Goal: Contribute content: Contribute content

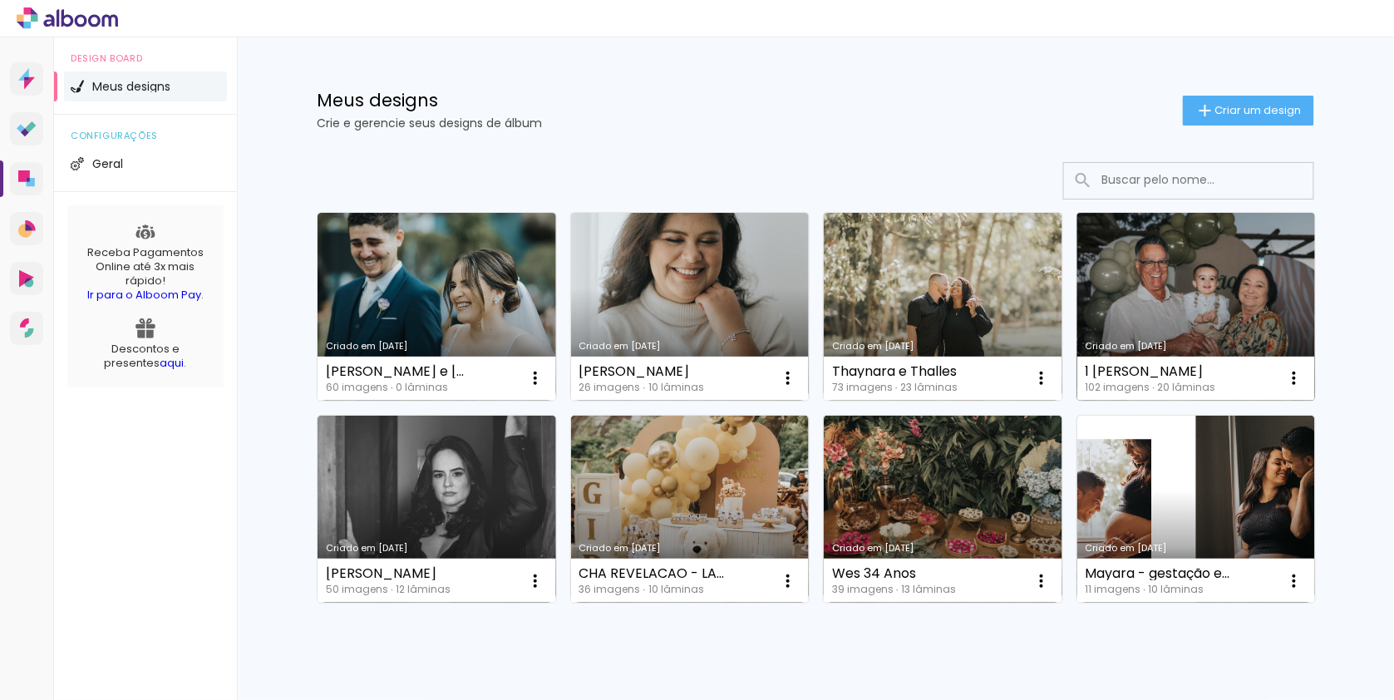
click at [1230, 285] on link "Criado em [DATE]" at bounding box center [1196, 307] width 239 height 188
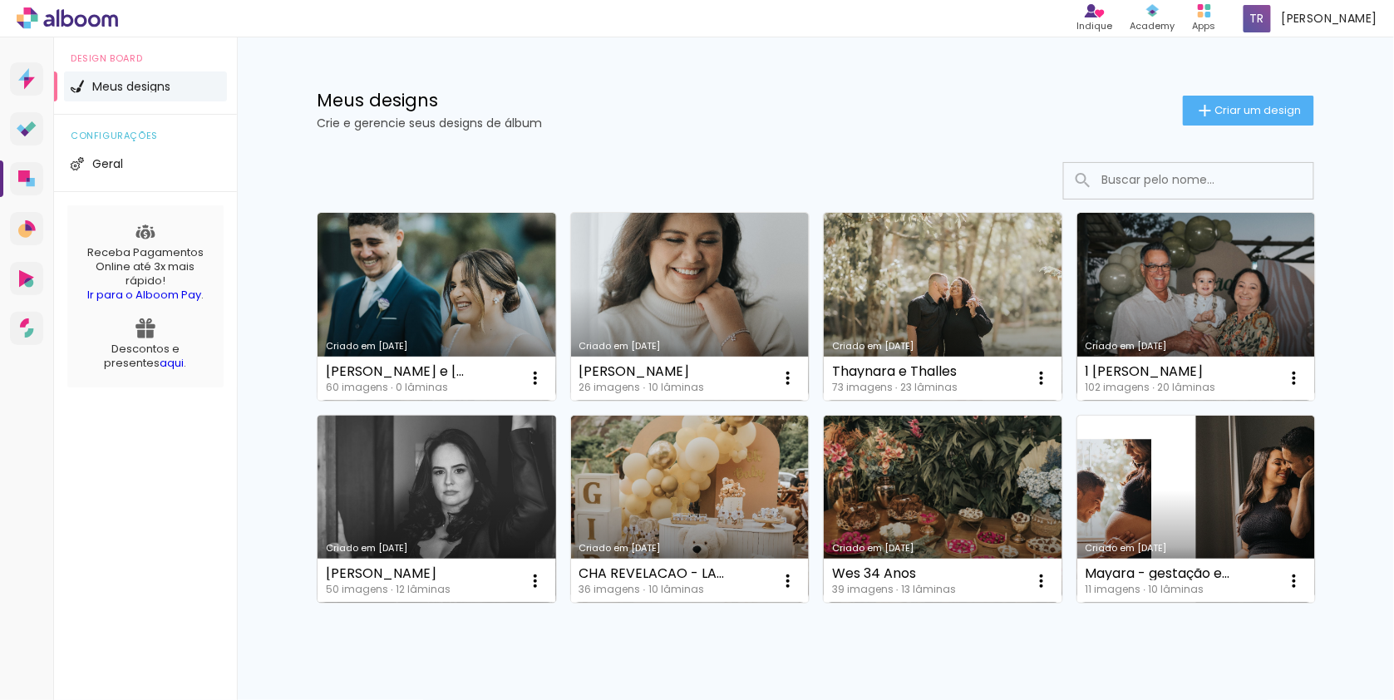
click at [505, 528] on link "Criado em [DATE]" at bounding box center [437, 510] width 239 height 188
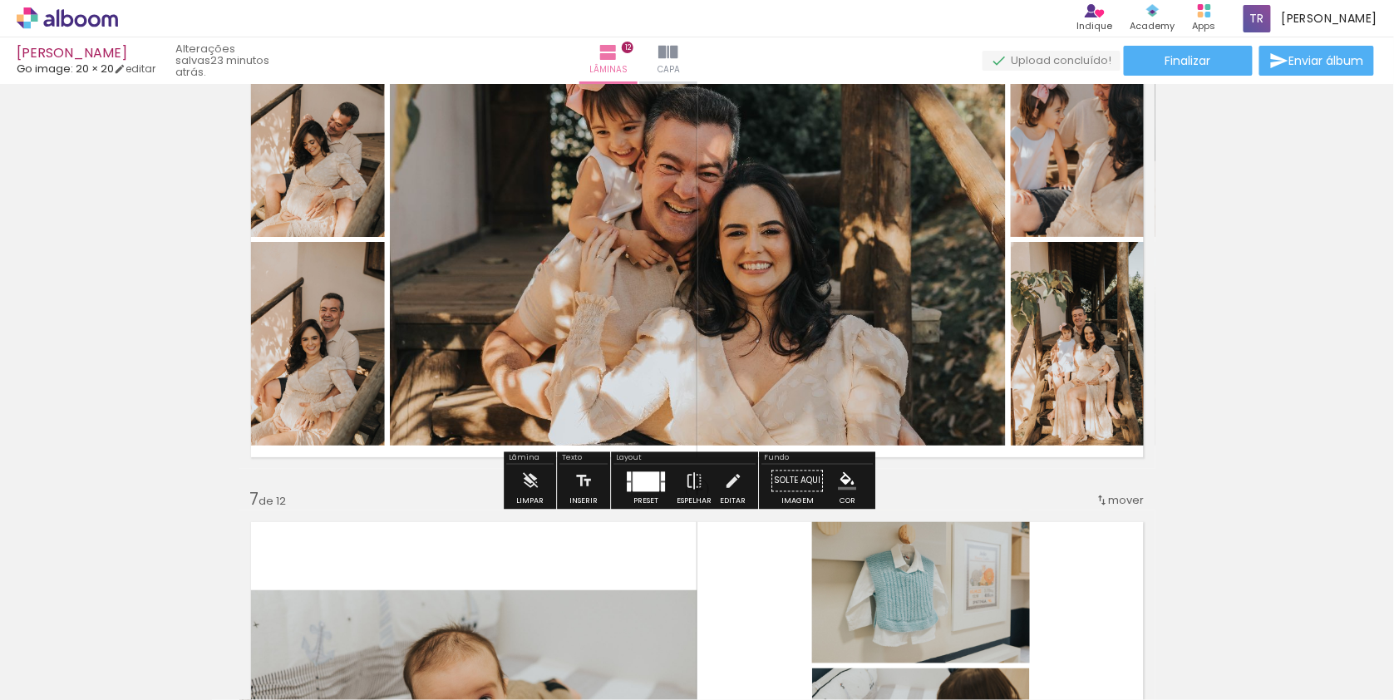
scroll to position [2594, 0]
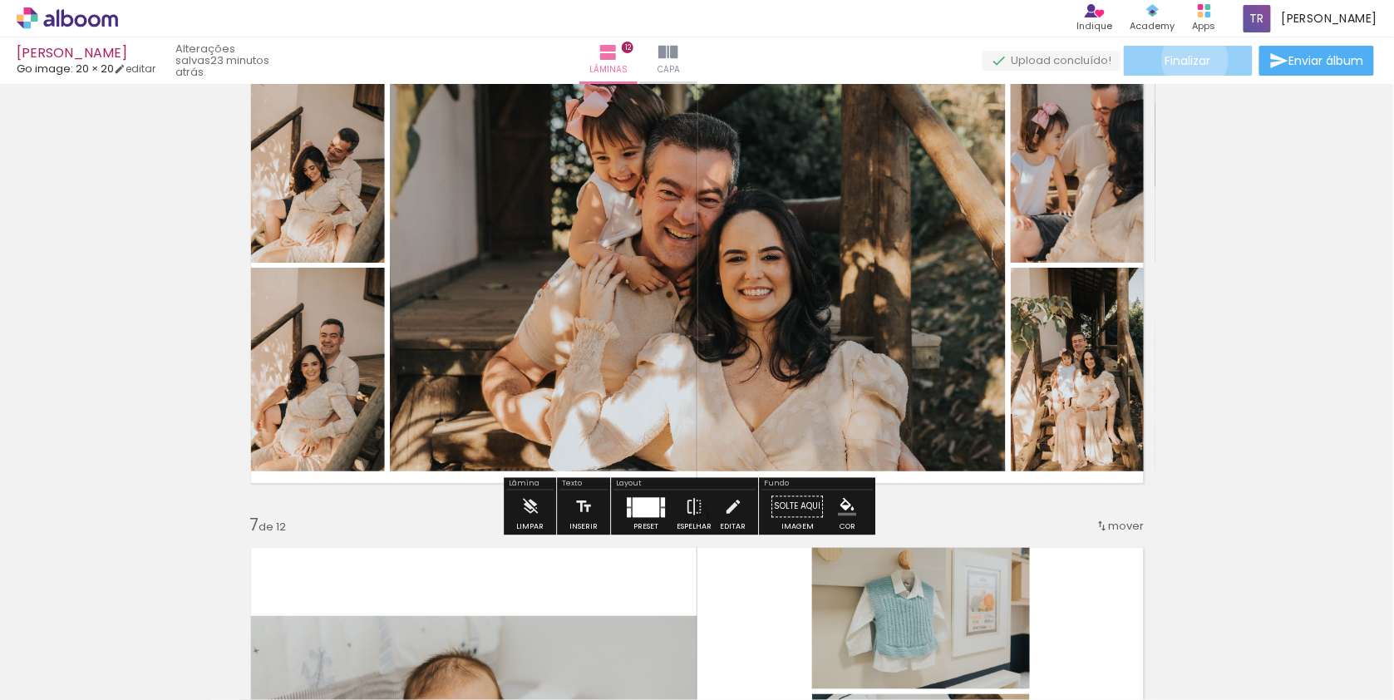
click at [1190, 60] on span "Finalizar" at bounding box center [1189, 61] width 46 height 12
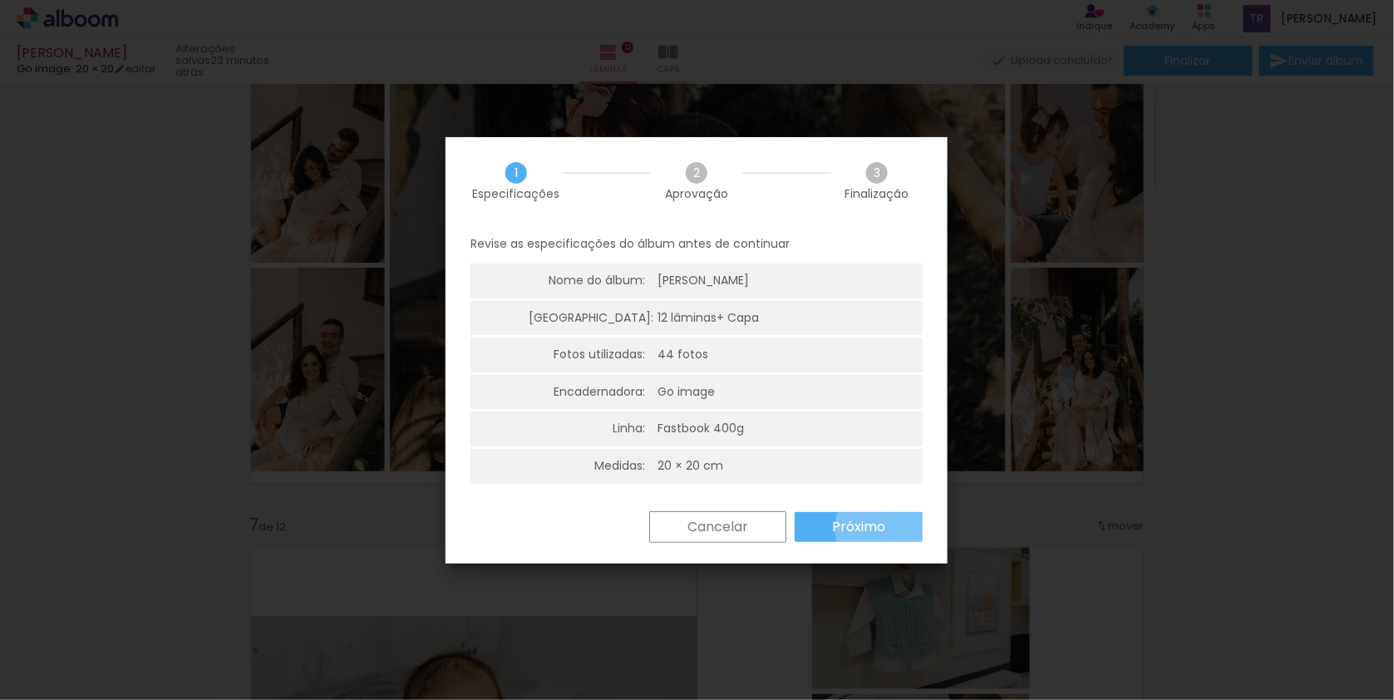
click at [0, 0] on slot "Próximo" at bounding box center [0, 0] width 0 height 0
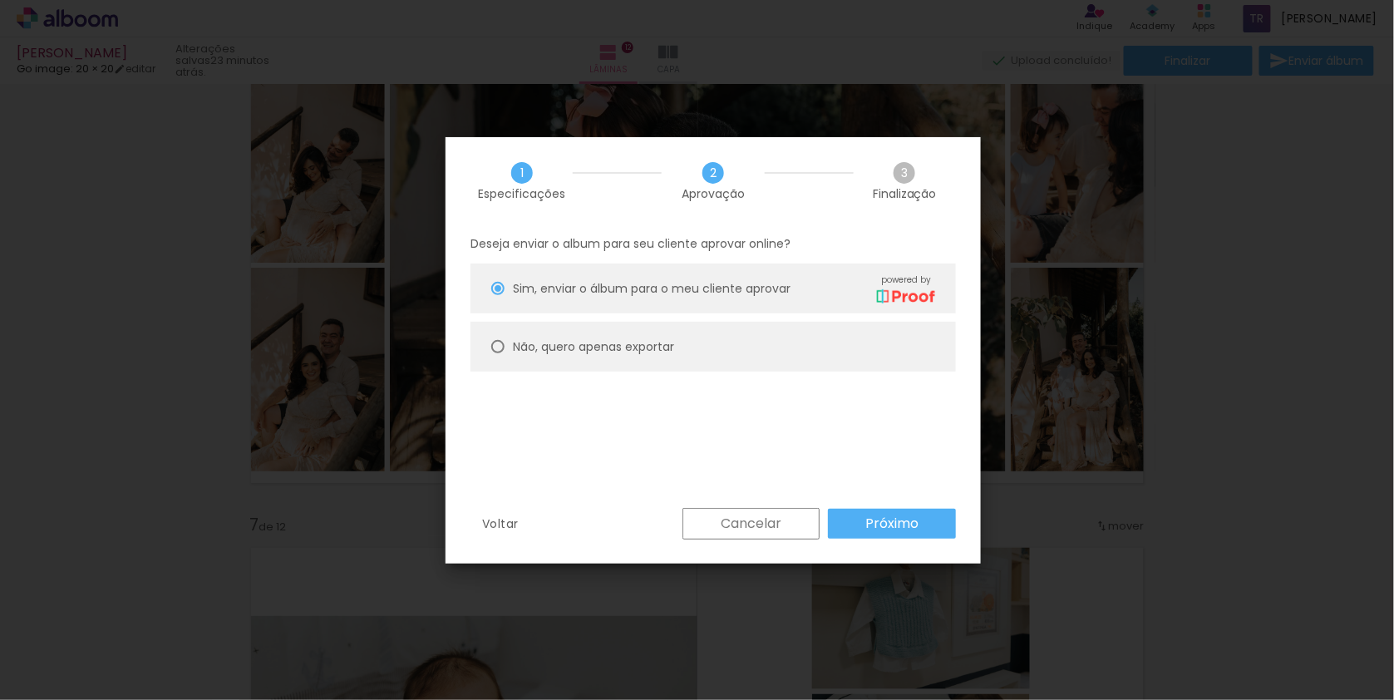
click at [775, 341] on paper-radio-button "Não, quero apenas exportar" at bounding box center [713, 347] width 485 height 50
type paper-radio-button "on"
click at [0, 0] on slot "Próximo" at bounding box center [0, 0] width 0 height 0
type input "Alta, 300 DPI"
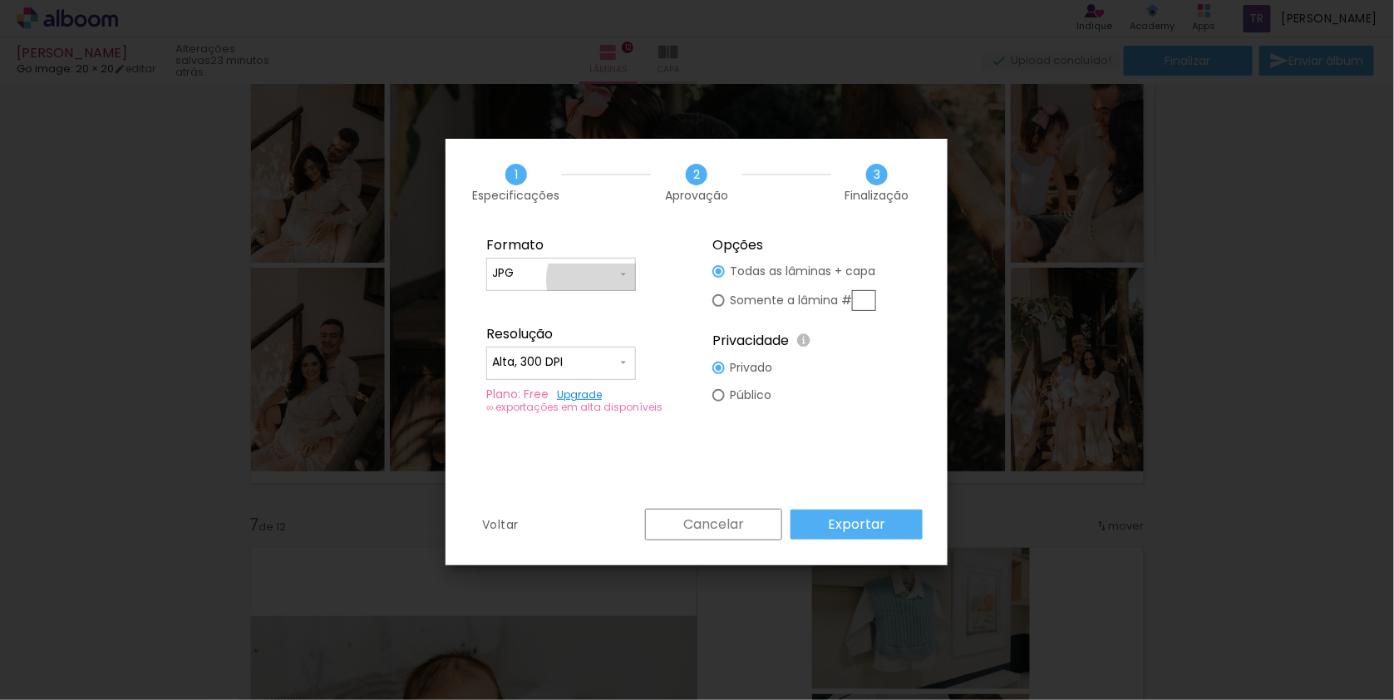
click at [600, 278] on input "JPG" at bounding box center [554, 273] width 125 height 17
click at [596, 309] on paper-item "PDF" at bounding box center [561, 303] width 150 height 33
type input "PDF"
click at [572, 364] on input "Alta, 300 DPI" at bounding box center [554, 362] width 125 height 17
click at [577, 402] on paper-item "Baixa" at bounding box center [561, 391] width 150 height 33
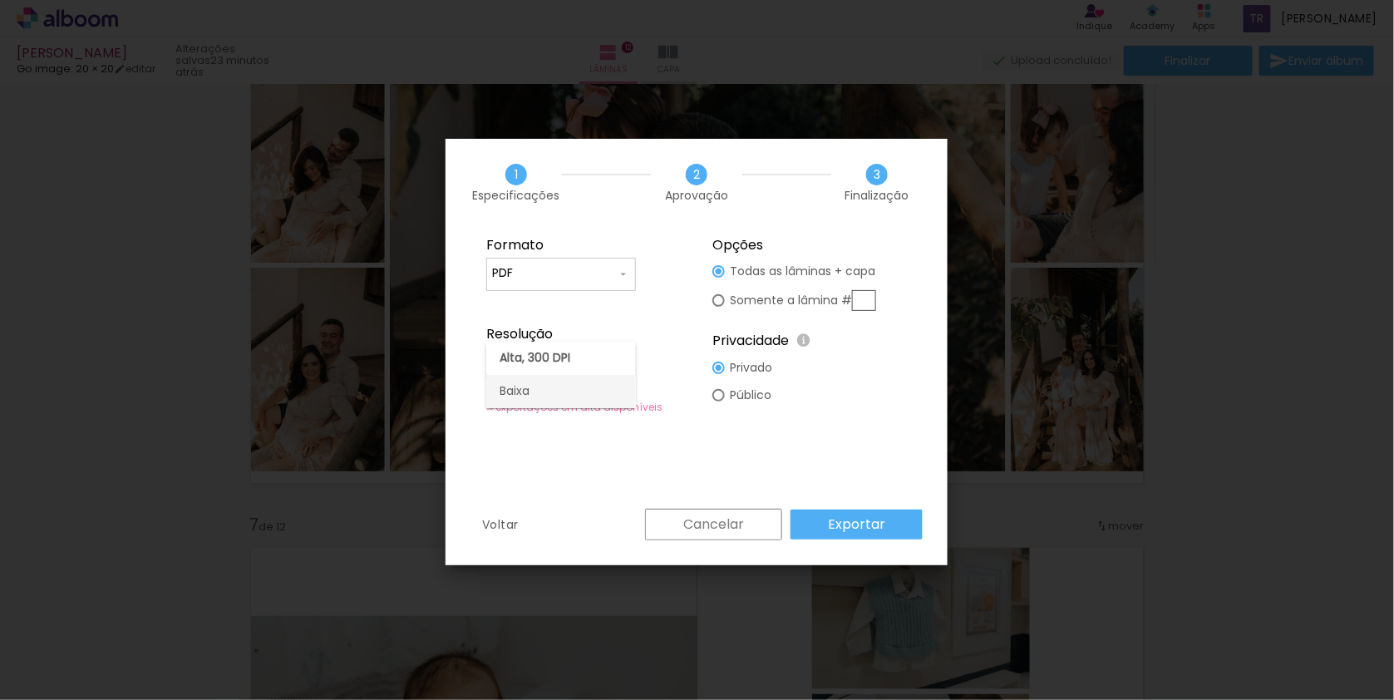
type input "Baixa"
click at [0, 0] on slot "Exportar" at bounding box center [0, 0] width 0 height 0
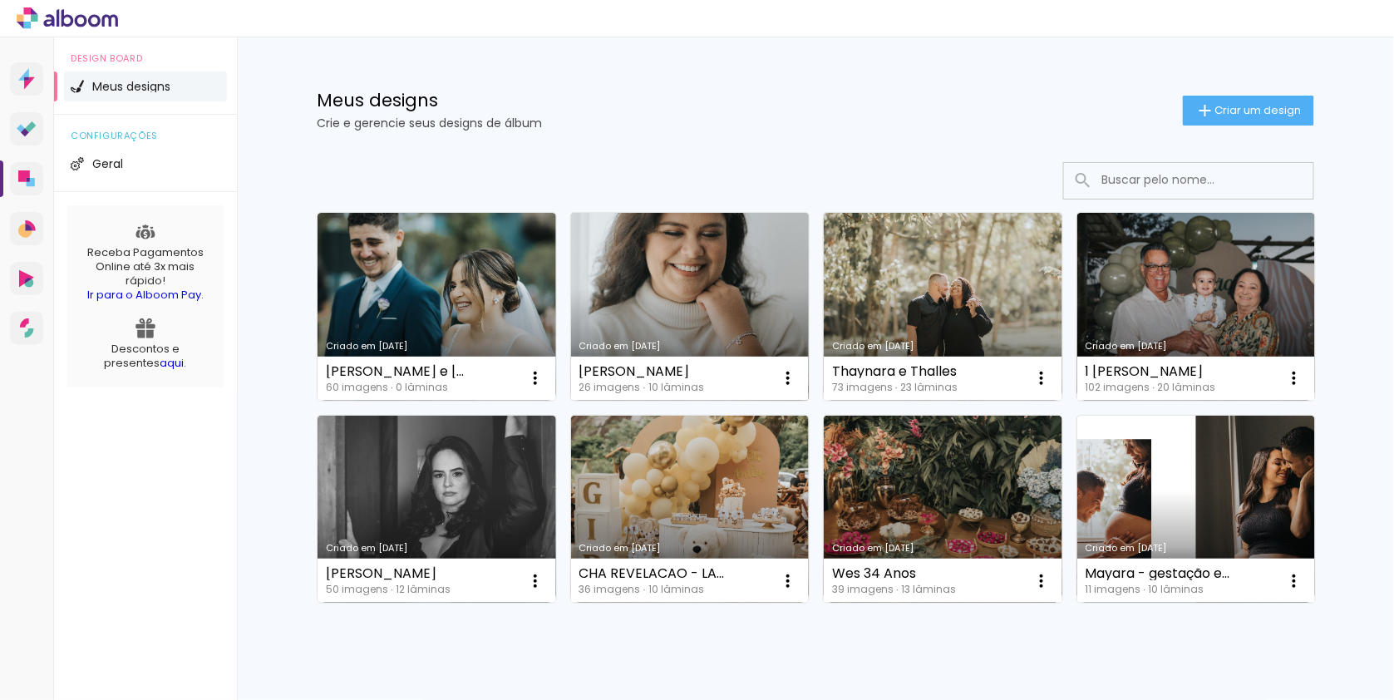
click at [768, 357] on div "Lorena Ensaio Feminino 26 imagens ∙ 10 lâminas Abrir Fazer uma cópia Excluir" at bounding box center [690, 379] width 239 height 44
click at [760, 320] on link "Criado em [DATE]" at bounding box center [690, 307] width 239 height 188
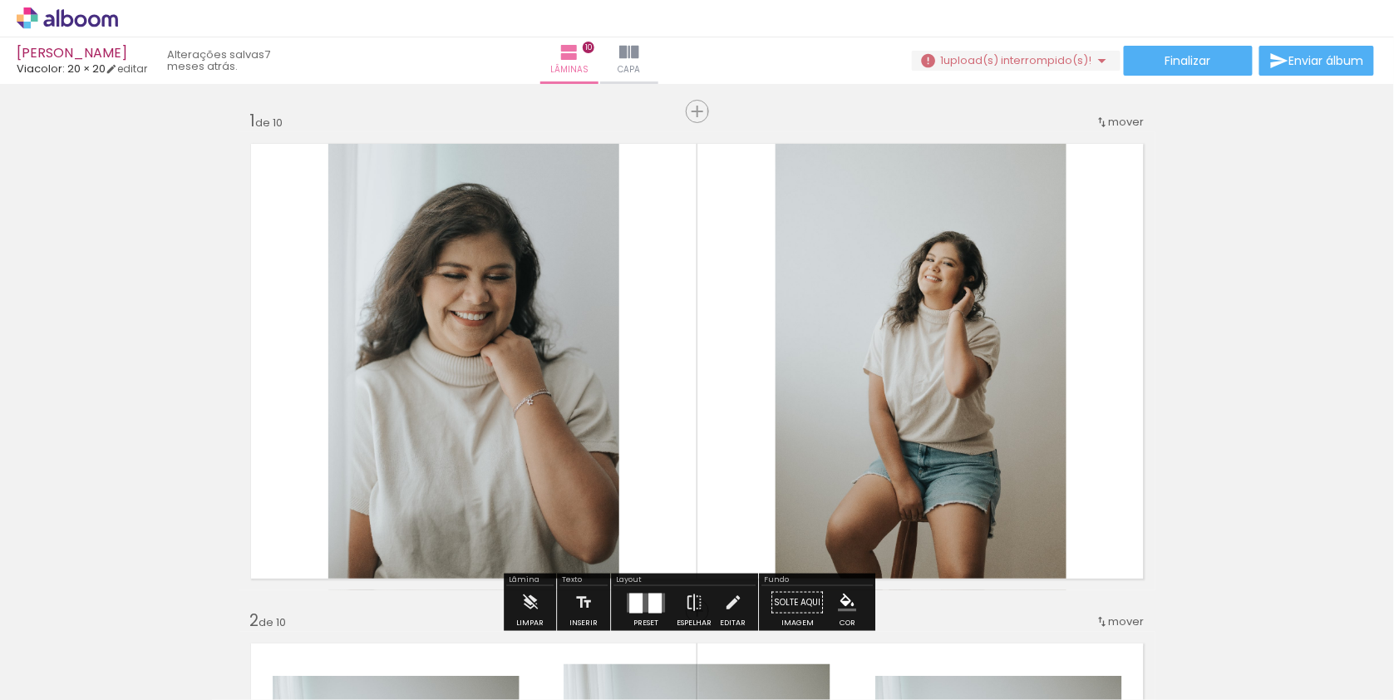
click at [89, 27] on icon at bounding box center [67, 18] width 101 height 22
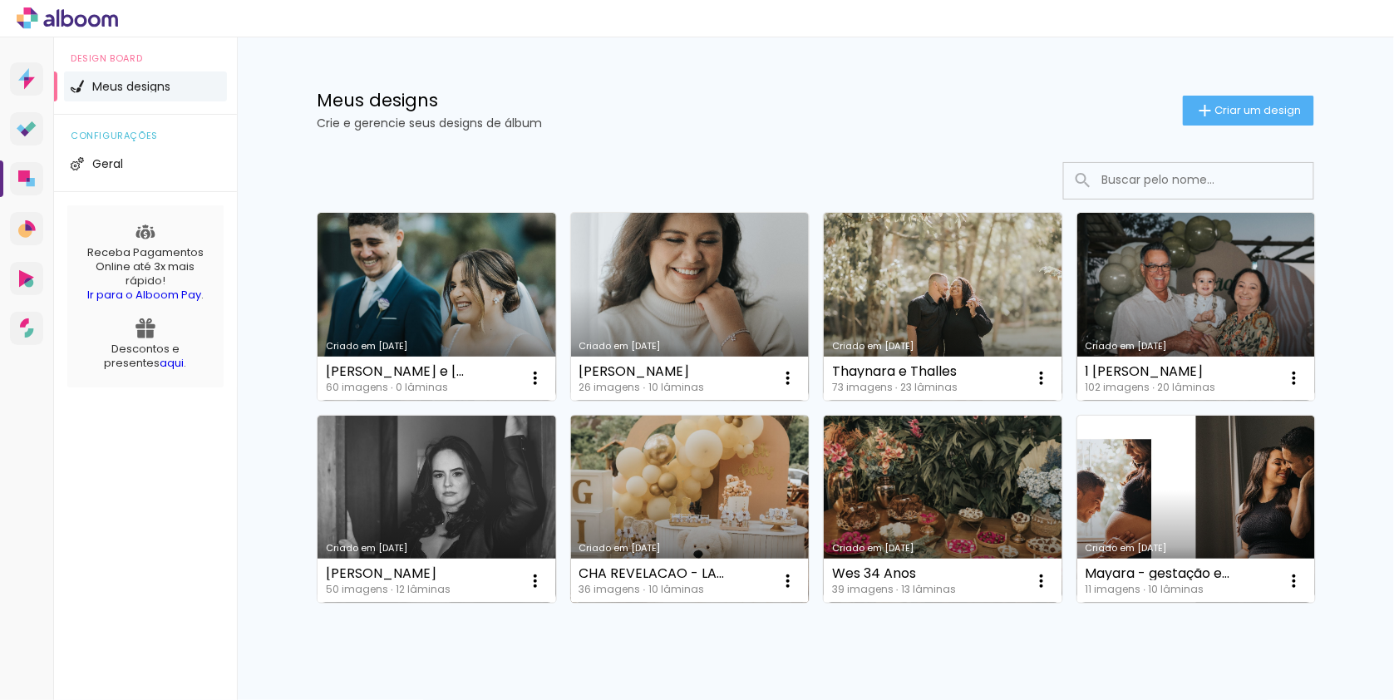
click at [694, 510] on link "Criado em [DATE]" at bounding box center [690, 510] width 239 height 188
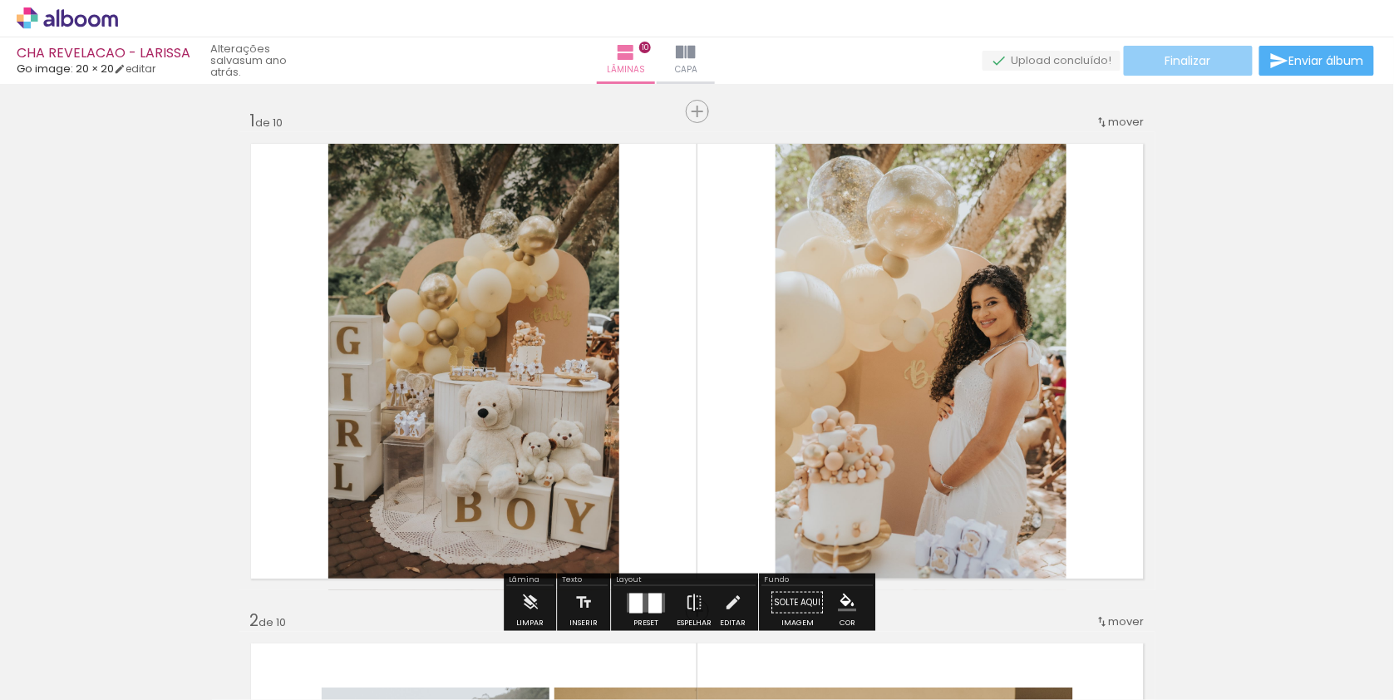
click at [1216, 58] on paper-button "Finalizar" at bounding box center [1188, 61] width 129 height 30
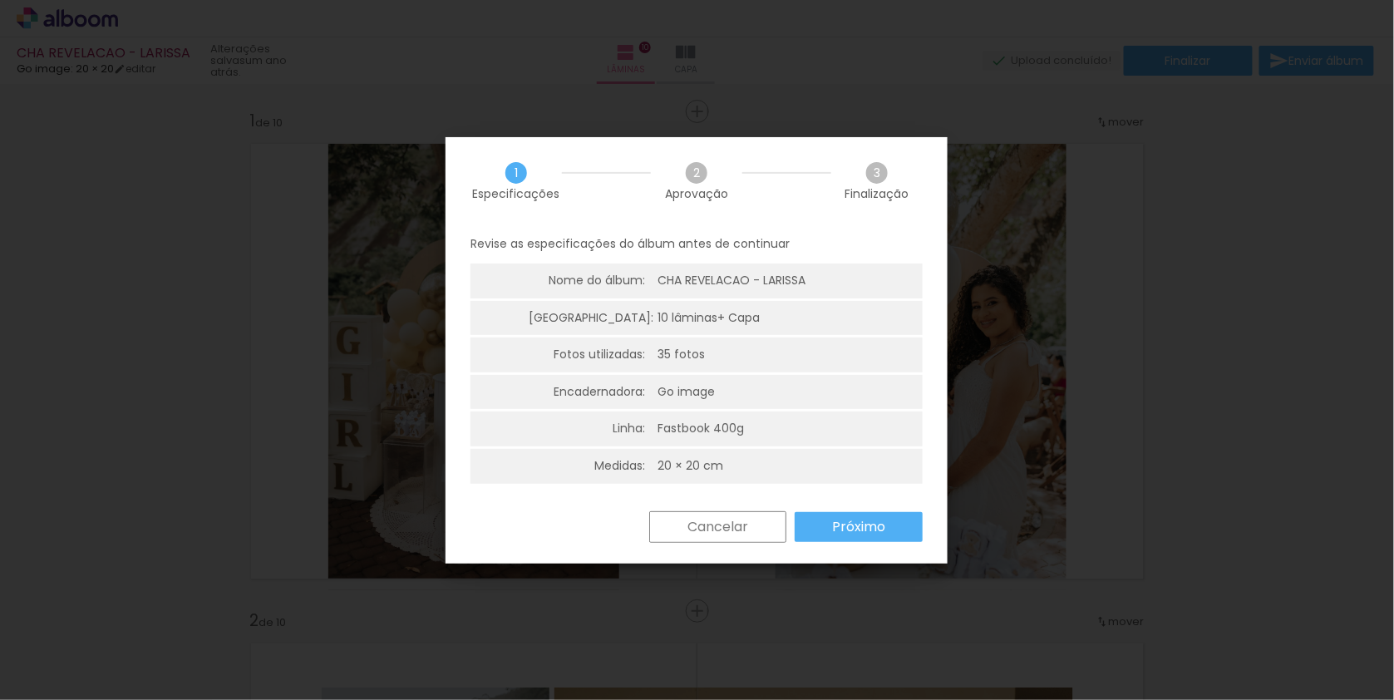
click at [0, 0] on slot "Próximo" at bounding box center [0, 0] width 0 height 0
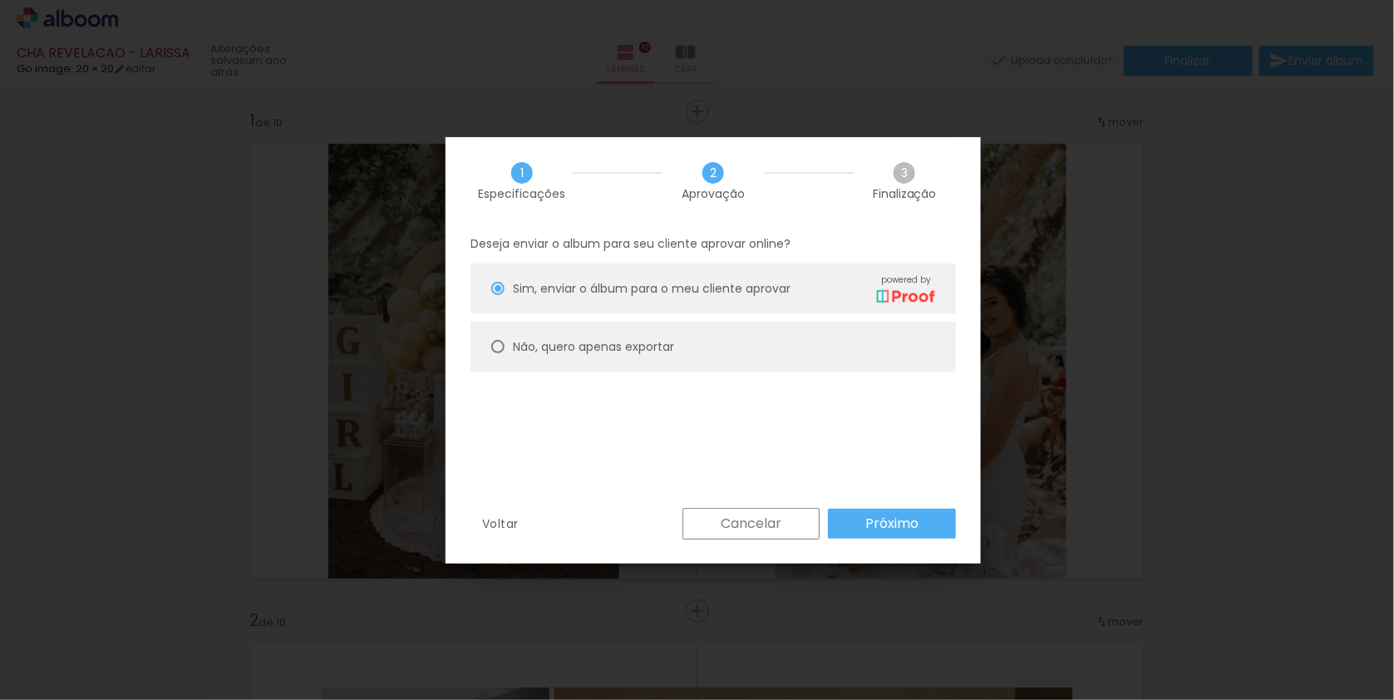
click at [0, 0] on slot "Não, quero apenas exportar" at bounding box center [0, 0] width 0 height 0
type paper-radio-button "on"
click at [938, 535] on paper-button "Próximo" at bounding box center [892, 524] width 128 height 30
type input "Alta, 300 DPI"
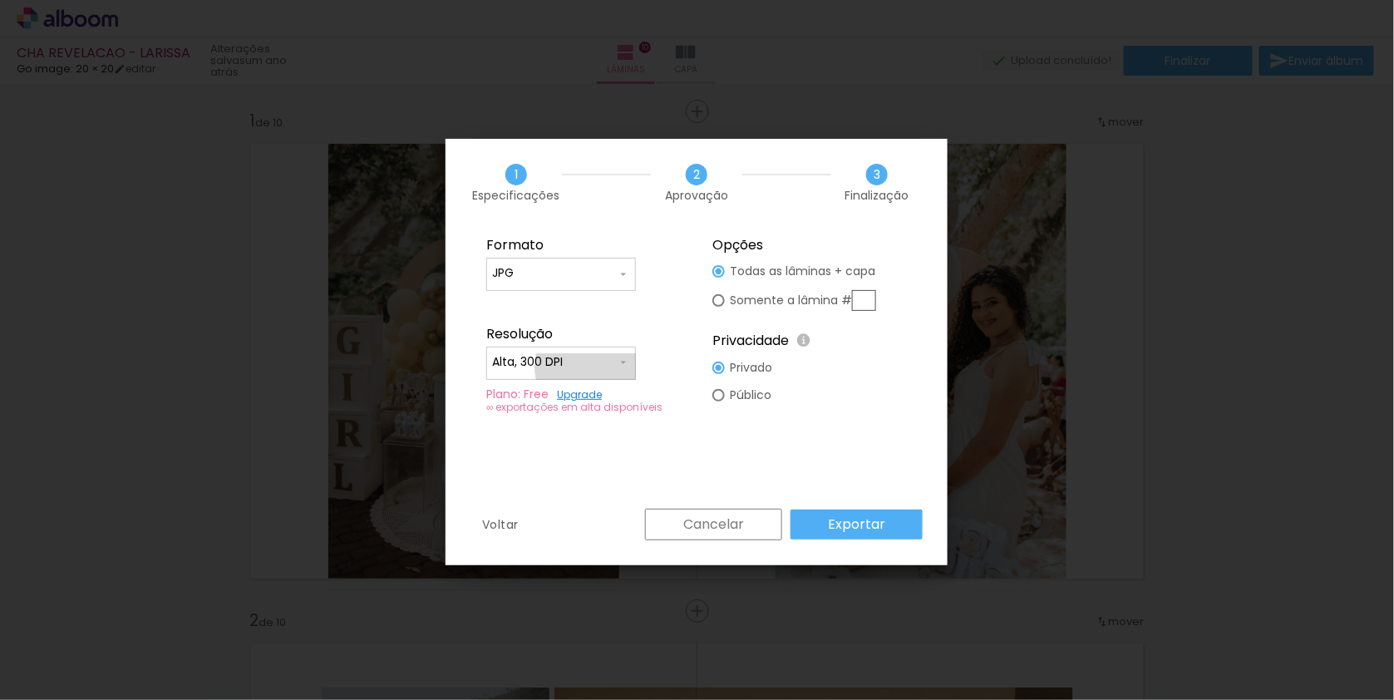
click at [594, 365] on input "Alta, 300 DPI" at bounding box center [554, 362] width 125 height 17
click at [594, 364] on paper-item "Alta, 300 DPI" at bounding box center [561, 358] width 150 height 33
click at [900, 525] on paper-button "Exportar" at bounding box center [857, 525] width 132 height 30
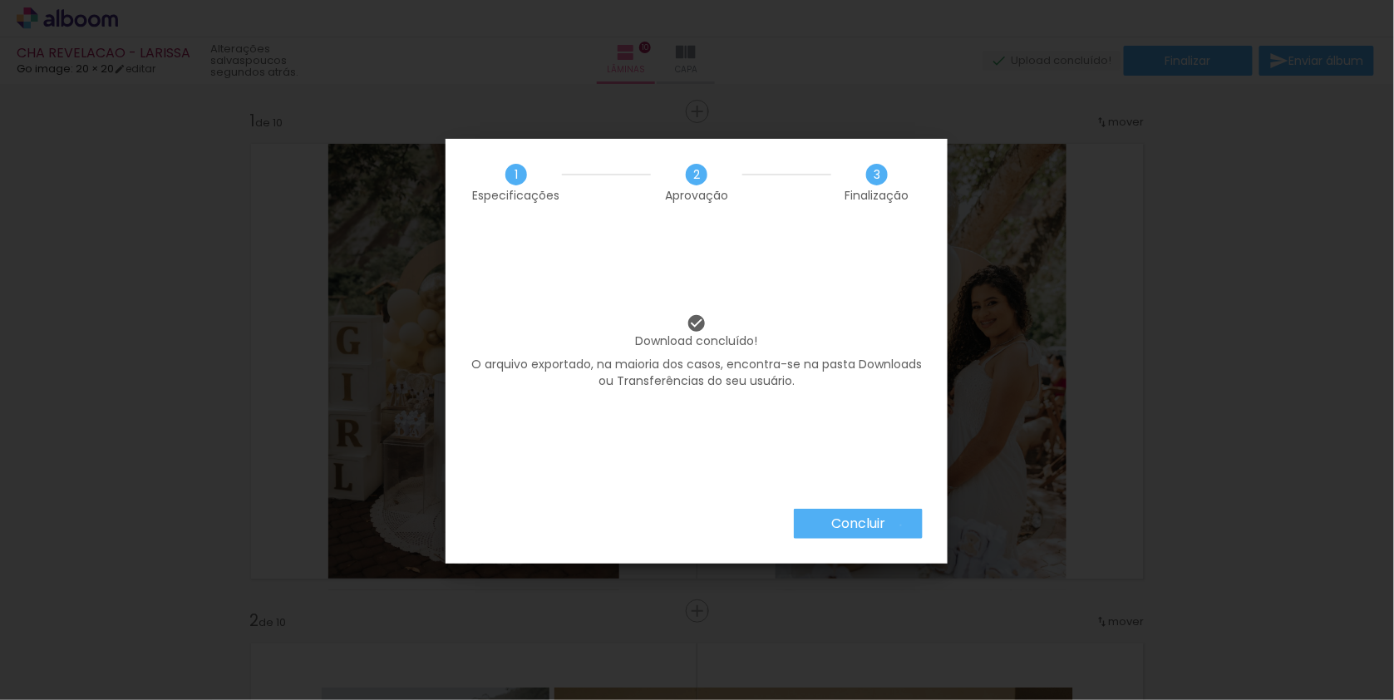
click at [900, 525] on paper-button "Concluir" at bounding box center [858, 524] width 129 height 30
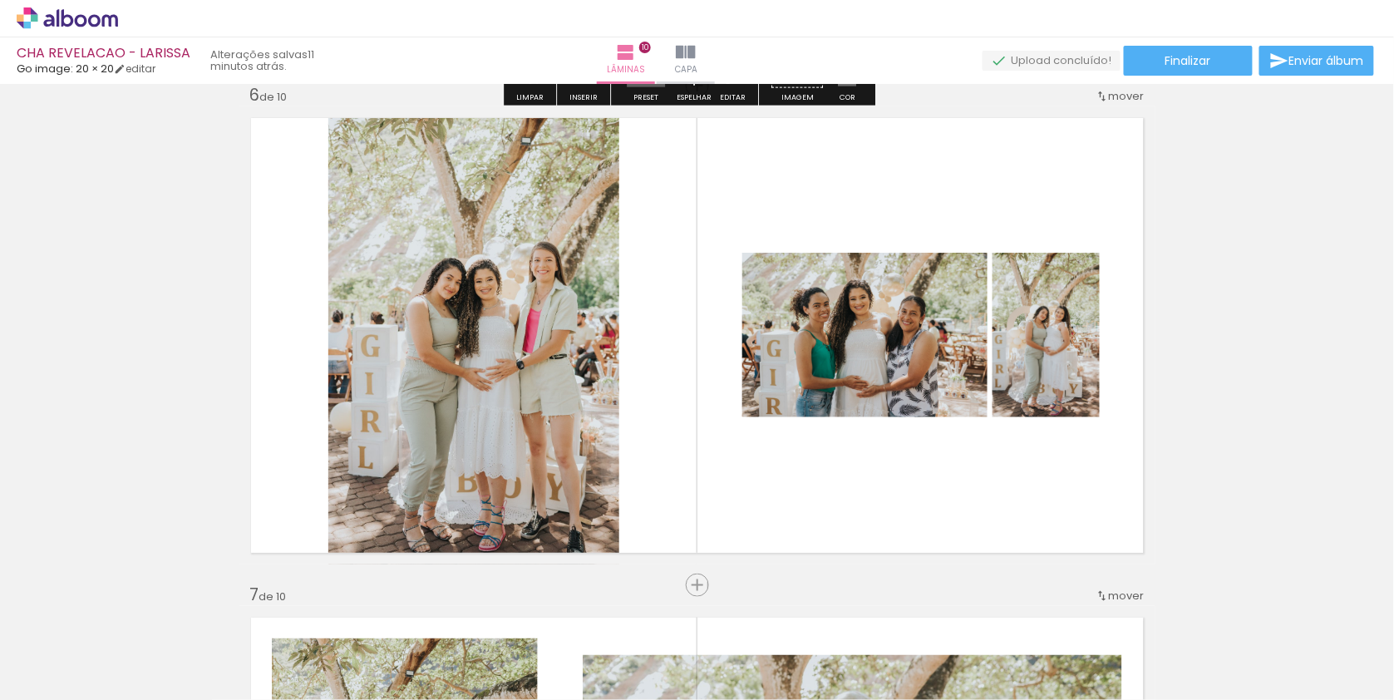
scroll to position [2585, 0]
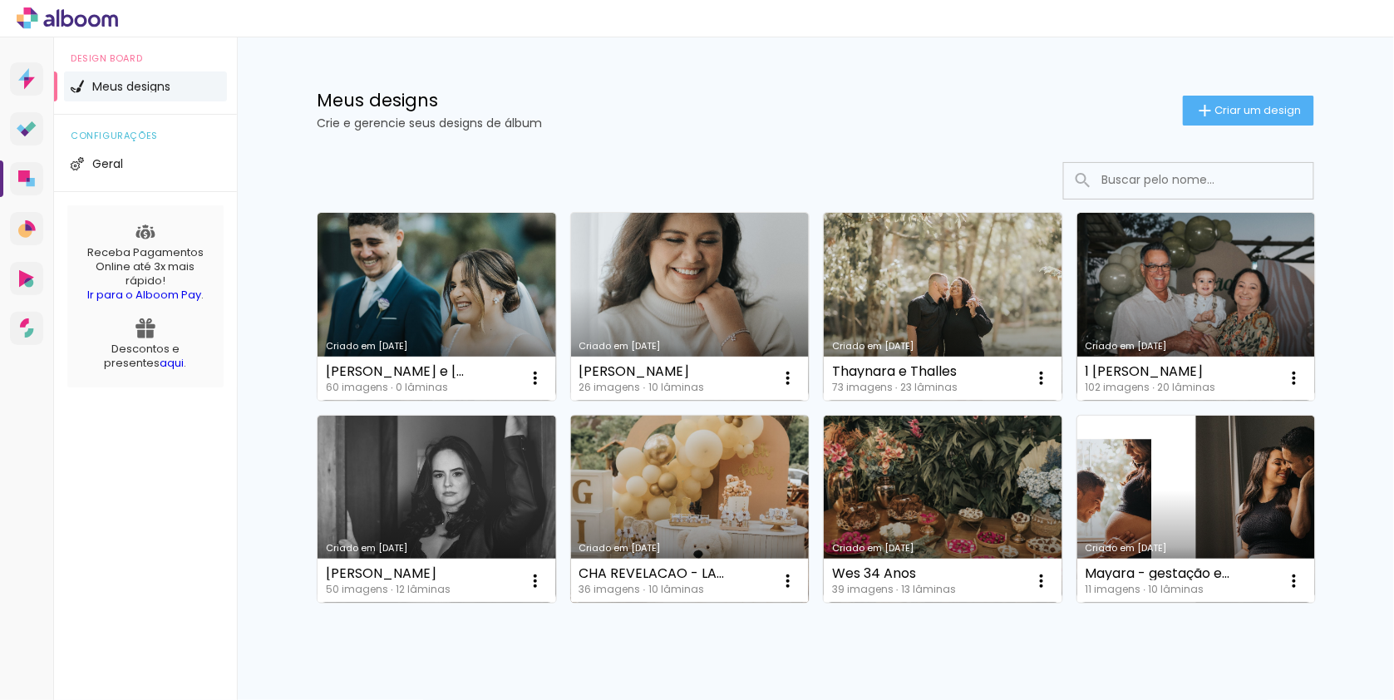
click at [730, 452] on link "Criado em [DATE]" at bounding box center [690, 510] width 239 height 188
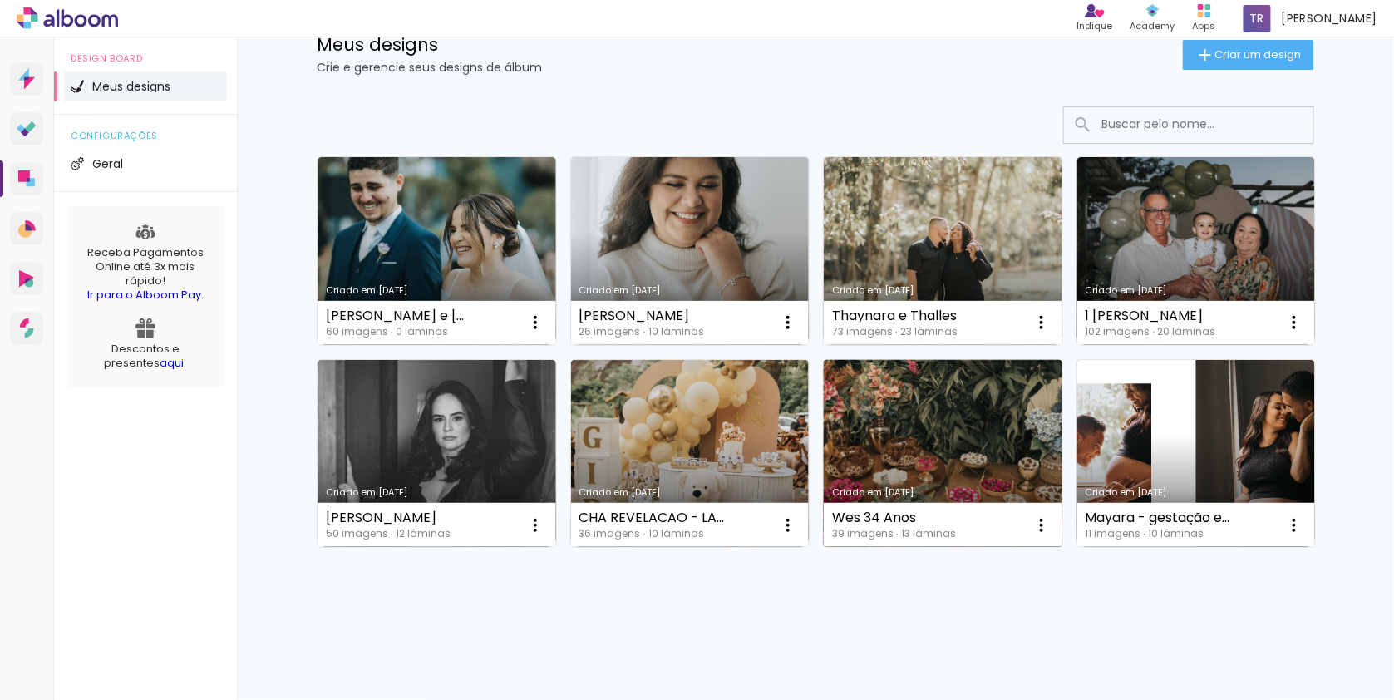
click at [939, 457] on link "Criado em [DATE]" at bounding box center [943, 454] width 239 height 188
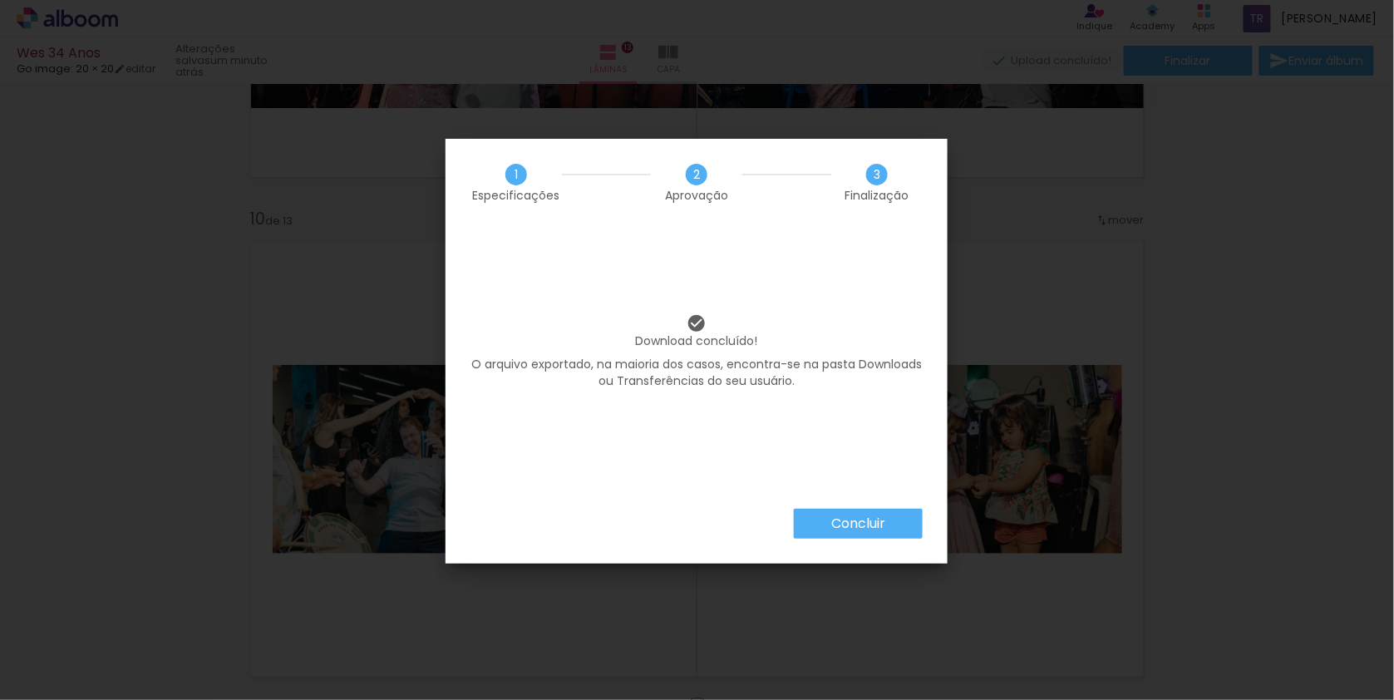
click at [889, 525] on paper-button "Concluir" at bounding box center [858, 524] width 129 height 30
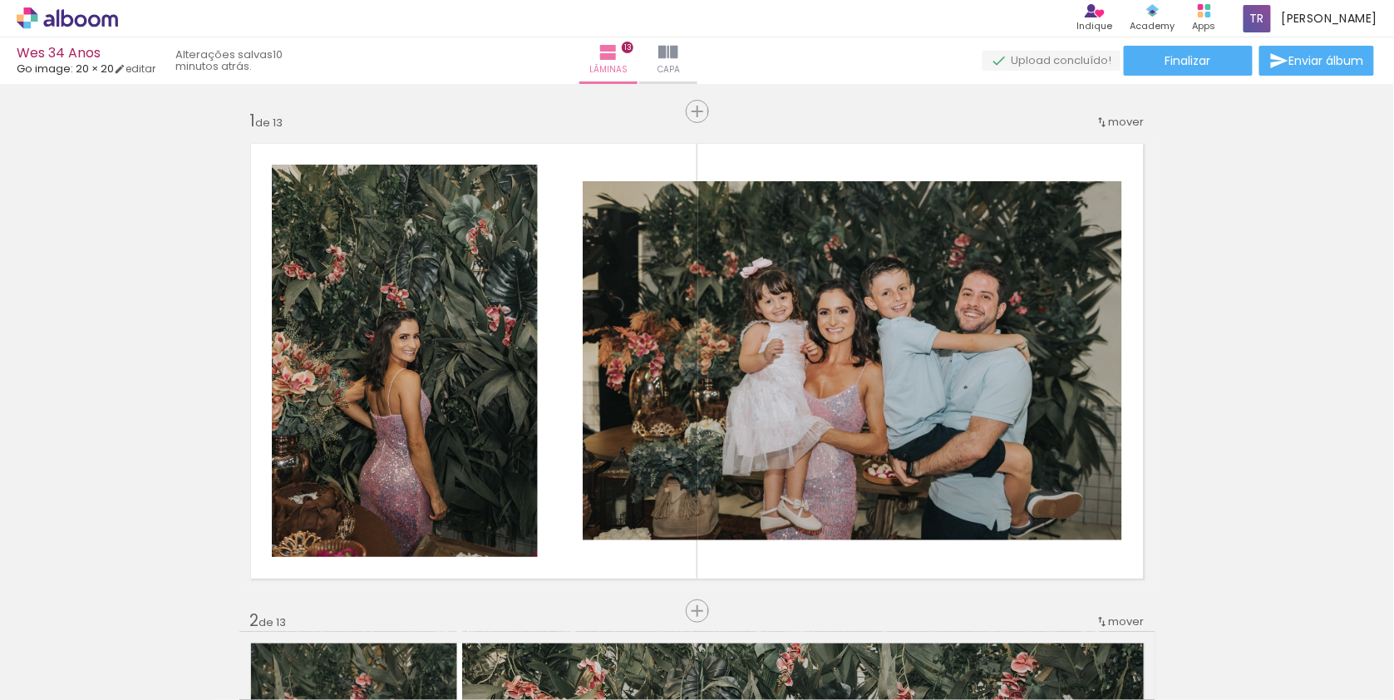
click at [114, 26] on icon at bounding box center [67, 18] width 101 height 22
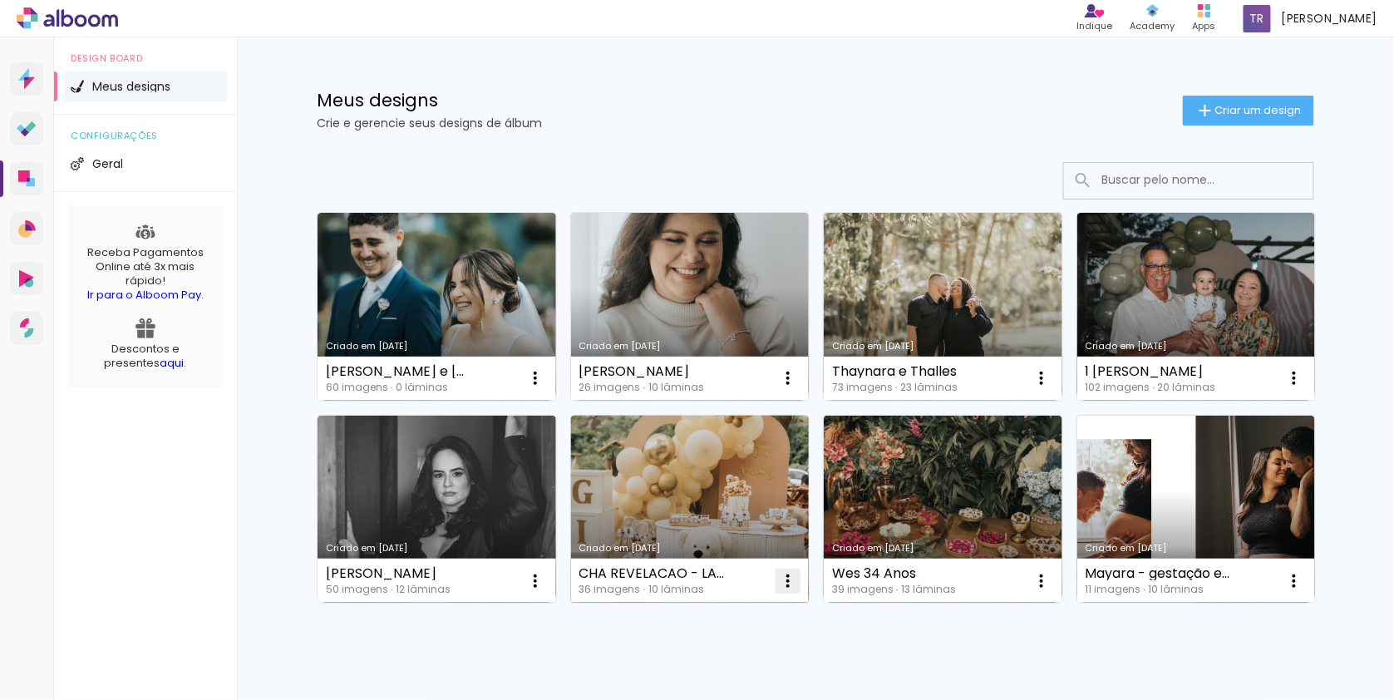
click at [791, 579] on iron-icon at bounding box center [788, 581] width 20 height 20
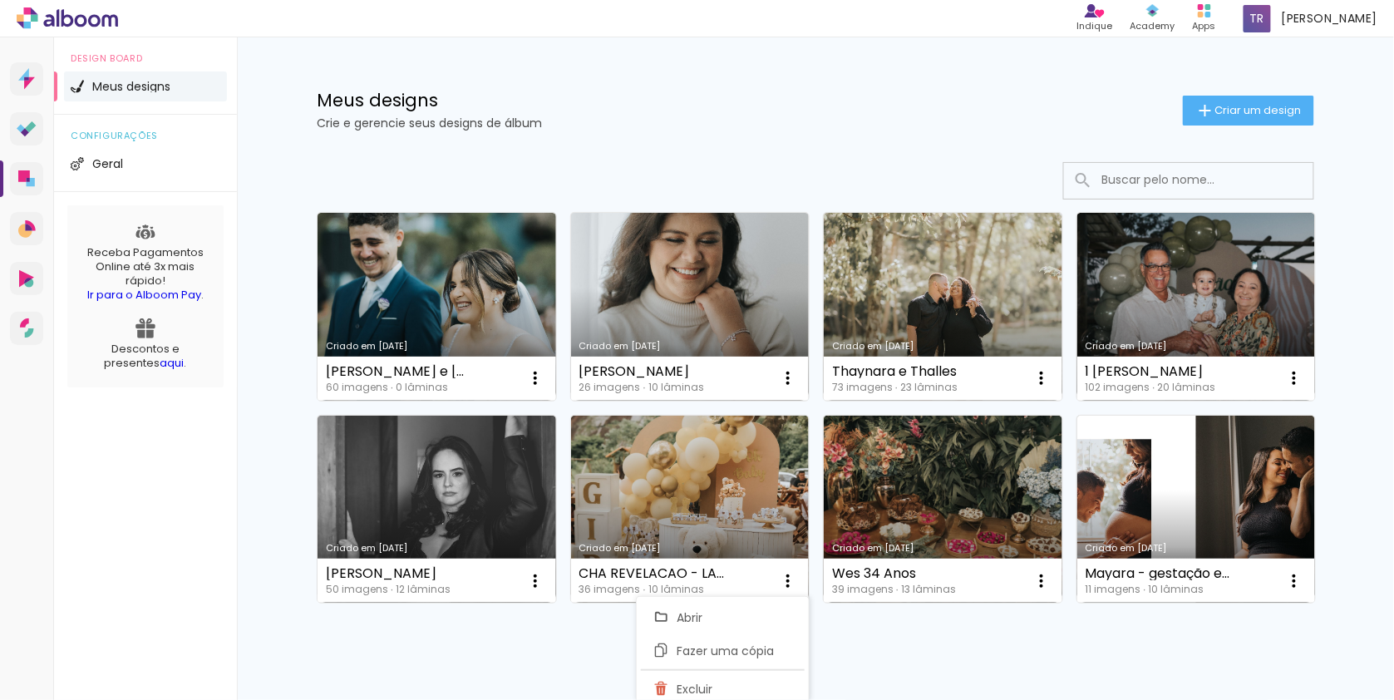
click at [959, 661] on div "Criado em [DATE] [PERSON_NAME] e [PERSON_NAME] 60 imagens ∙ 0 lâminas Abrir Faz…" at bounding box center [815, 451] width 1081 height 613
click at [1237, 108] on span "Criar um design" at bounding box center [1258, 110] width 86 height 11
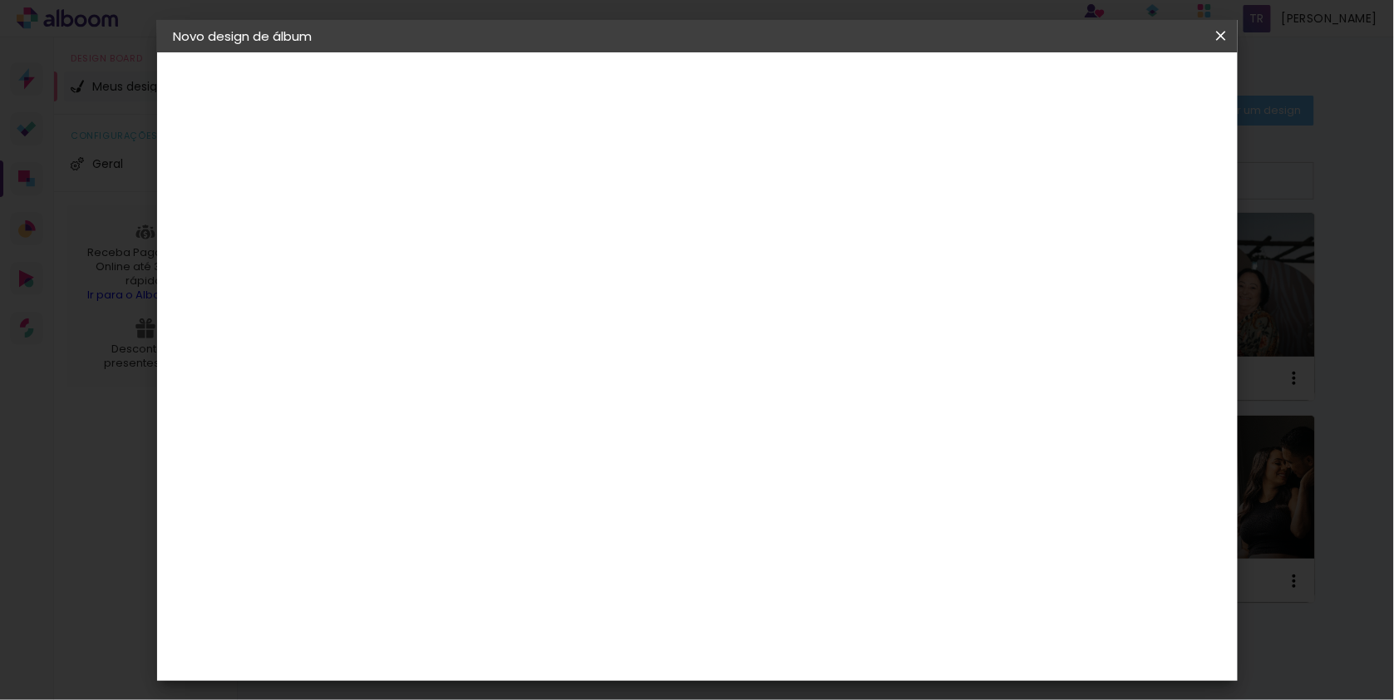
click at [446, 229] on input at bounding box center [446, 222] width 0 height 26
type input "À Espera de [PERSON_NAME]"
type paper-input "À Espera de [PERSON_NAME]"
click at [0, 0] on slot "Avançar" at bounding box center [0, 0] width 0 height 0
click at [572, 313] on input at bounding box center [488, 315] width 168 height 21
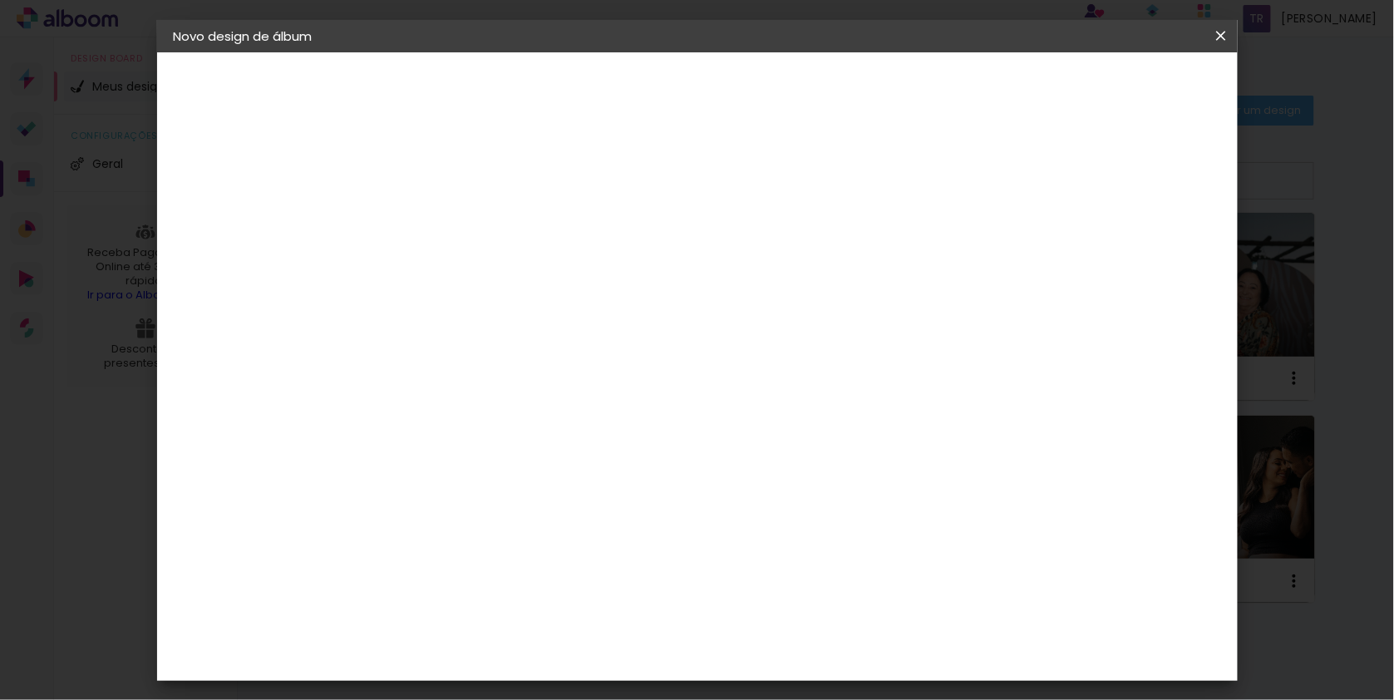
click at [559, 262] on input "[GEOGRAPHIC_DATA]" at bounding box center [481, 264] width 155 height 21
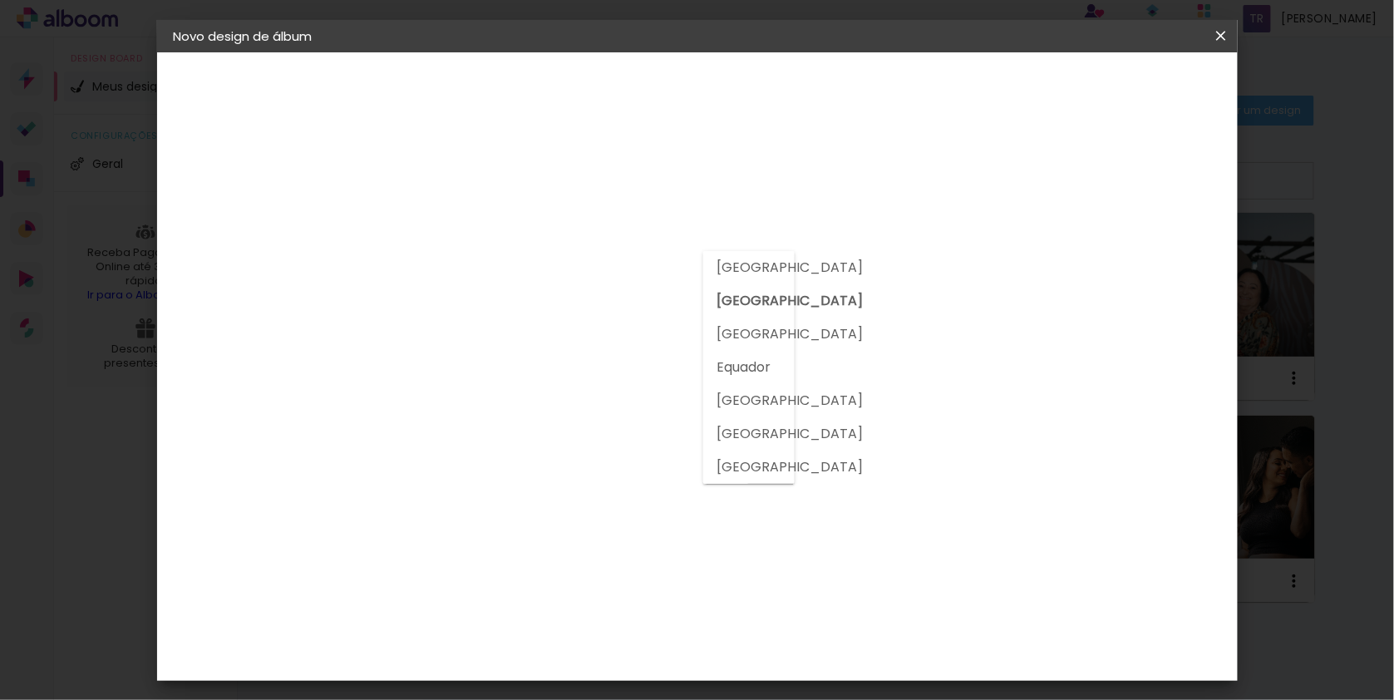
click at [559, 269] on input "[GEOGRAPHIC_DATA]" at bounding box center [481, 264] width 155 height 21
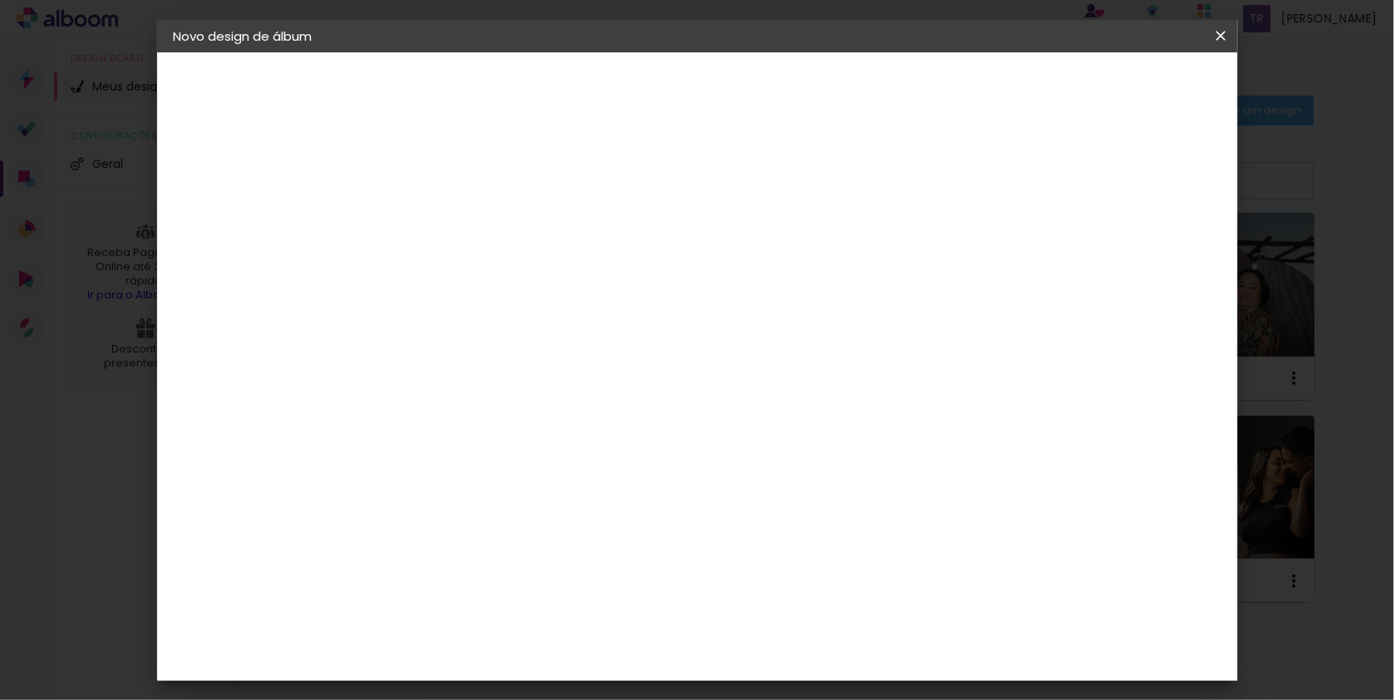
click at [578, 298] on paper-input-container at bounding box center [488, 316] width 180 height 37
click at [572, 314] on input at bounding box center [488, 315] width 168 height 21
type input "via"
type paper-input "via"
click at [488, 372] on div "Viacolor" at bounding box center [461, 374] width 54 height 13
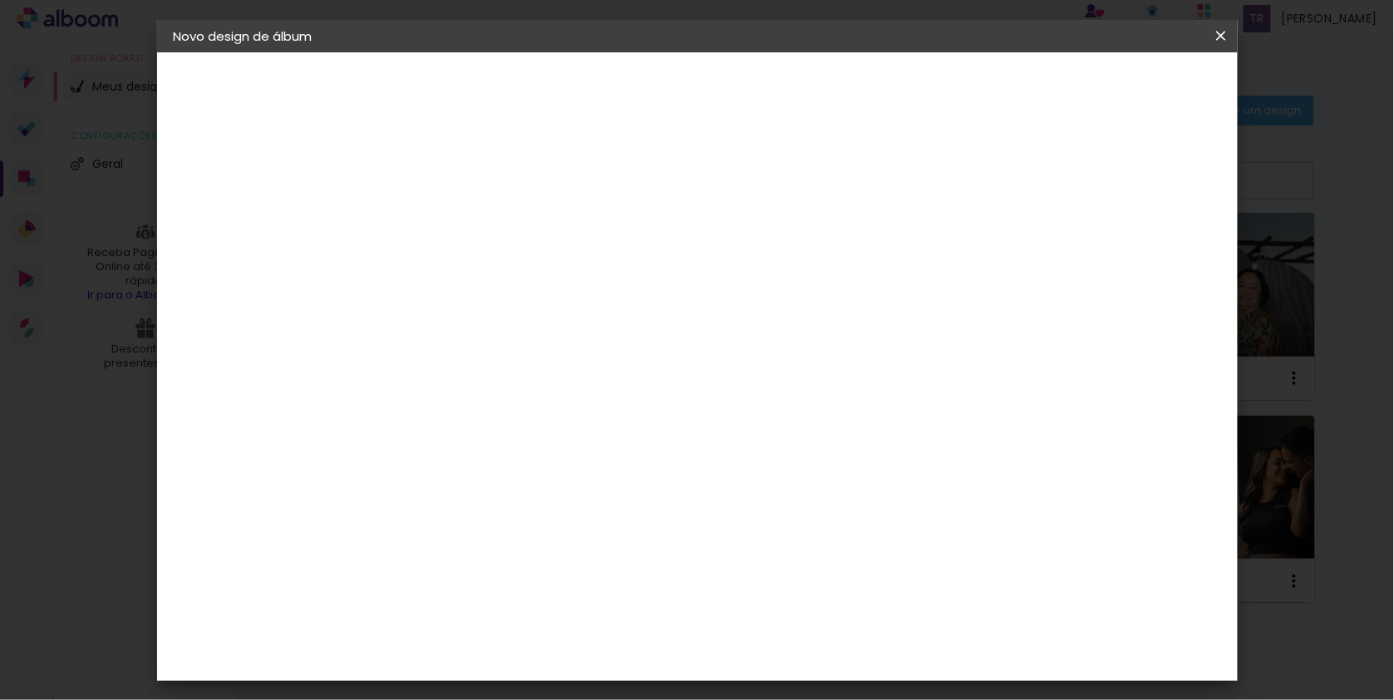
click at [0, 0] on slot "Avançar" at bounding box center [0, 0] width 0 height 0
click at [510, 280] on input "text" at bounding box center [478, 289] width 65 height 26
click at [752, 281] on paper-item "Padrão" at bounding box center [804, 275] width 333 height 33
type input "Padrão"
click at [558, 428] on span "25 × 20" at bounding box center [519, 450] width 77 height 44
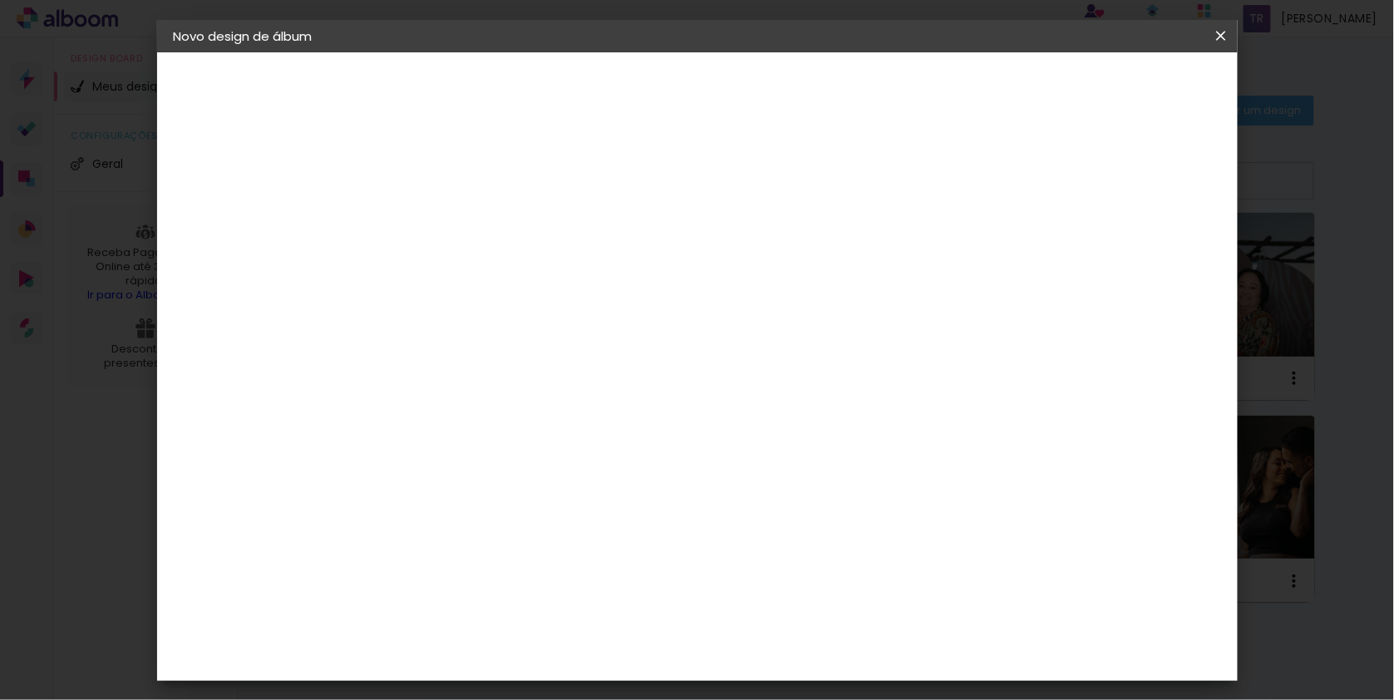
scroll to position [122, 0]
click at [717, 89] on paper-button "Avançar" at bounding box center [675, 87] width 81 height 28
click at [1036, 175] on div at bounding box center [1028, 179] width 15 height 15
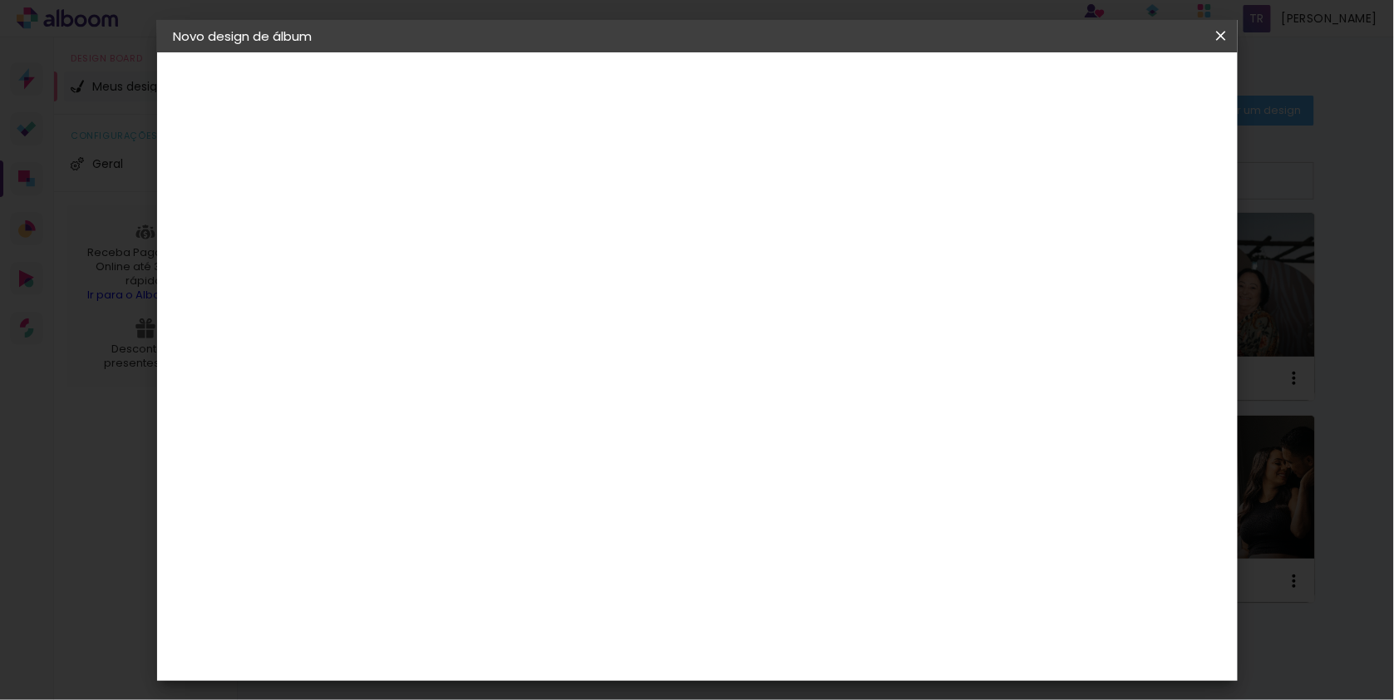
type paper-checkbox "on"
click at [1130, 89] on span "Iniciar design" at bounding box center [1092, 87] width 76 height 12
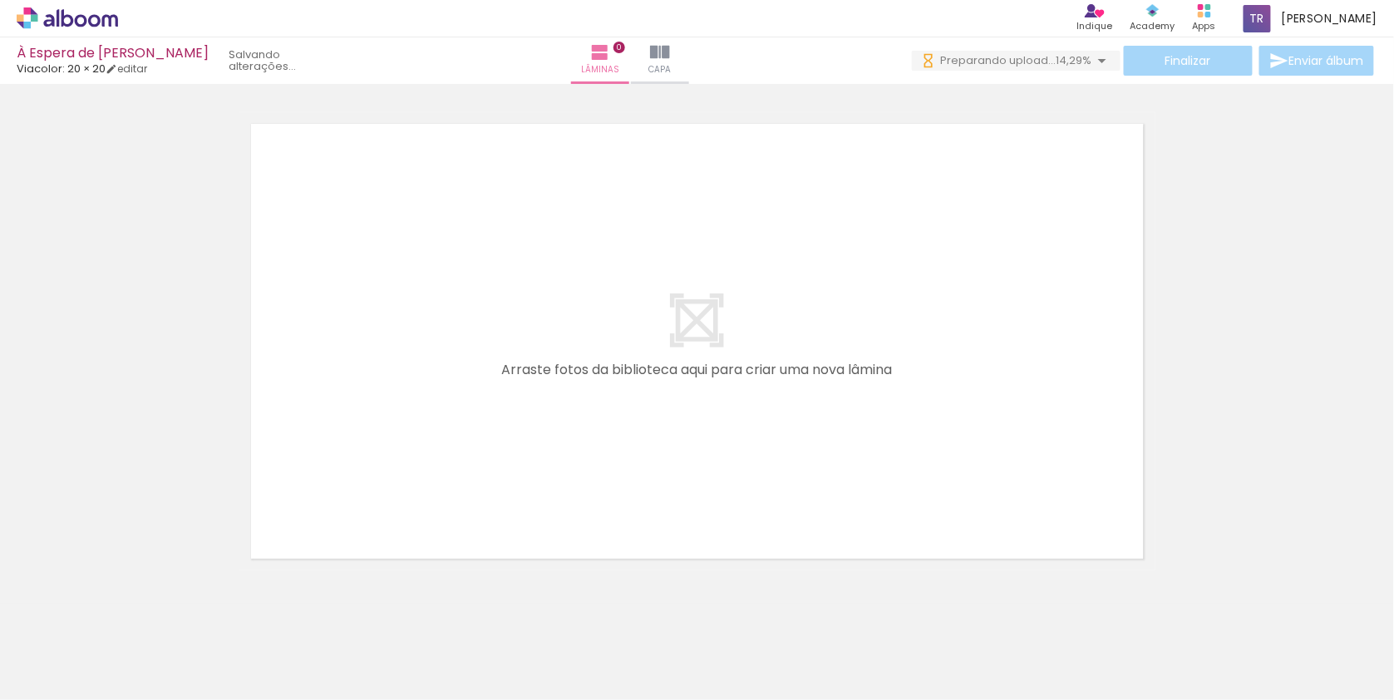
click at [109, 20] on icon at bounding box center [110, 20] width 16 height 12
click at [106, 23] on icon at bounding box center [67, 18] width 101 height 22
click at [107, 21] on icon at bounding box center [67, 18] width 101 height 22
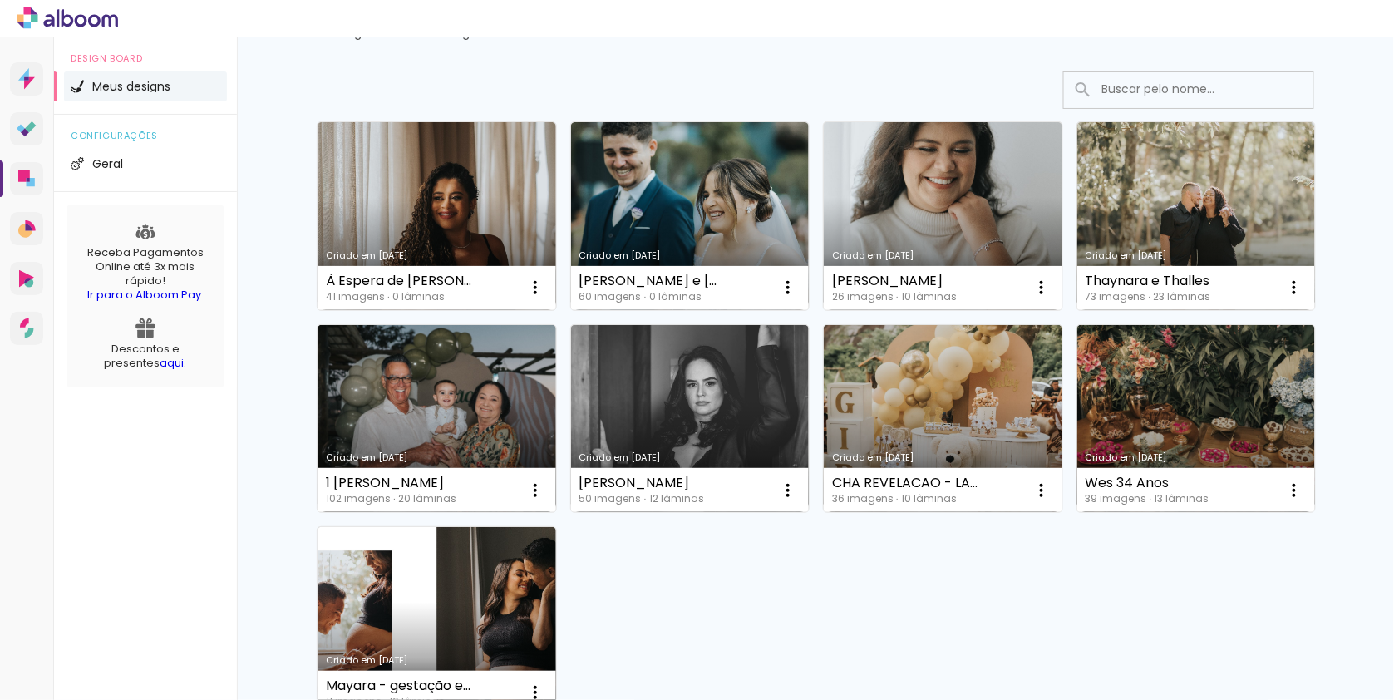
scroll to position [93, 0]
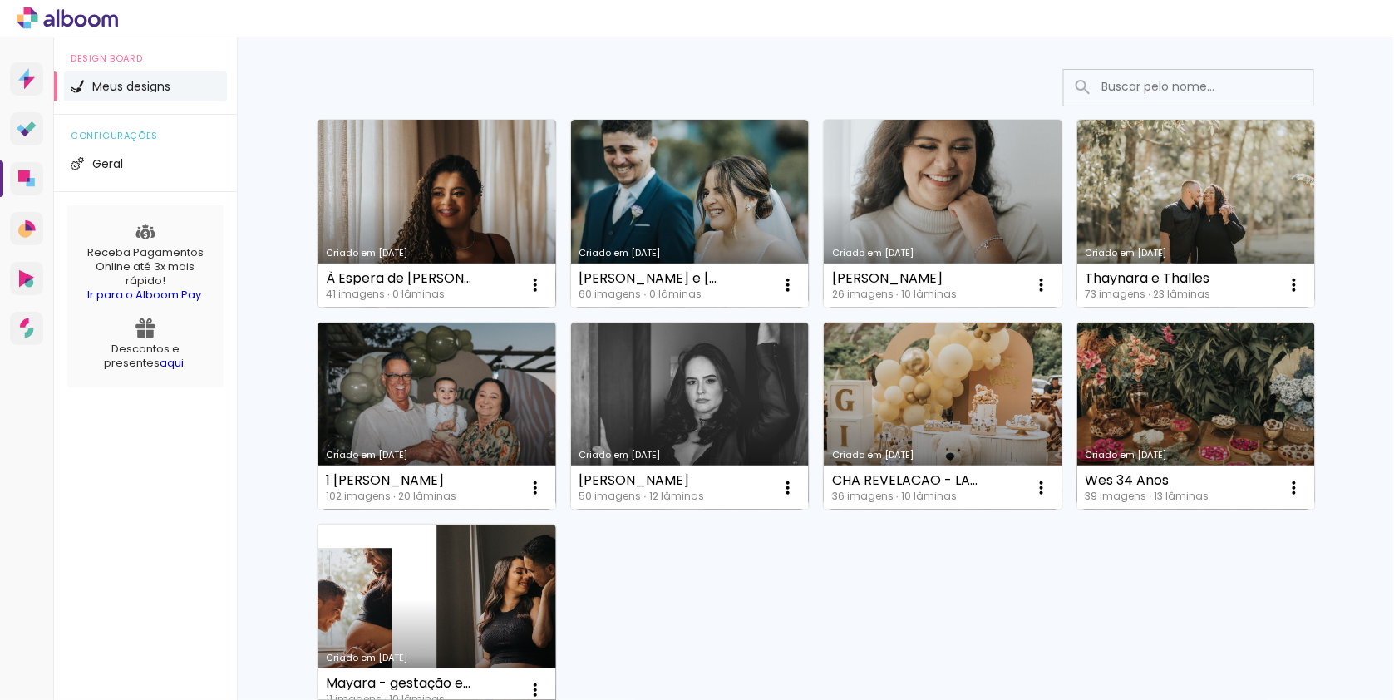
click at [451, 212] on link "Criado em [DATE]" at bounding box center [437, 214] width 239 height 188
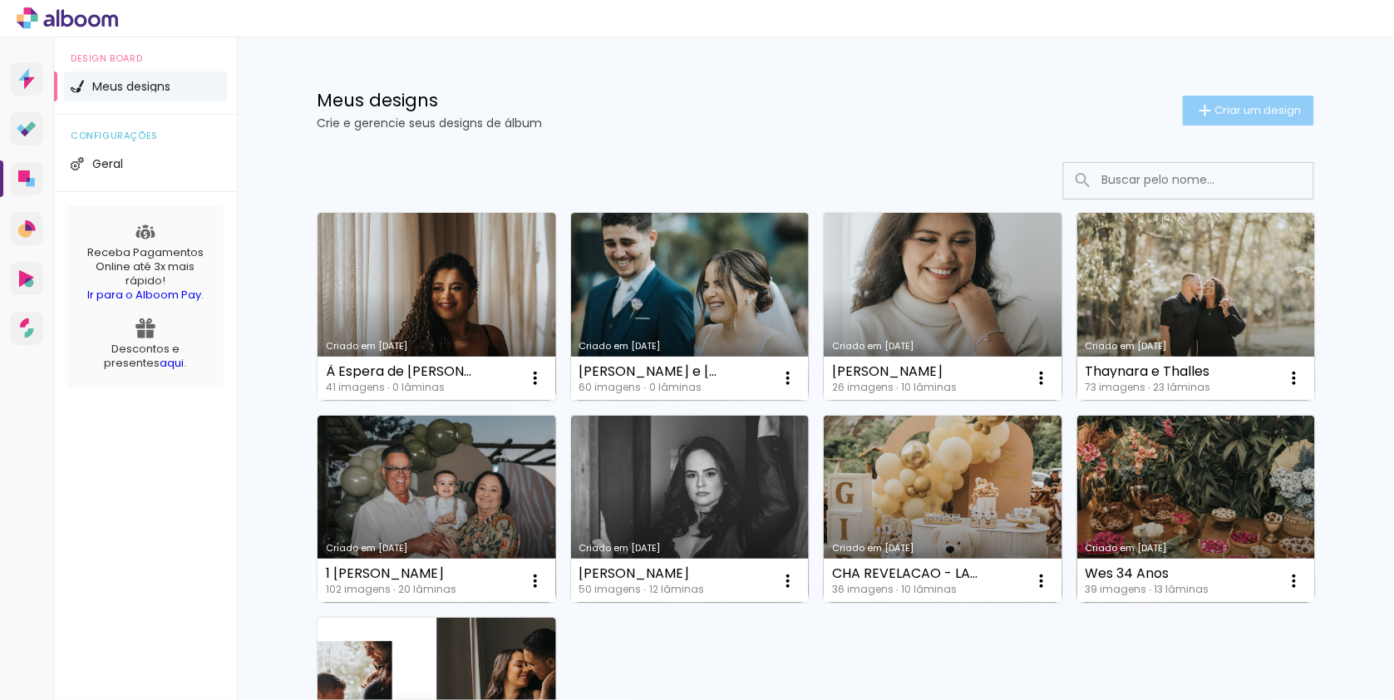
click at [1260, 106] on span "Criar um design" at bounding box center [1258, 110] width 86 height 11
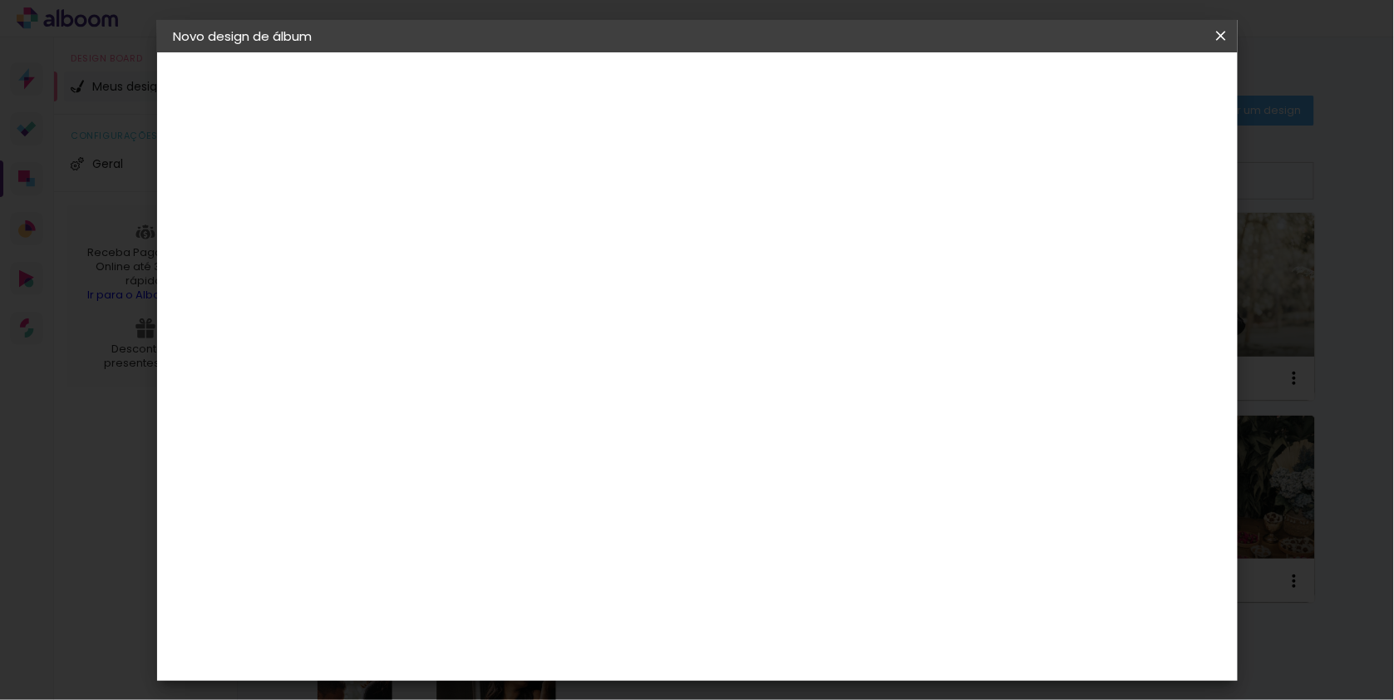
click at [451, 240] on paper-input-container "Título do álbum" at bounding box center [446, 223] width 12 height 42
type input "Ester"
type paper-input "Ester"
click at [0, 0] on slot "Avançar" at bounding box center [0, 0] width 0 height 0
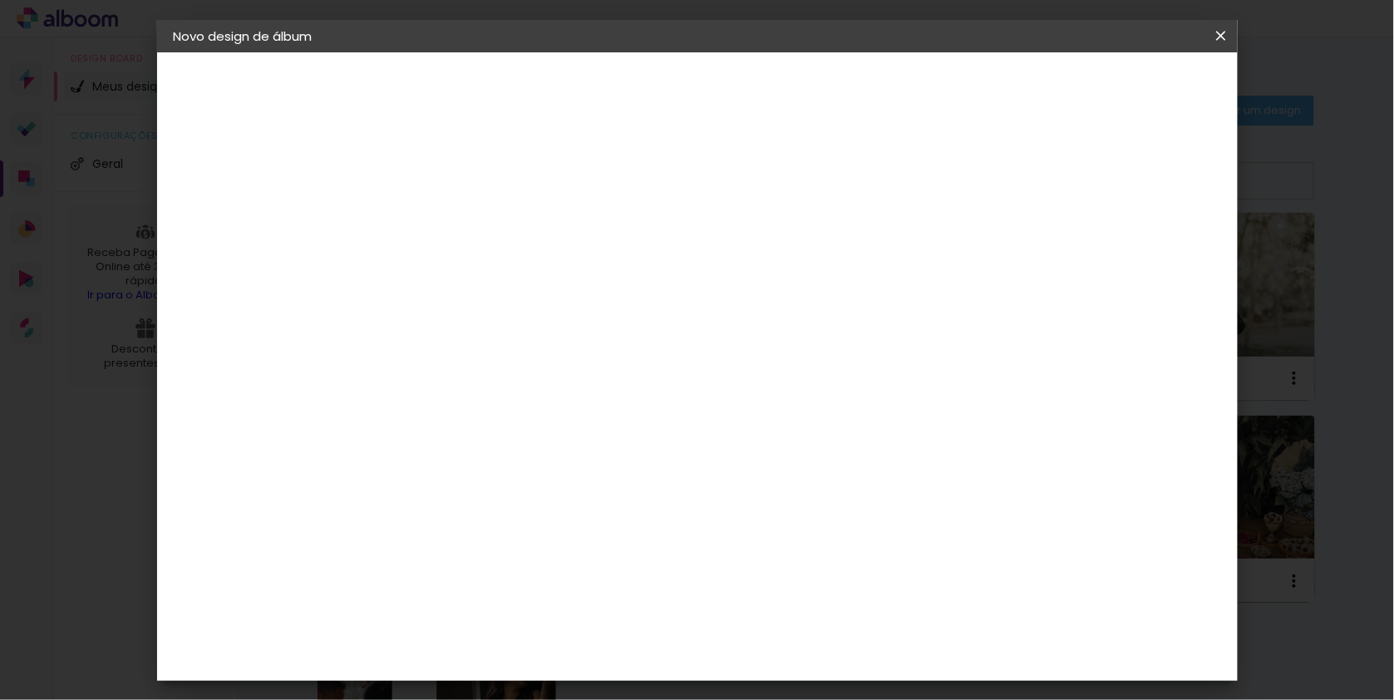
click at [572, 305] on input at bounding box center [488, 315] width 168 height 21
type input "go i"
type paper-input "go i"
click at [475, 365] on div "Go image" at bounding box center [454, 378] width 41 height 27
click at [737, 68] on header "Fornecedor Escolha um fornecedor ou avance com o tamanho livre. Voltar Avançar" at bounding box center [555, 108] width 364 height 112
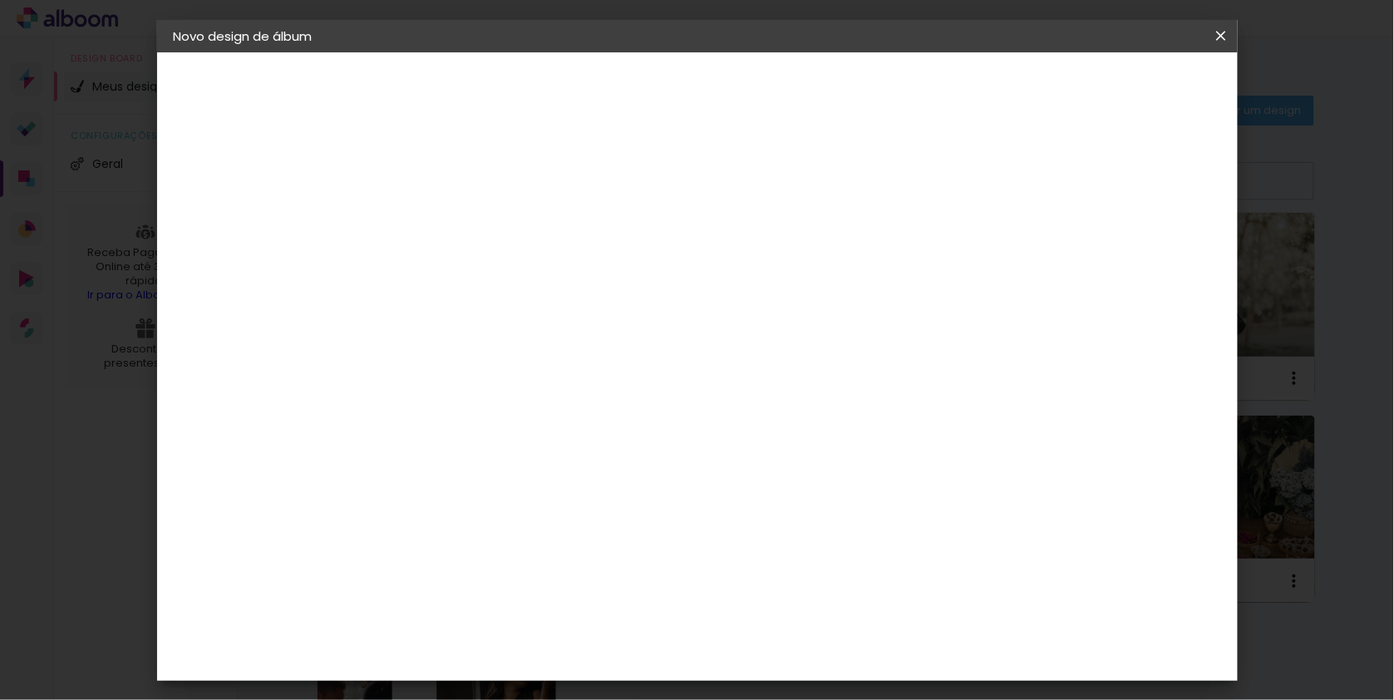
click at [0, 0] on slot "Avançar" at bounding box center [0, 0] width 0 height 0
click at [510, 276] on input "text" at bounding box center [478, 289] width 65 height 26
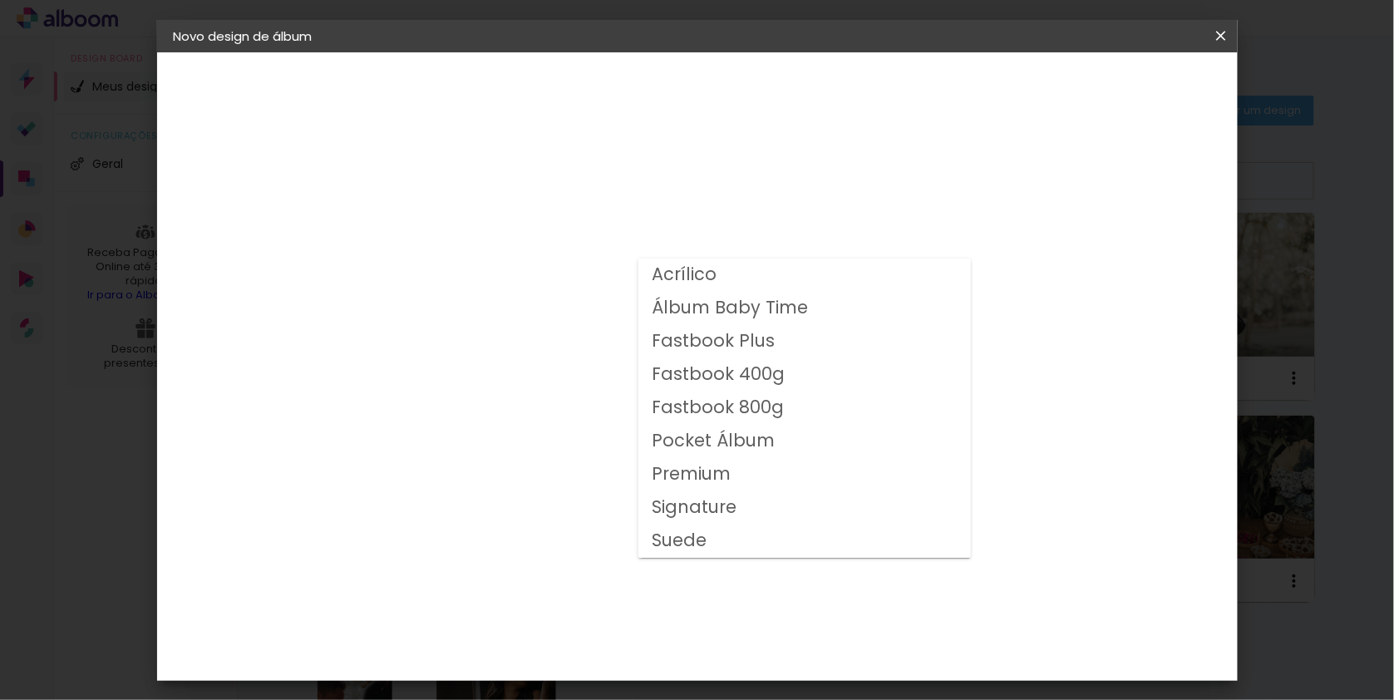
click at [784, 374] on paper-item "Fastbook 400g" at bounding box center [804, 374] width 333 height 33
type input "Fastbook 400g"
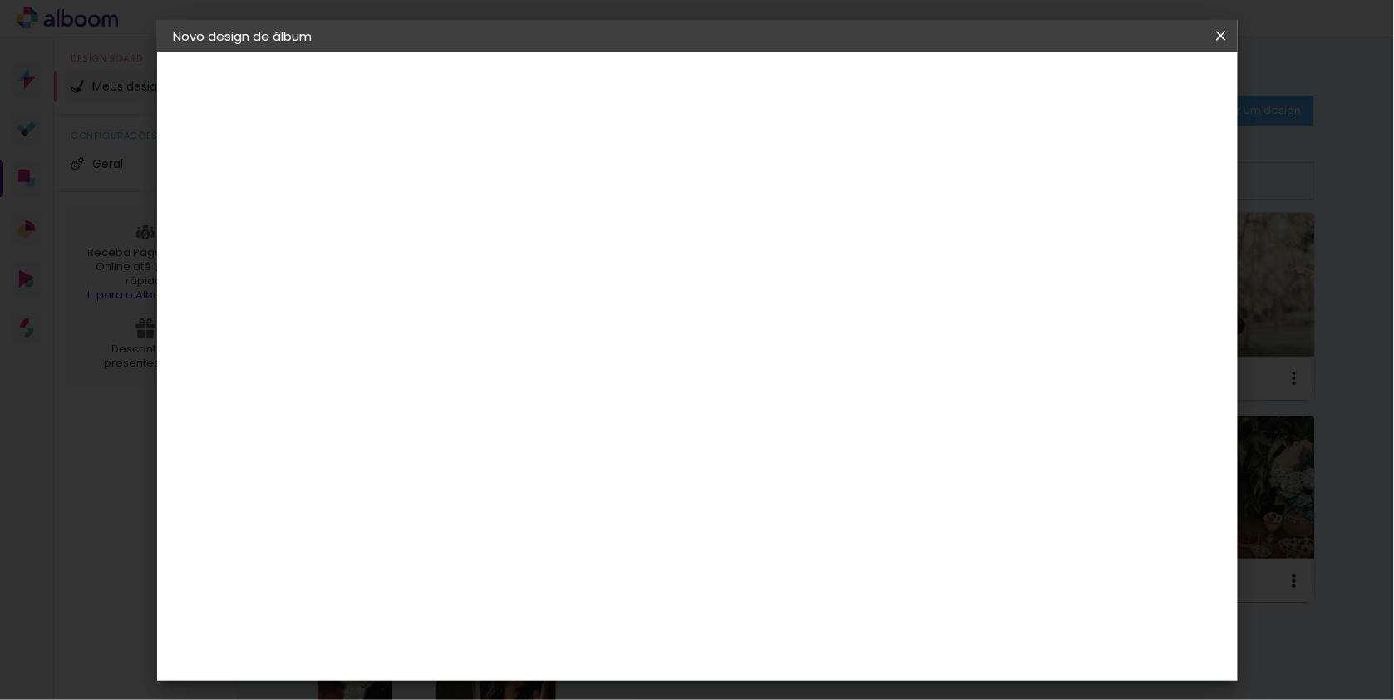
scroll to position [407, 0]
click at [619, 401] on span "25 × 30 cm" at bounding box center [589, 423] width 62 height 44
click at [0, 0] on slot "Avançar" at bounding box center [0, 0] width 0 height 0
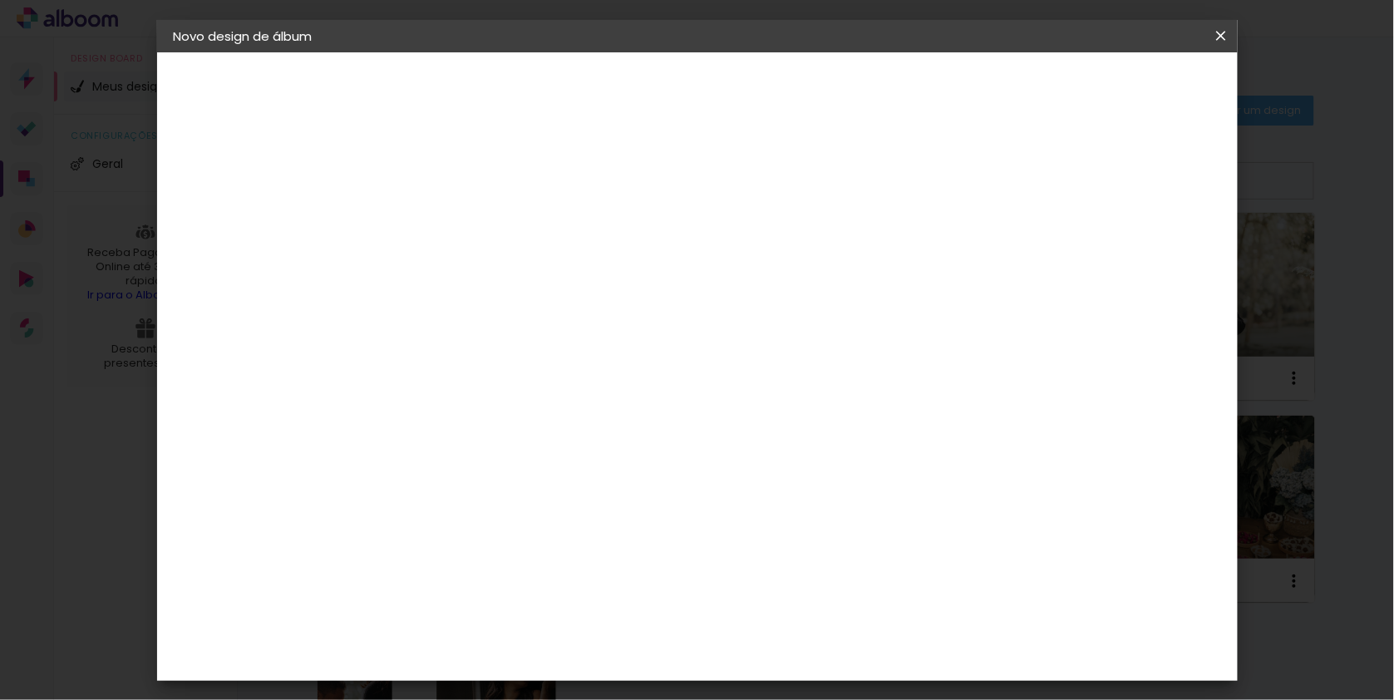
click at [1036, 178] on div at bounding box center [1028, 179] width 15 height 15
type paper-checkbox "on"
click at [1130, 84] on span "Iniciar design" at bounding box center [1092, 87] width 76 height 12
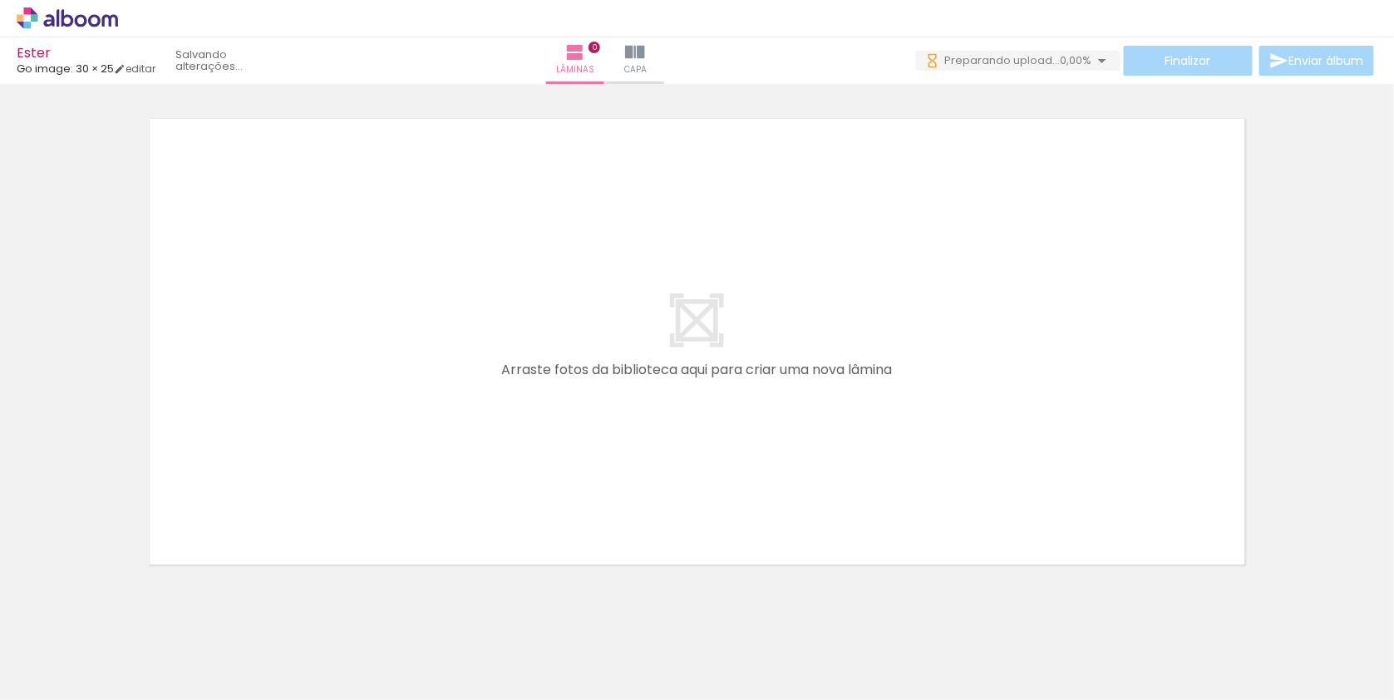
click at [175, 635] on div at bounding box center [167, 644] width 82 height 55
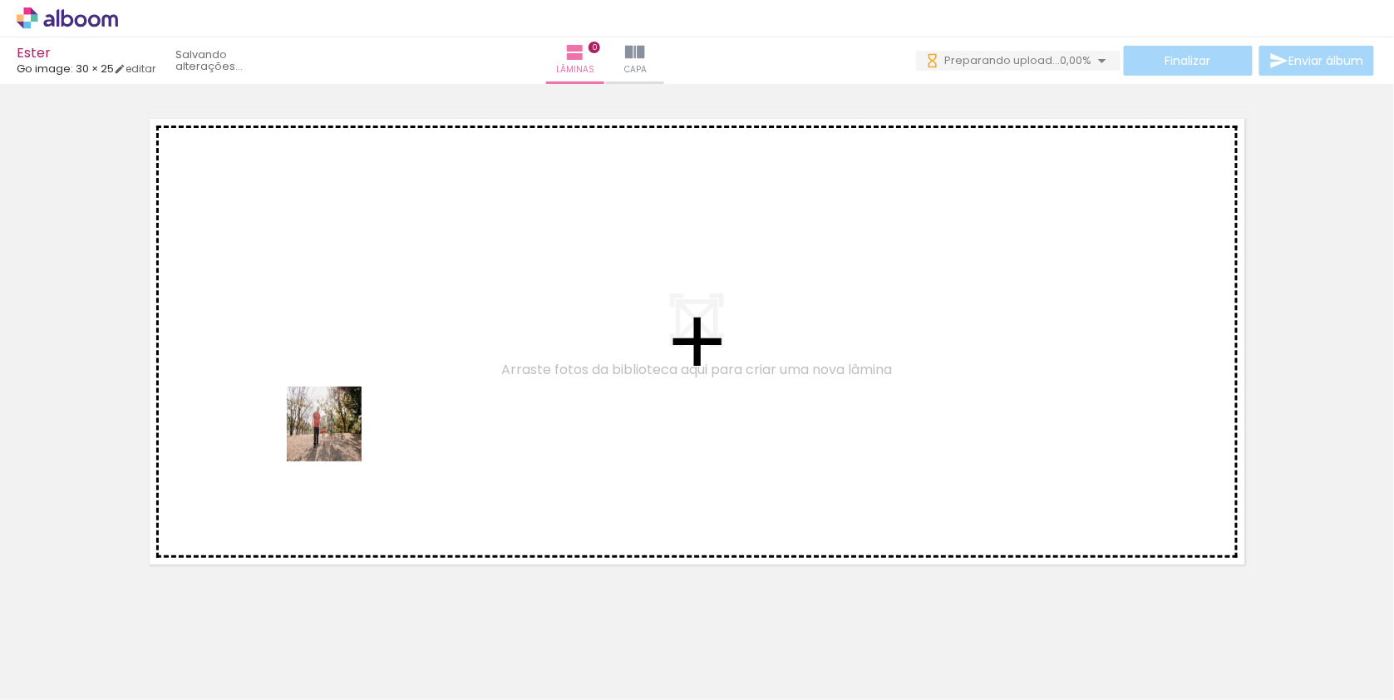
drag, startPoint x: 190, startPoint y: 633, endPoint x: 378, endPoint y: 372, distance: 322.1
click at [378, 372] on quentale-workspace at bounding box center [697, 350] width 1394 height 700
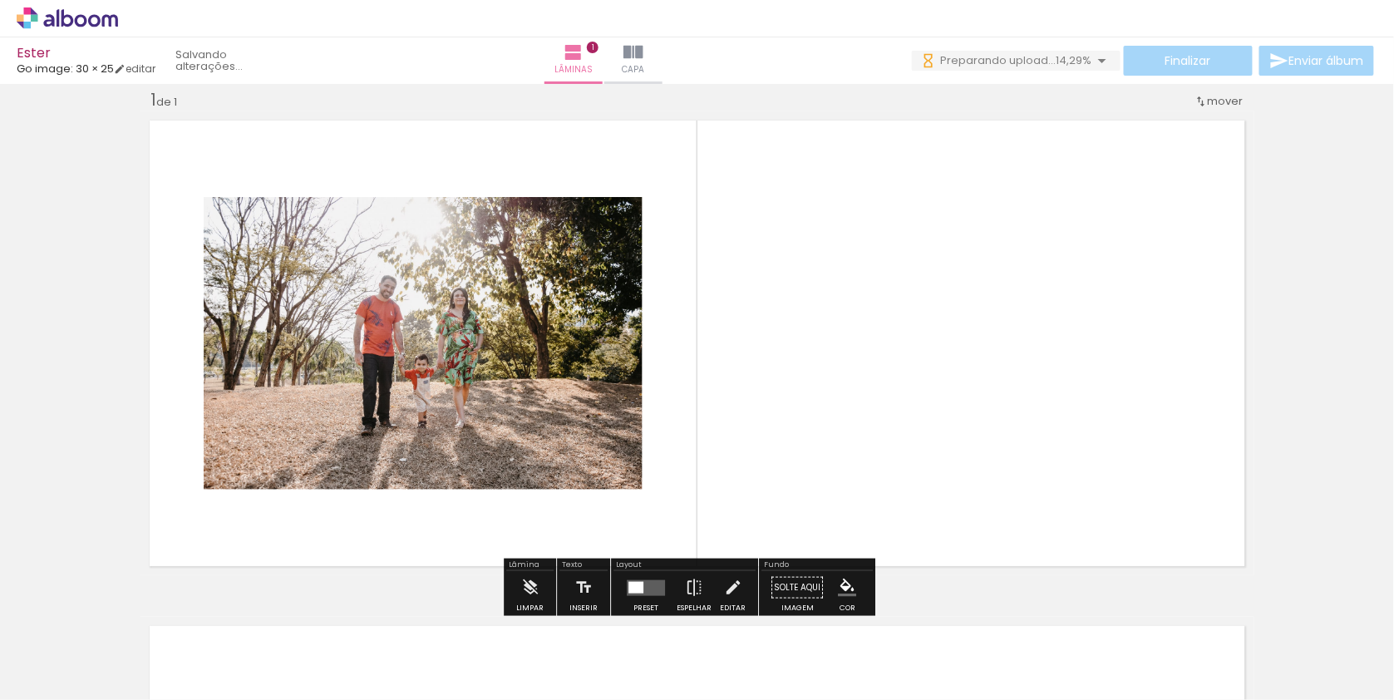
scroll to position [22, 0]
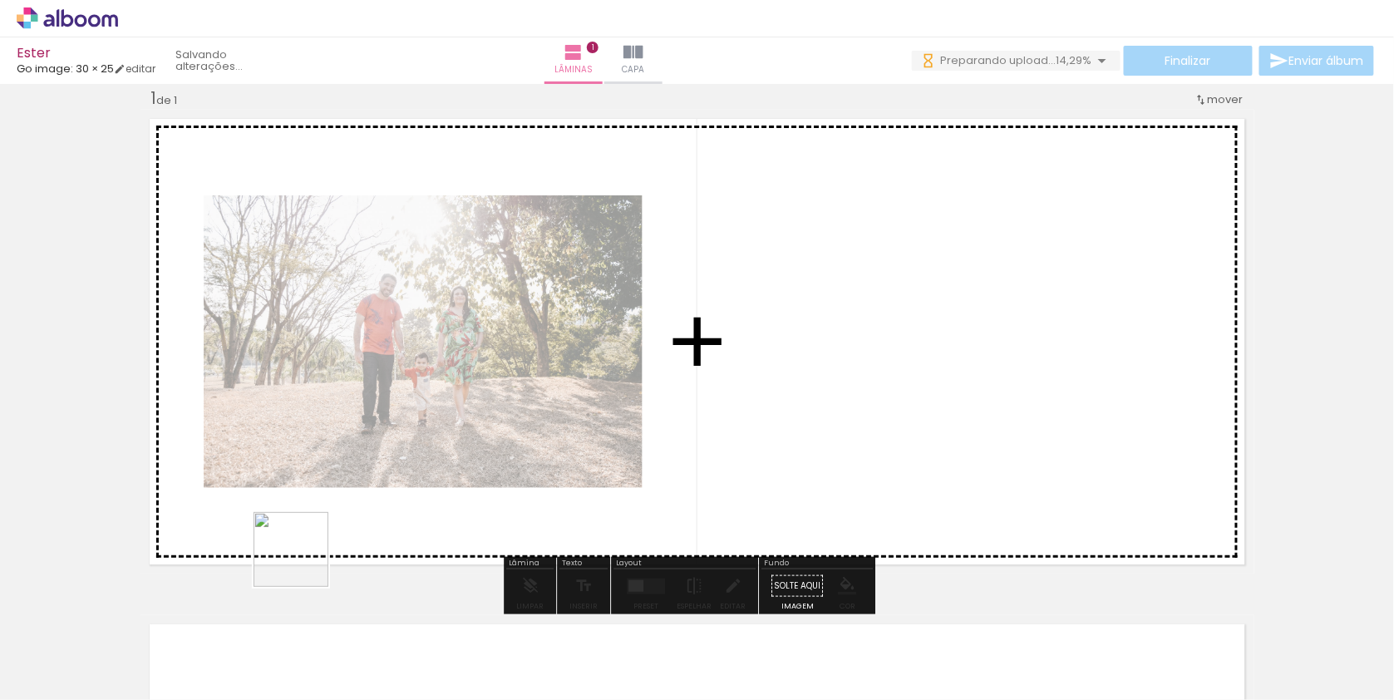
drag, startPoint x: 250, startPoint y: 641, endPoint x: 394, endPoint y: 441, distance: 246.6
click at [394, 441] on quentale-workspace at bounding box center [697, 350] width 1394 height 700
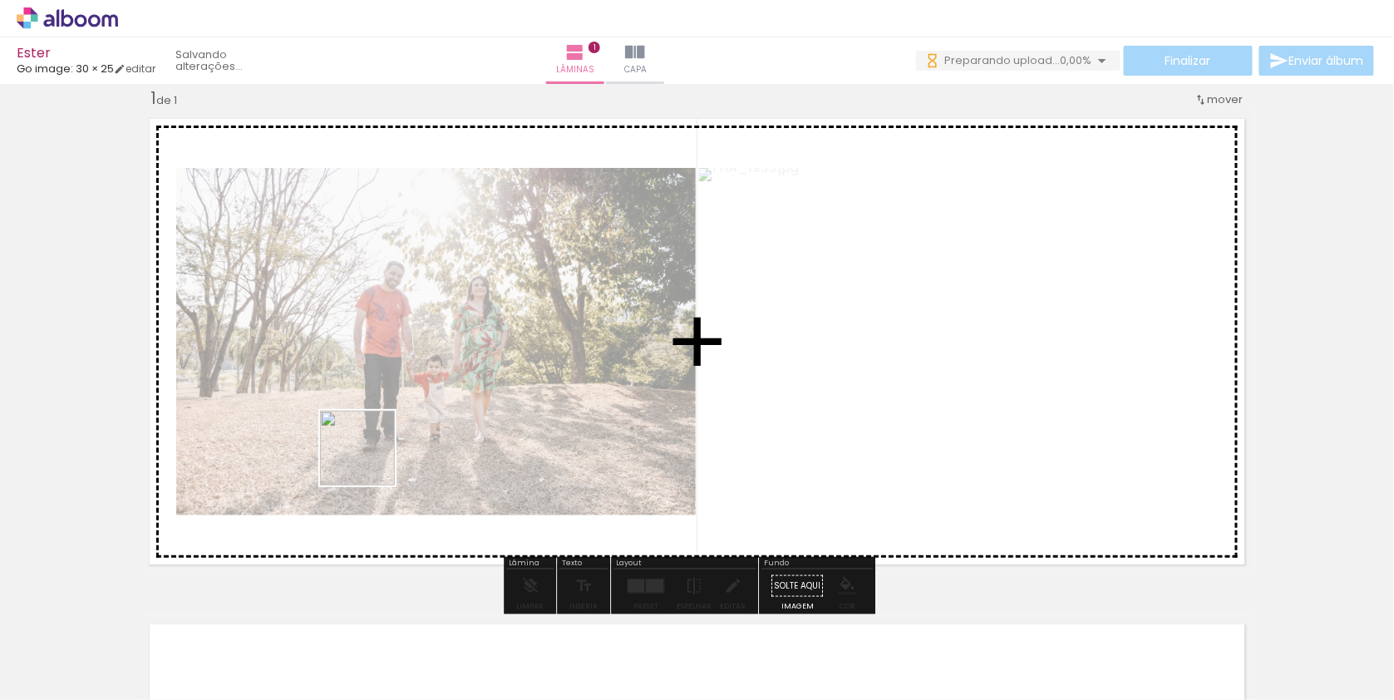
drag, startPoint x: 326, startPoint y: 645, endPoint x: 383, endPoint y: 412, distance: 239.7
click at [383, 412] on quentale-workspace at bounding box center [697, 350] width 1394 height 700
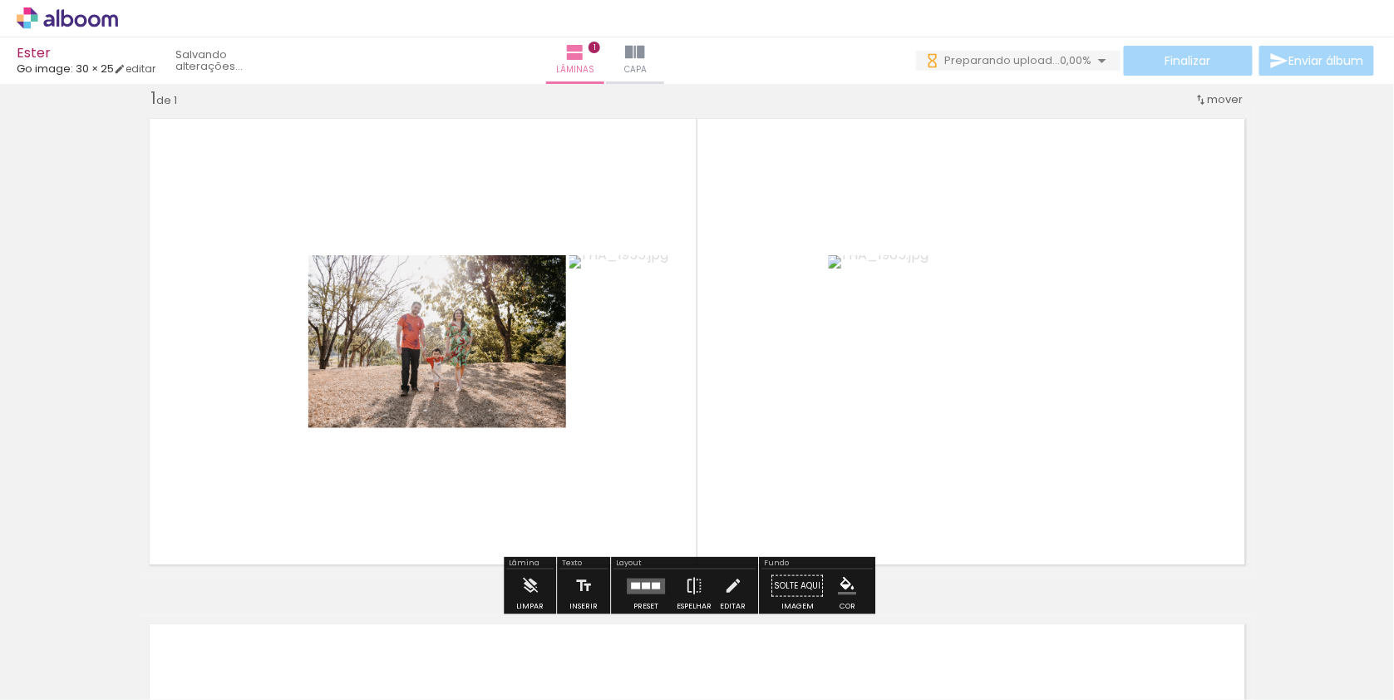
click at [650, 585] on div at bounding box center [646, 585] width 8 height 7
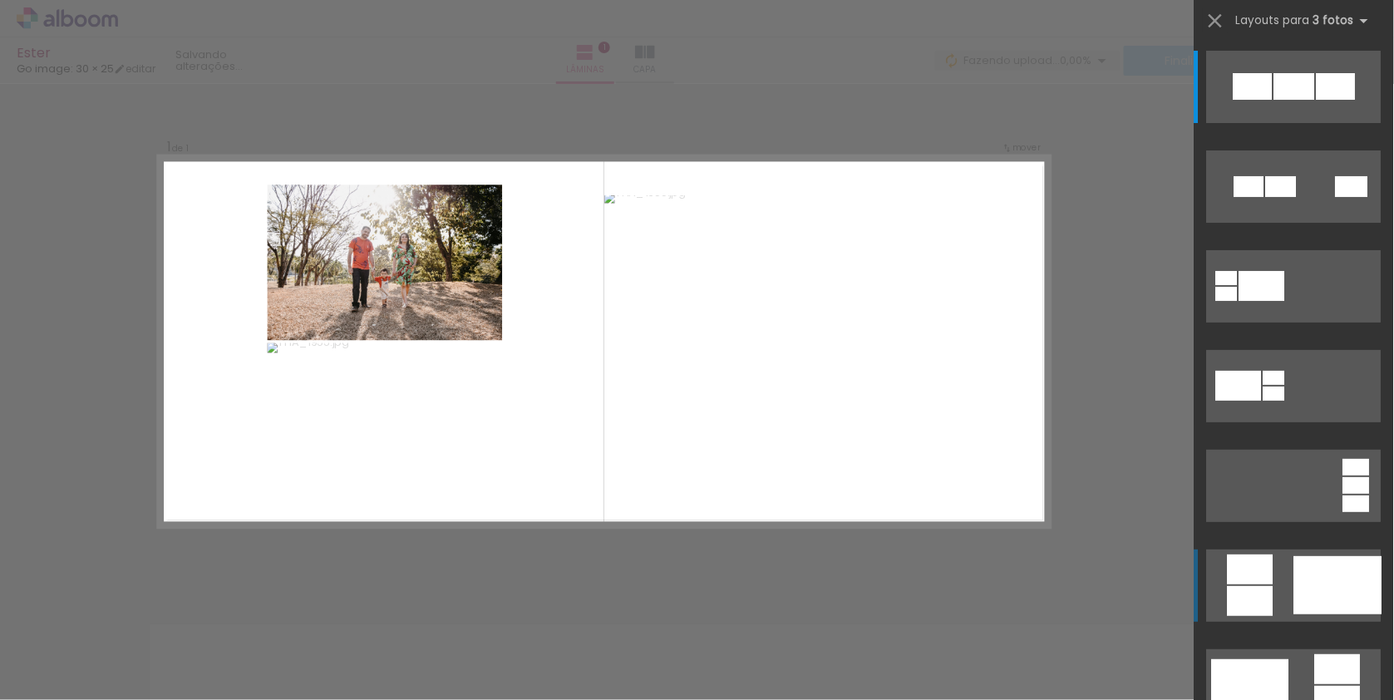
click at [1271, 566] on div at bounding box center [1251, 569] width 46 height 30
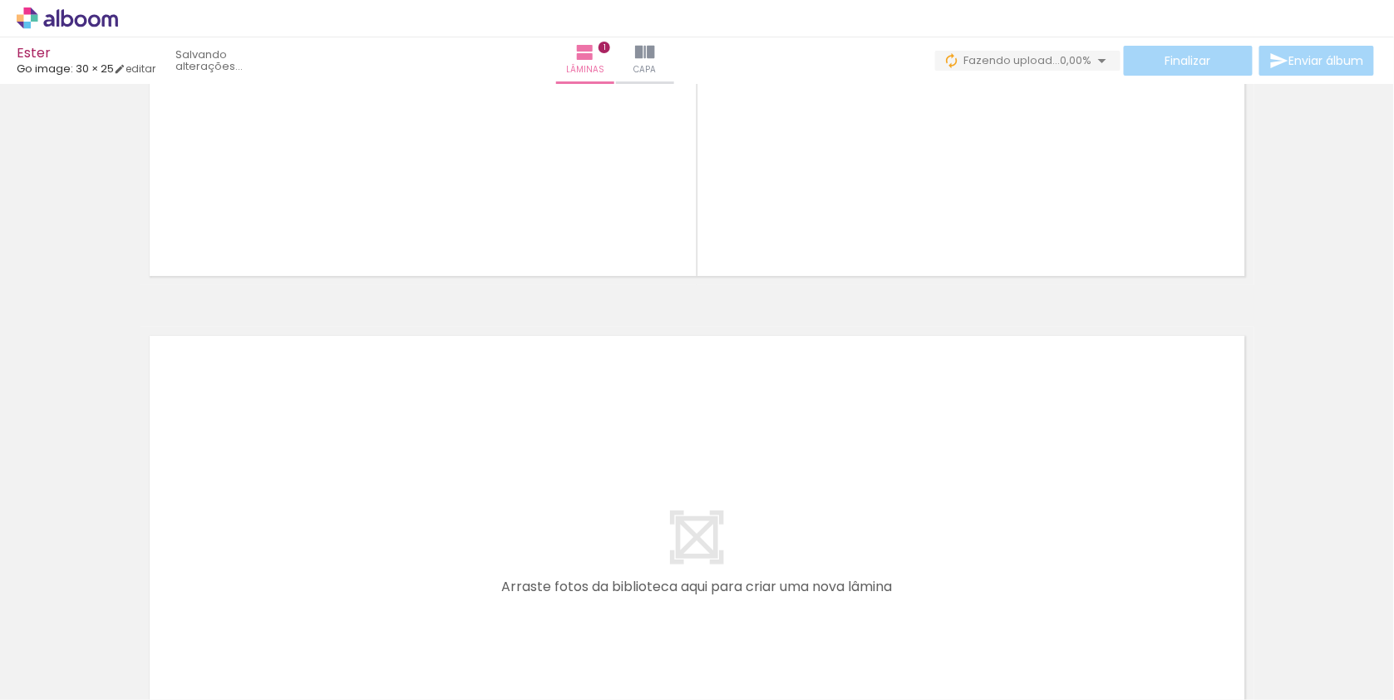
scroll to position [505, 0]
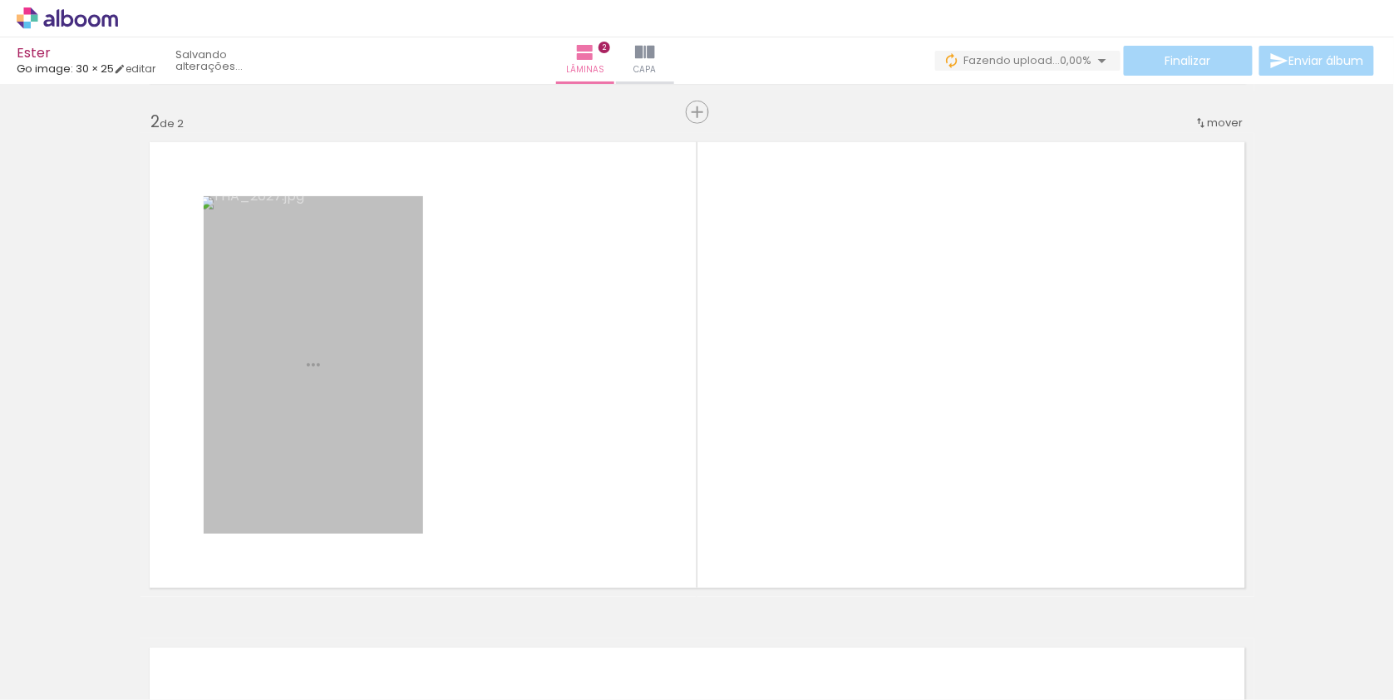
drag, startPoint x: 473, startPoint y: 656, endPoint x: 567, endPoint y: 442, distance: 233.4
click at [567, 442] on quentale-workspace at bounding box center [697, 350] width 1394 height 700
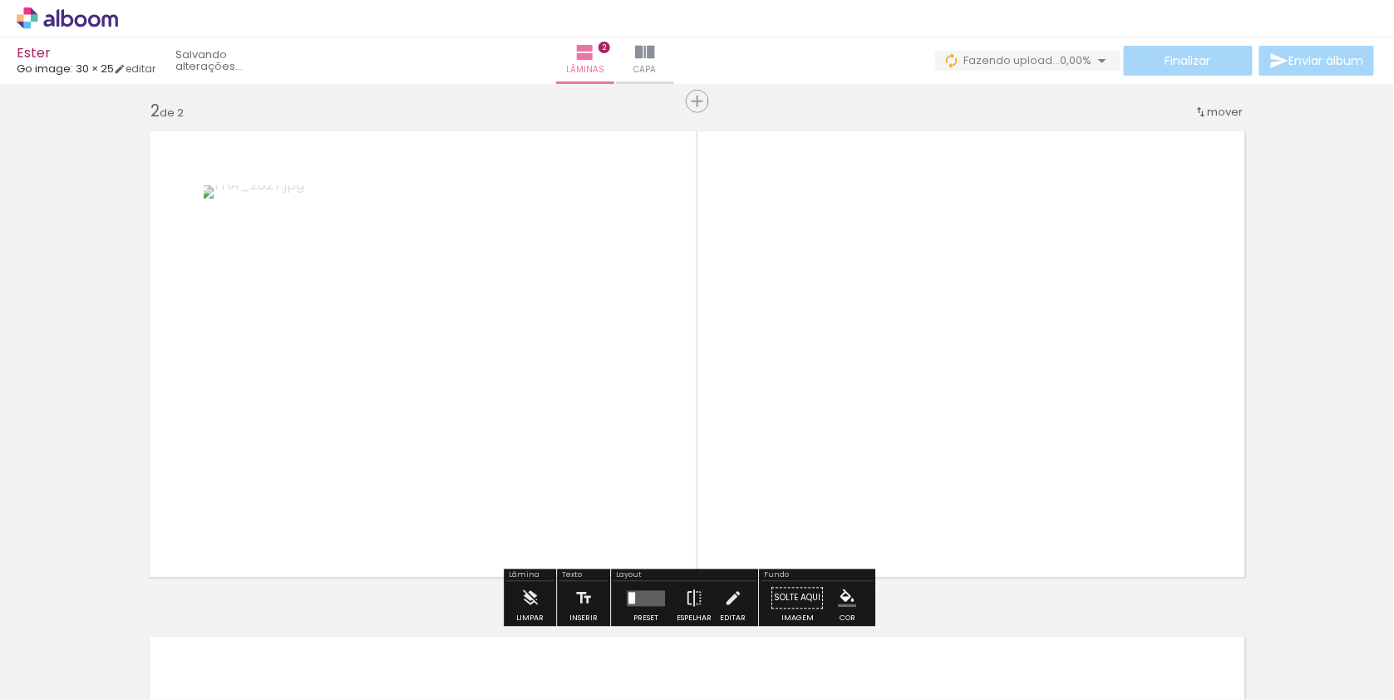
scroll to position [528, 0]
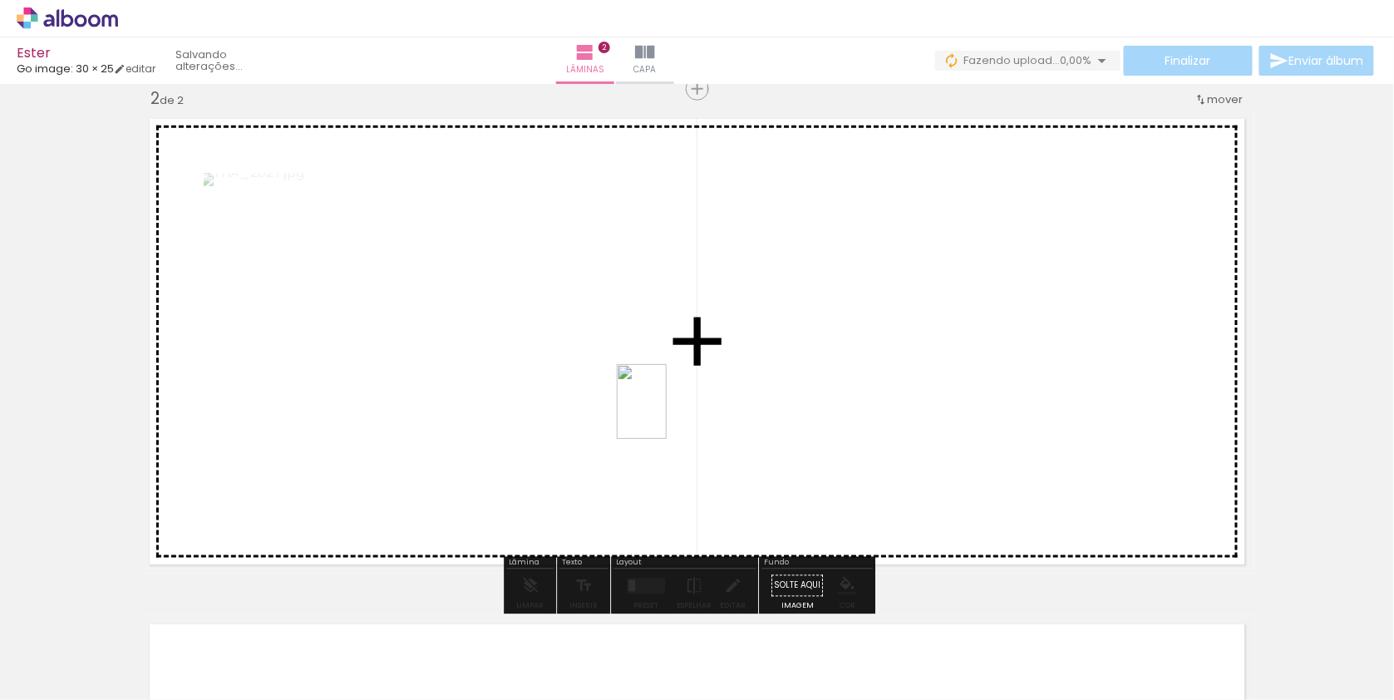
drag, startPoint x: 553, startPoint y: 645, endPoint x: 667, endPoint y: 414, distance: 257.6
click at [667, 414] on quentale-workspace at bounding box center [697, 350] width 1394 height 700
drag, startPoint x: 644, startPoint y: 667, endPoint x: 708, endPoint y: 377, distance: 296.3
click at [708, 377] on quentale-workspace at bounding box center [697, 350] width 1394 height 700
drag, startPoint x: 739, startPoint y: 638, endPoint x: 828, endPoint y: 402, distance: 252.3
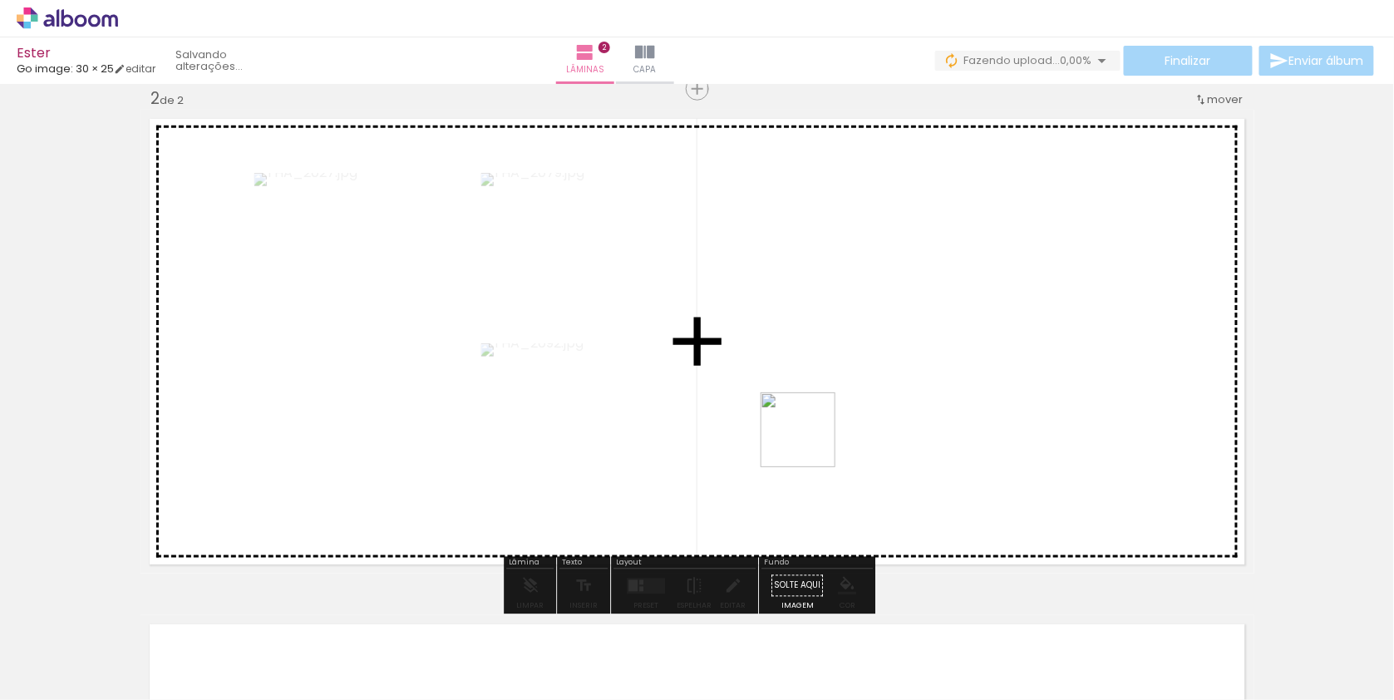
click at [828, 402] on quentale-workspace at bounding box center [697, 350] width 1394 height 700
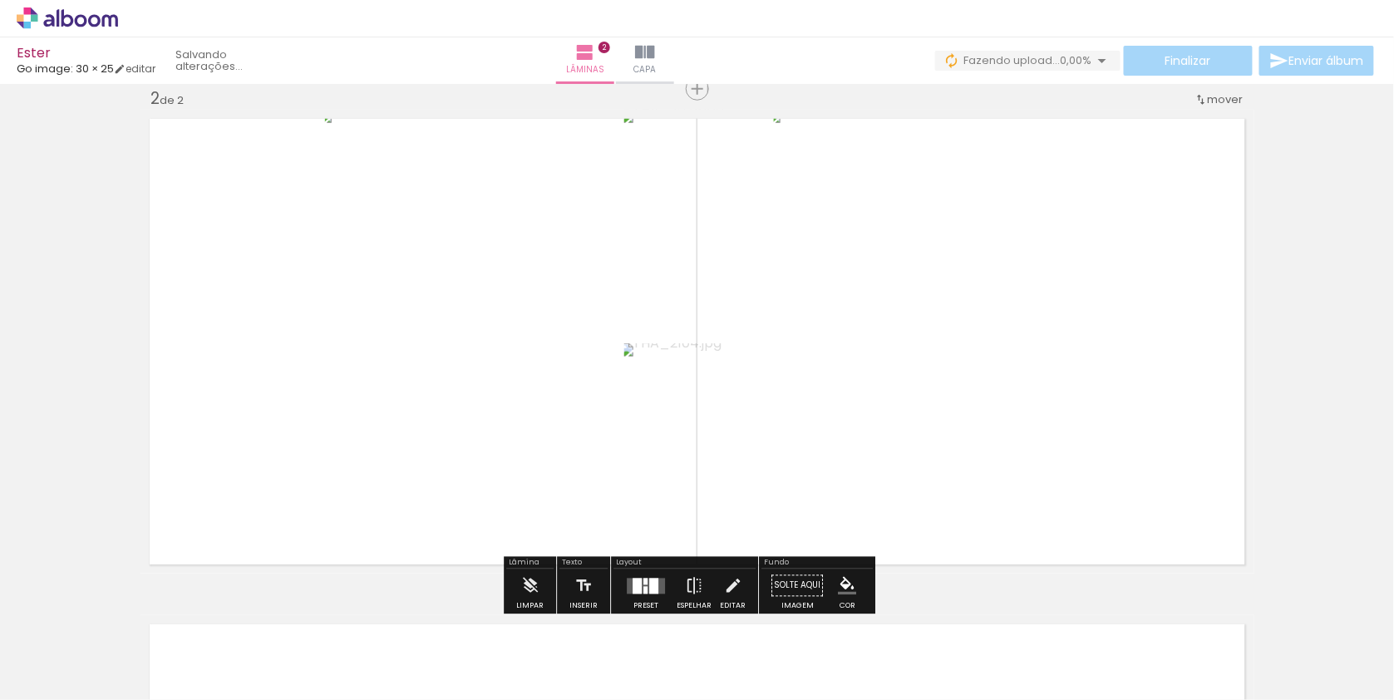
click at [657, 592] on div at bounding box center [653, 586] width 9 height 16
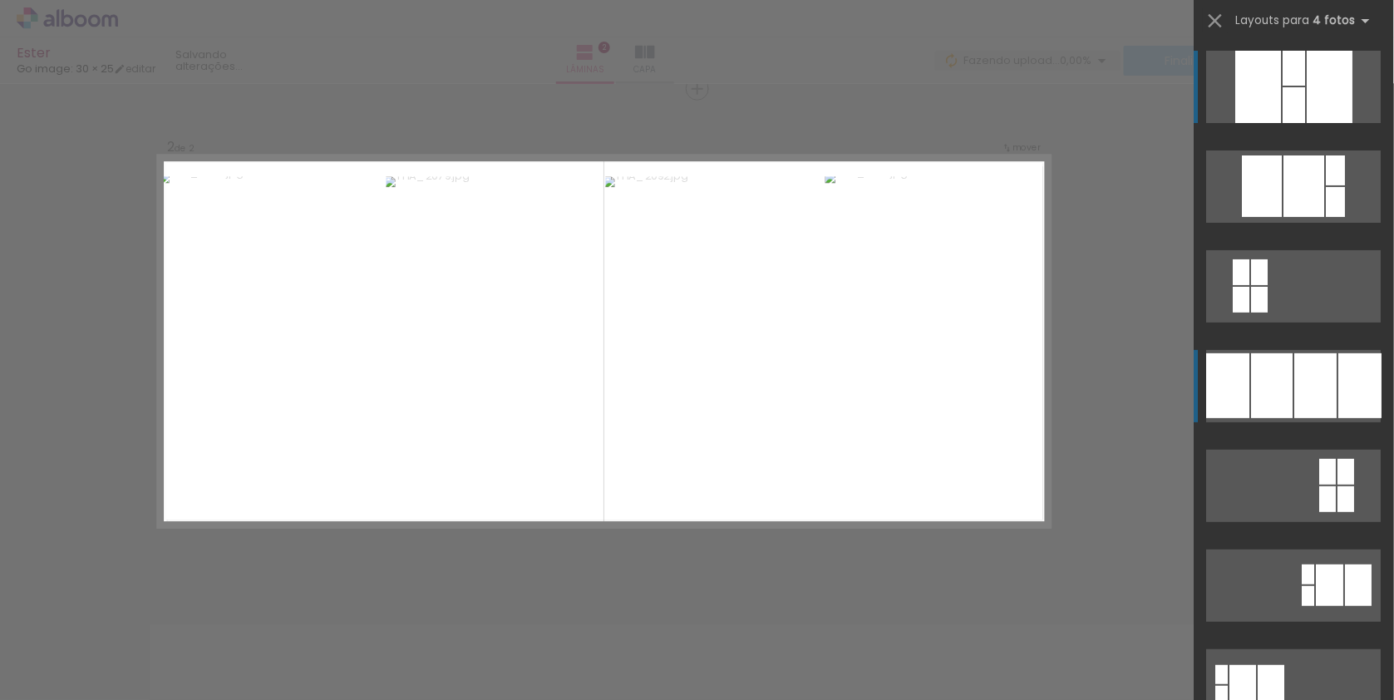
click at [1277, 397] on div at bounding box center [1273, 385] width 42 height 65
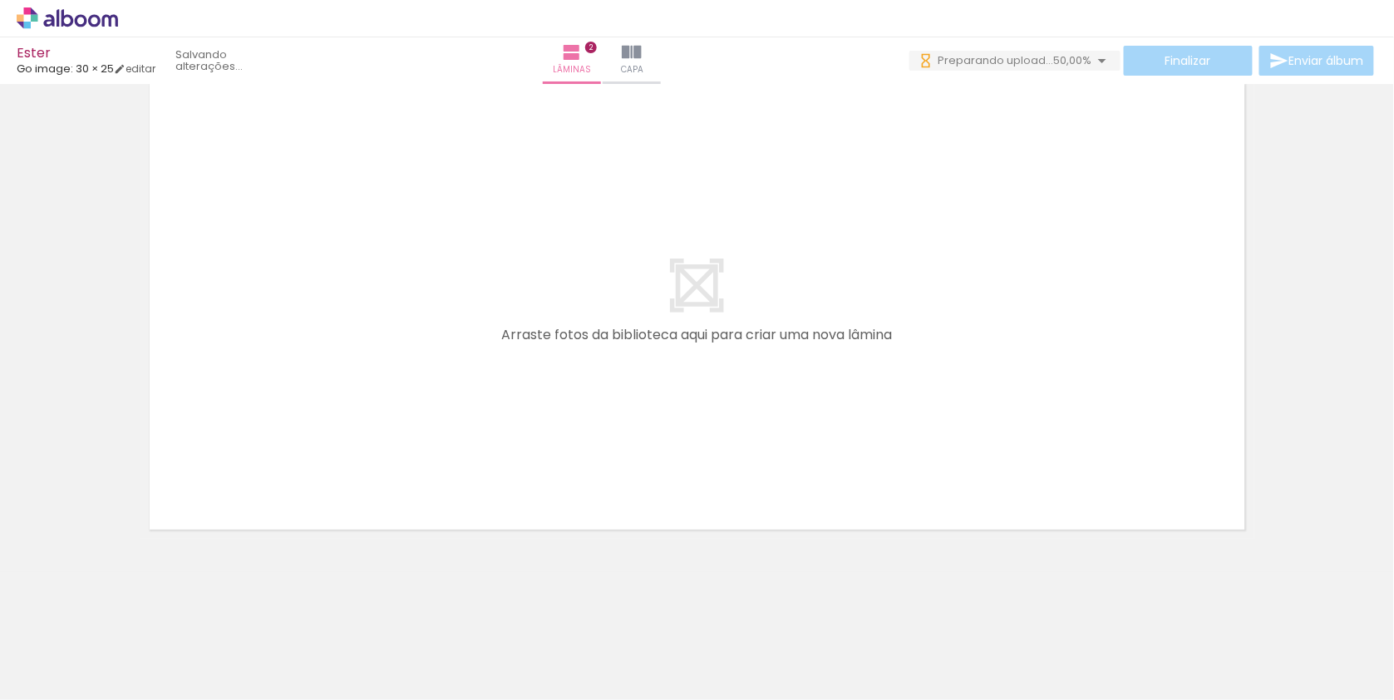
scroll to position [0, 0]
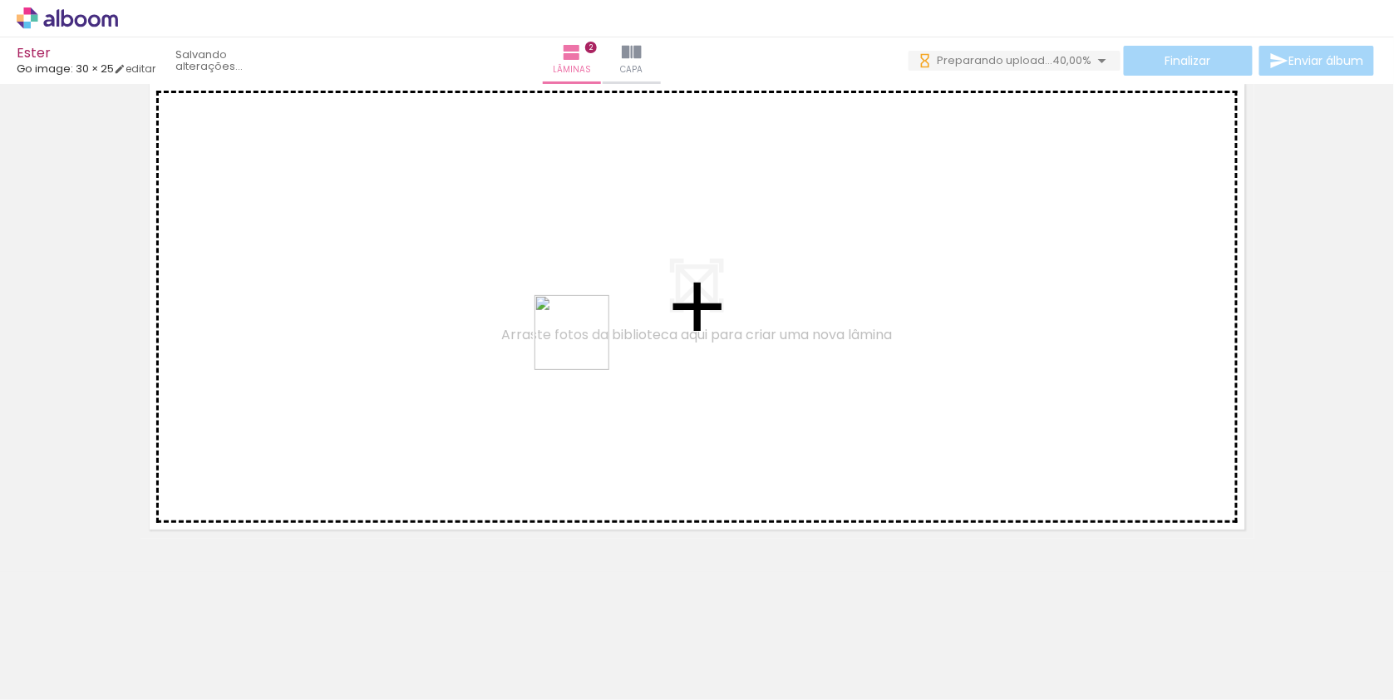
drag, startPoint x: 843, startPoint y: 648, endPoint x: 580, endPoint y: 342, distance: 403.2
click at [580, 342] on quentale-workspace at bounding box center [697, 350] width 1394 height 700
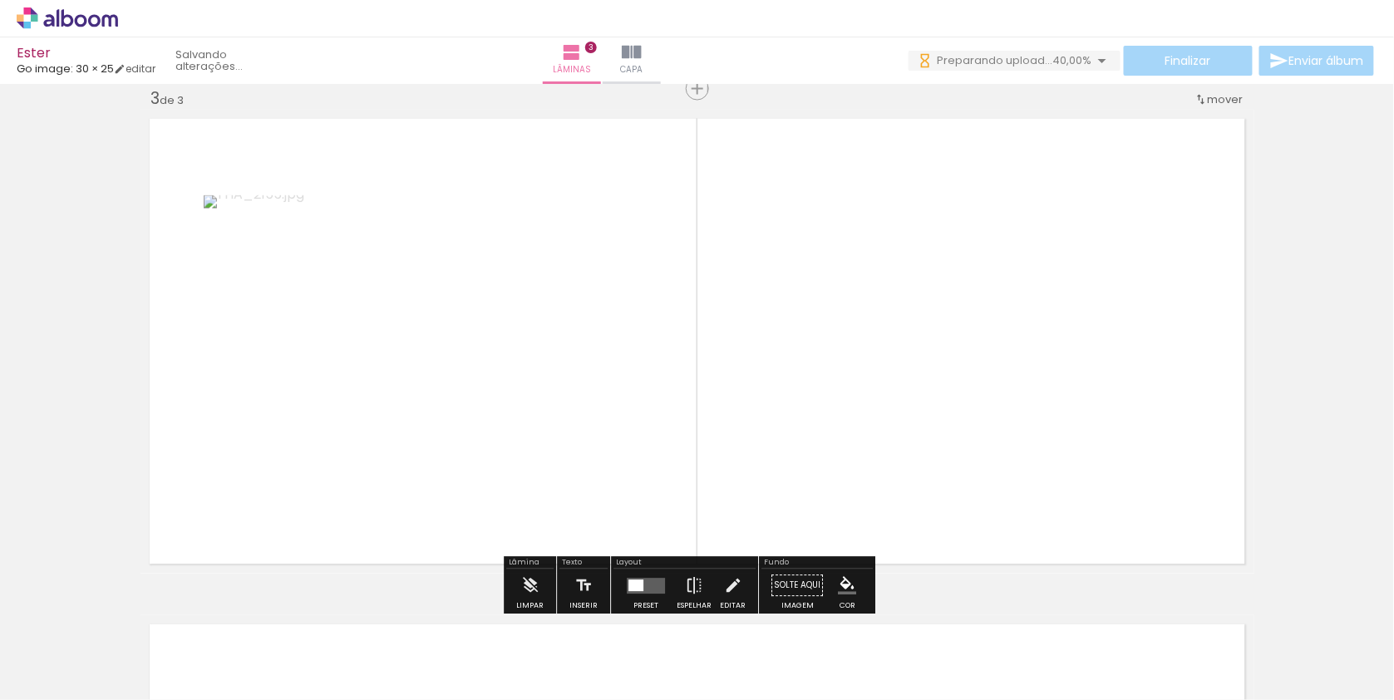
scroll to position [1033, 0]
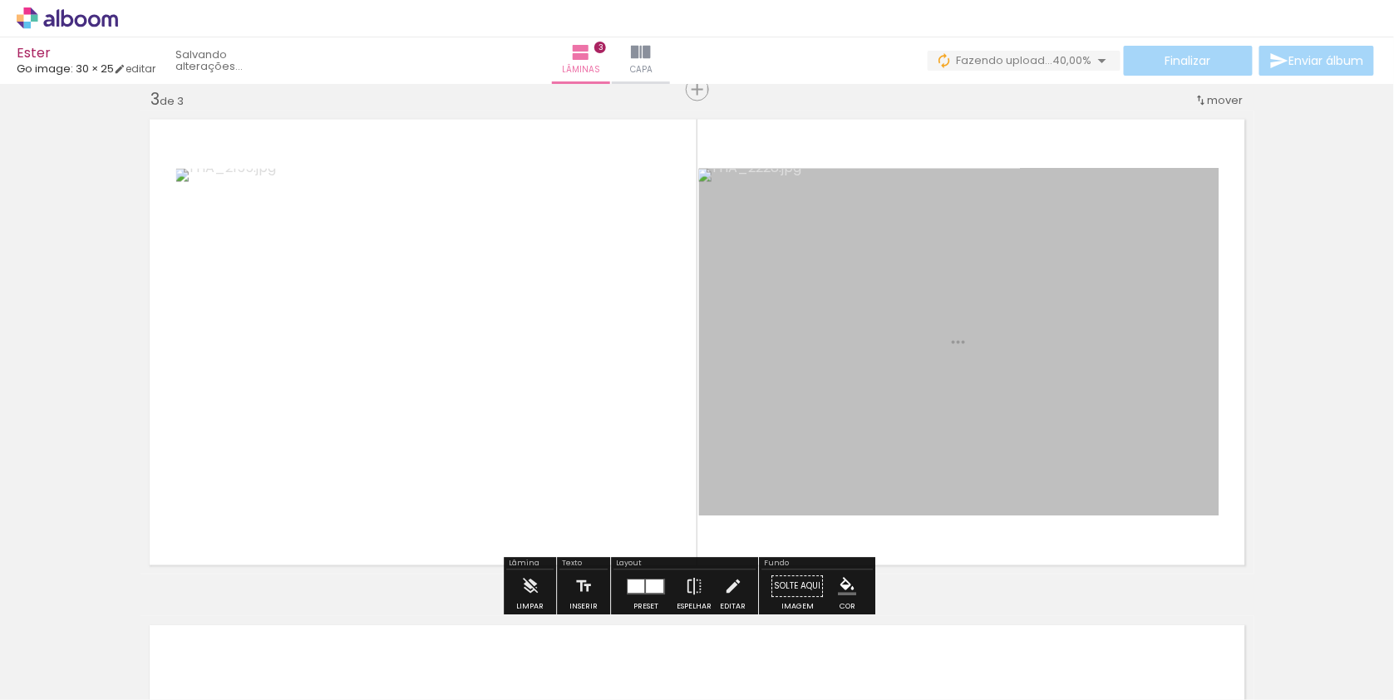
drag, startPoint x: 913, startPoint y: 648, endPoint x: 896, endPoint y: 369, distance: 279.0
click at [896, 369] on quentale-workspace at bounding box center [697, 350] width 1394 height 700
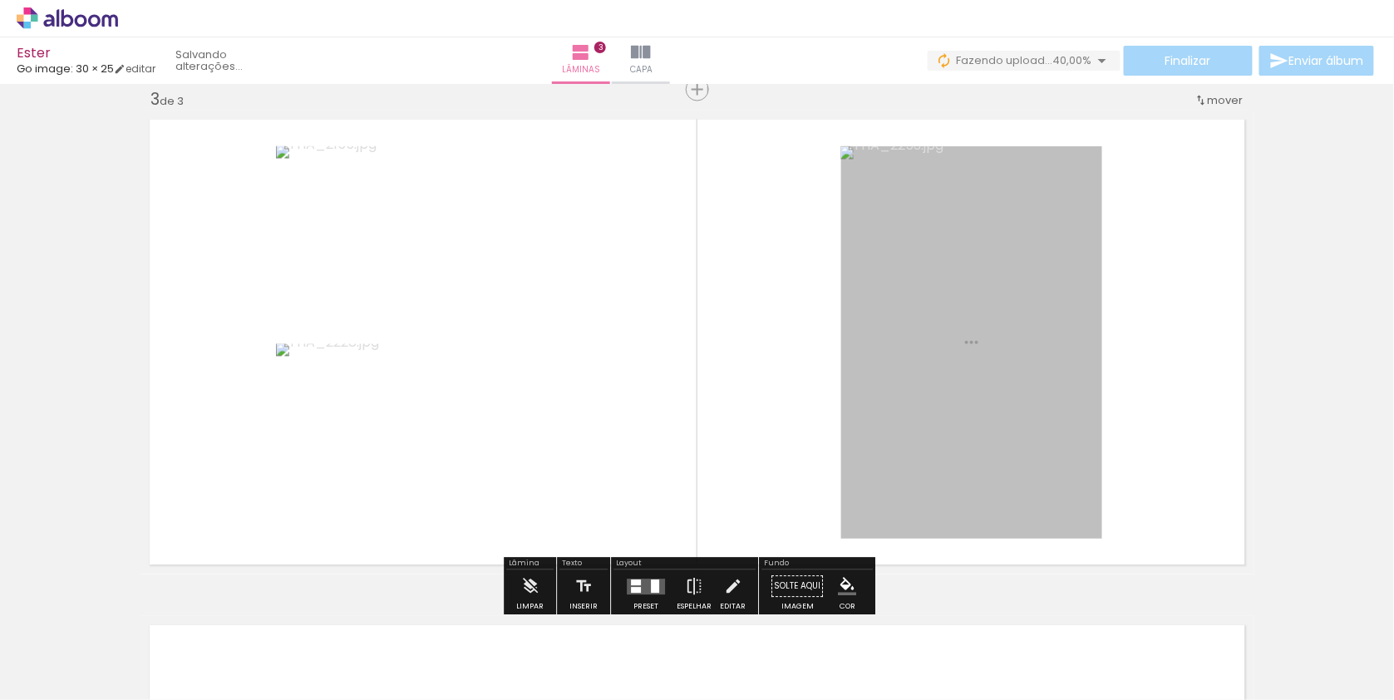
drag, startPoint x: 1018, startPoint y: 646, endPoint x: 1018, endPoint y: 392, distance: 253.6
click at [1018, 392] on quentale-workspace at bounding box center [697, 350] width 1394 height 700
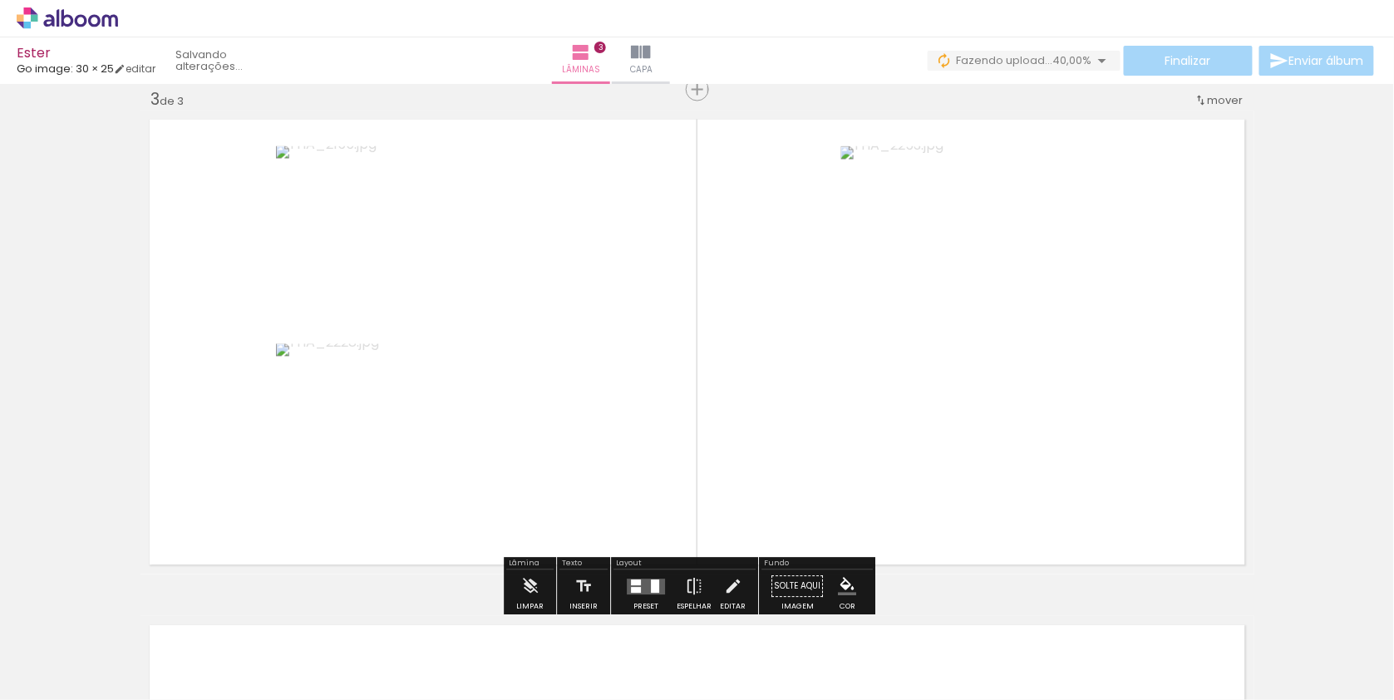
click at [656, 585] on div at bounding box center [655, 585] width 8 height 13
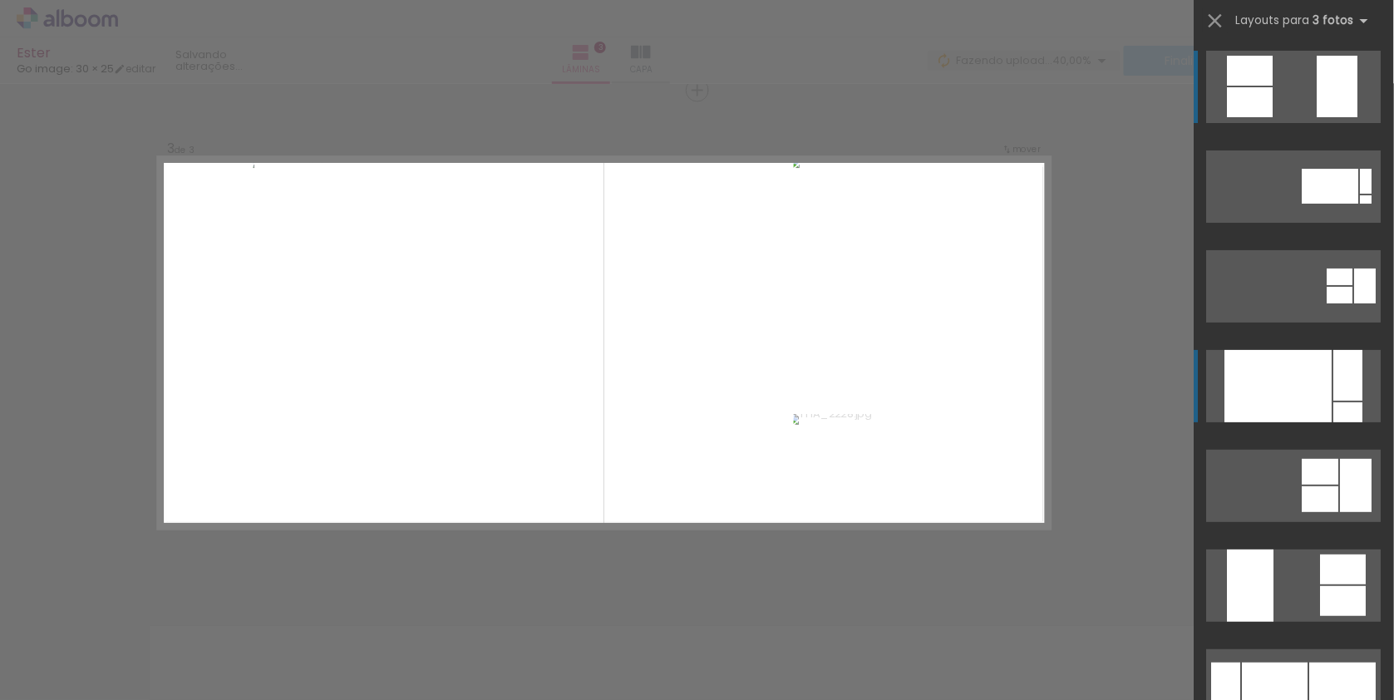
scroll to position [1033, 0]
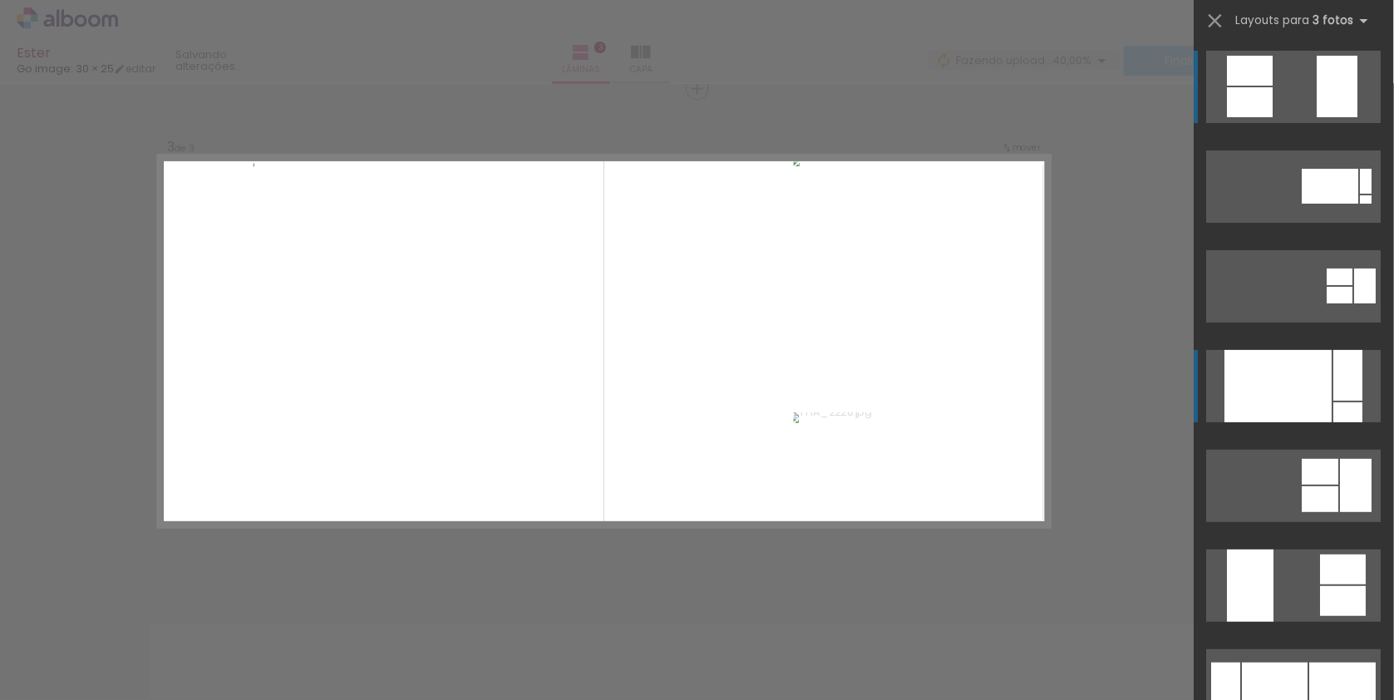
click at [1313, 381] on div at bounding box center [1278, 386] width 107 height 72
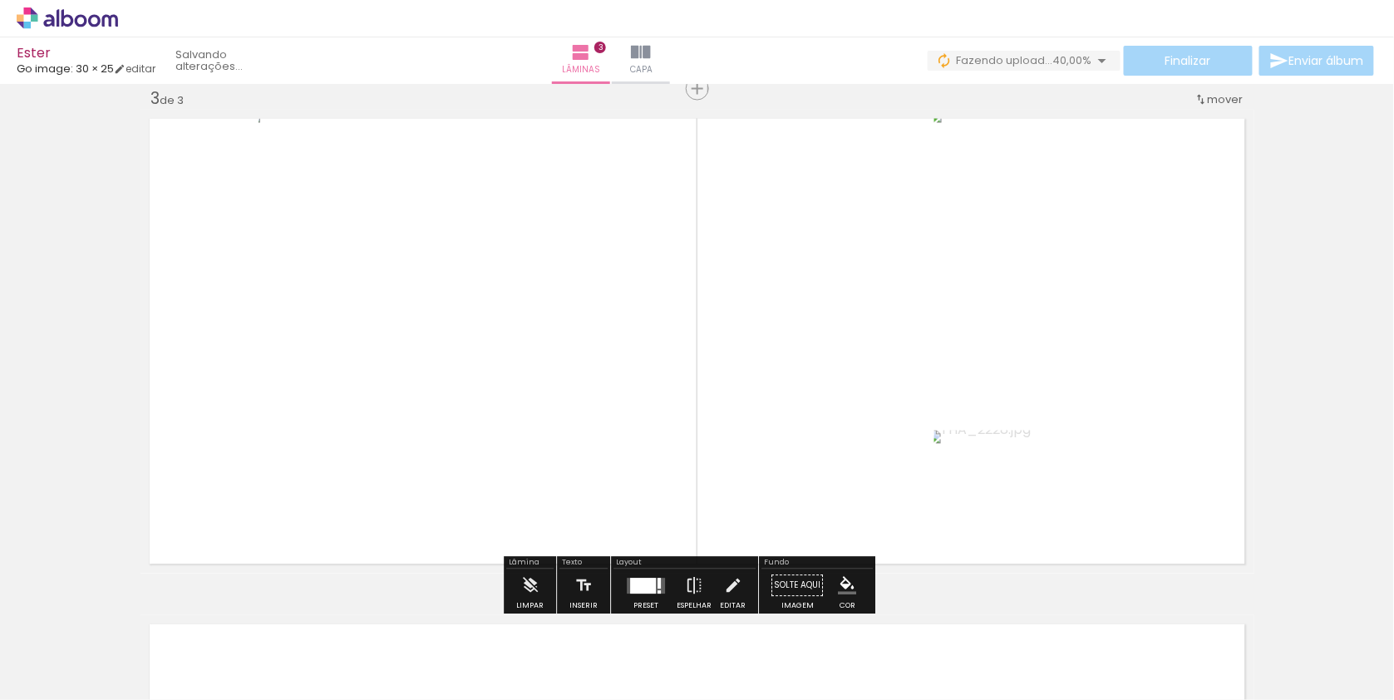
click at [655, 589] on div at bounding box center [643, 586] width 26 height 16
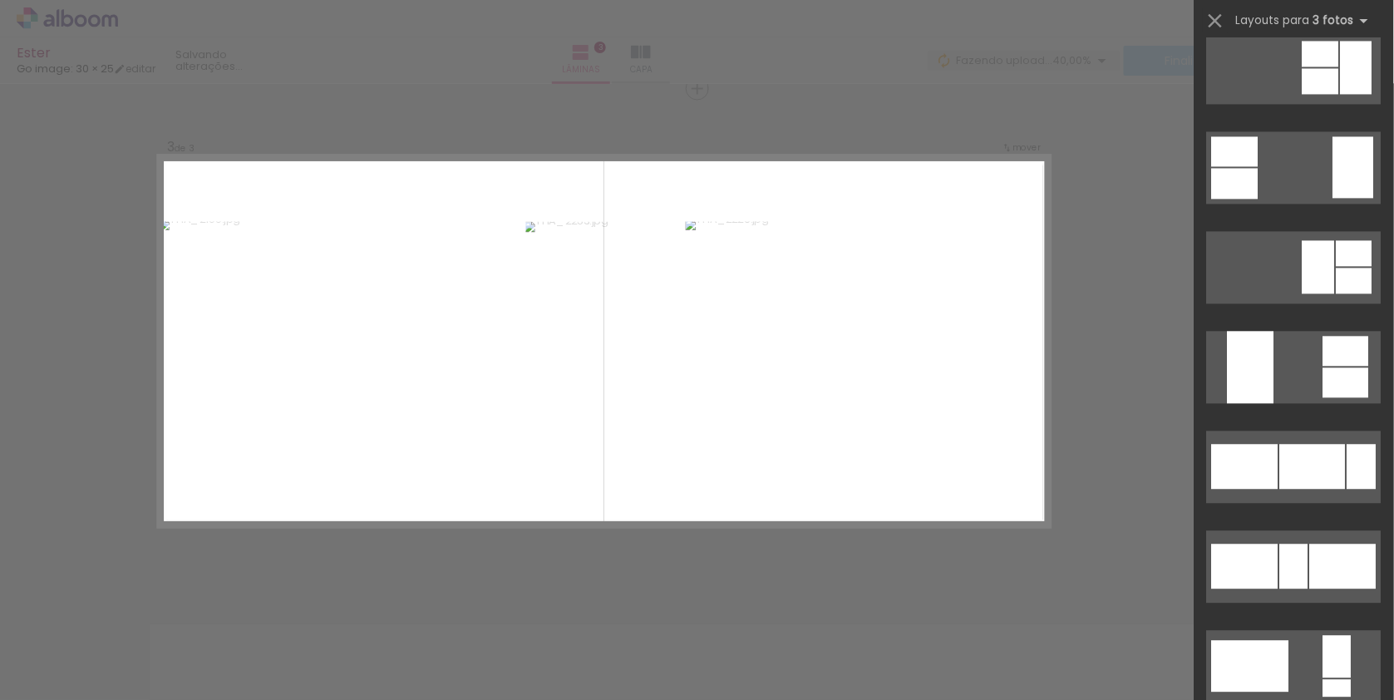
scroll to position [1281, 0]
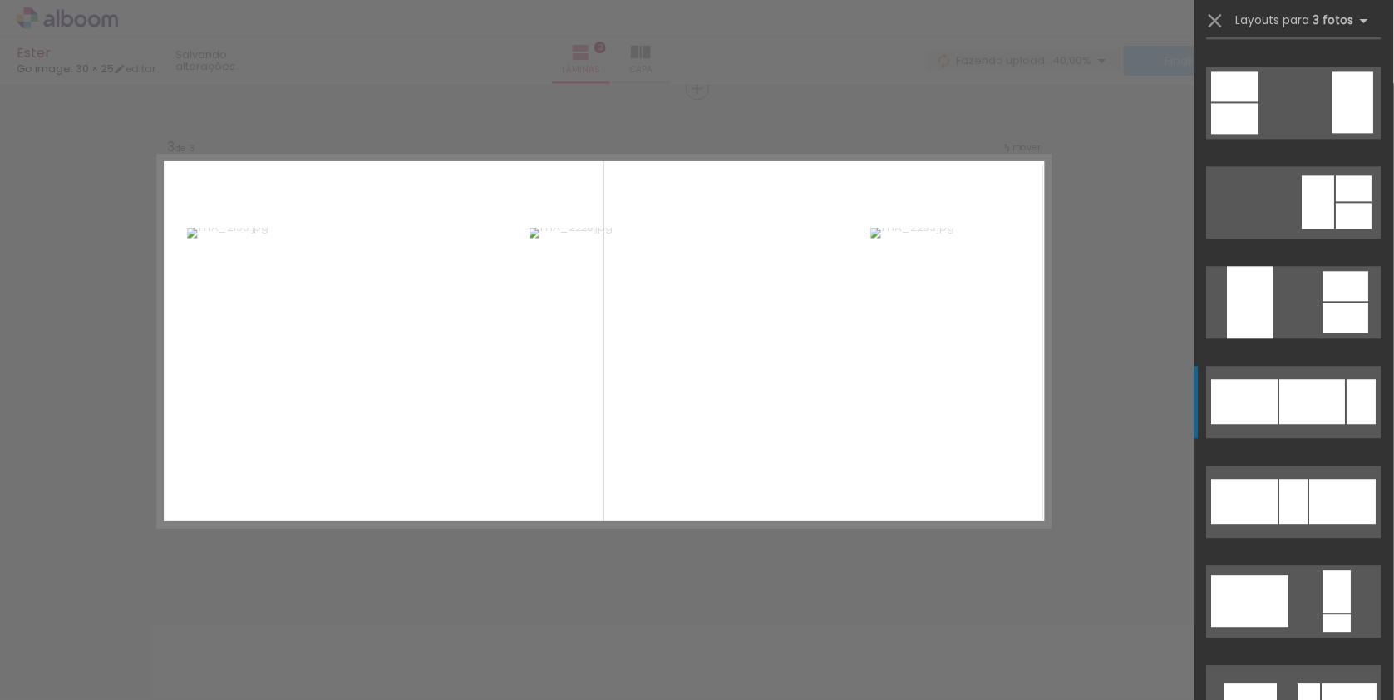
click at [1303, 430] on quentale-layouter at bounding box center [1294, 402] width 175 height 72
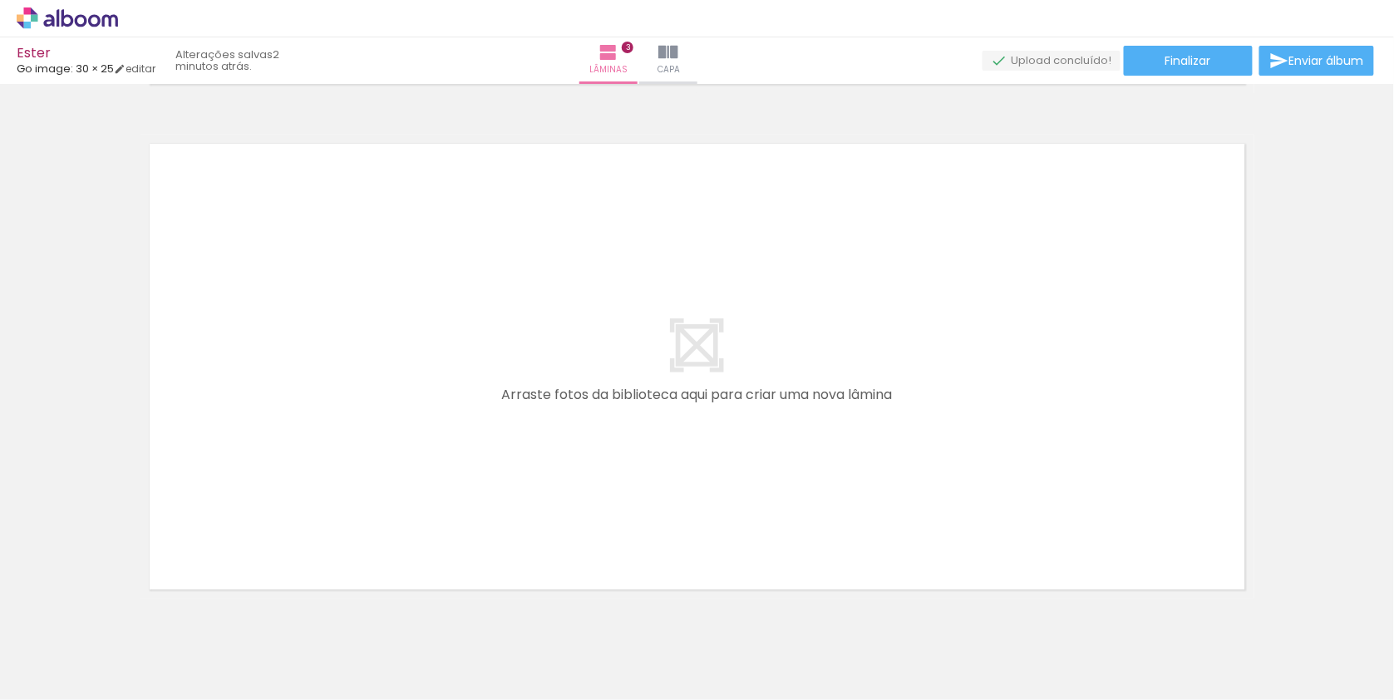
scroll to position [0, 0]
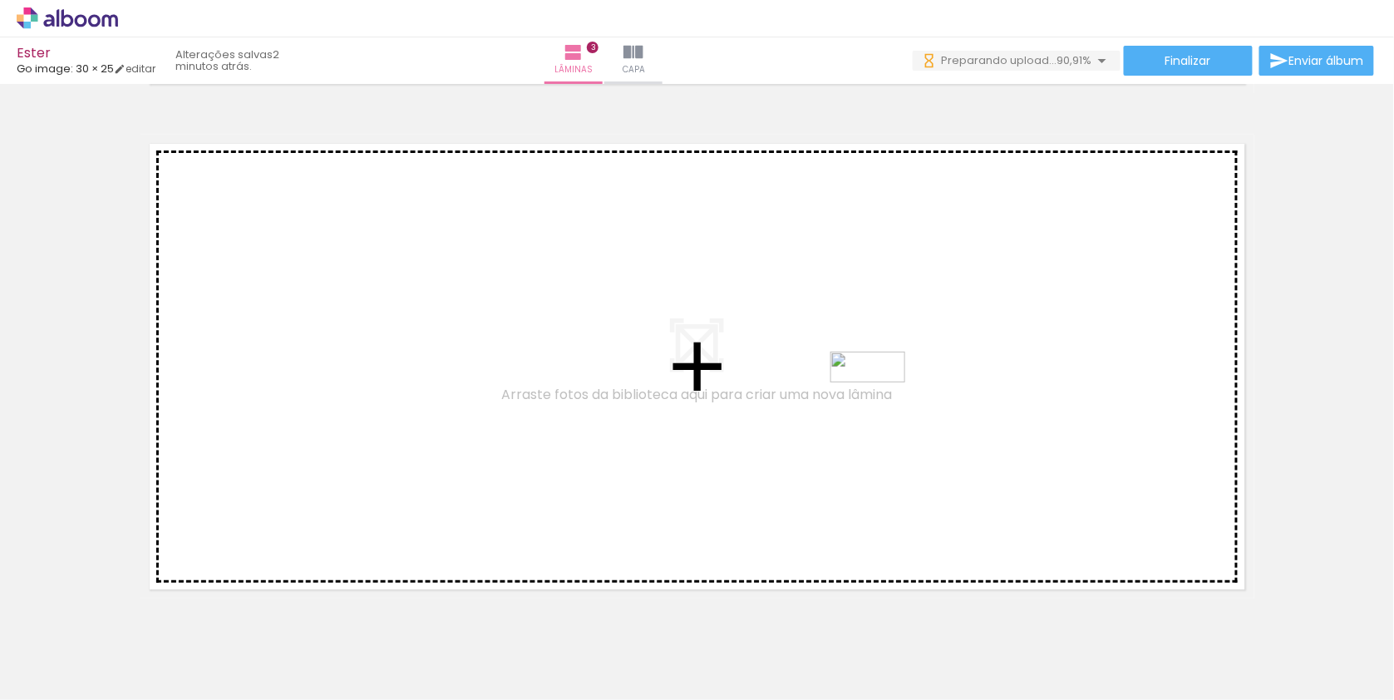
click at [880, 401] on quentale-workspace at bounding box center [697, 350] width 1394 height 700
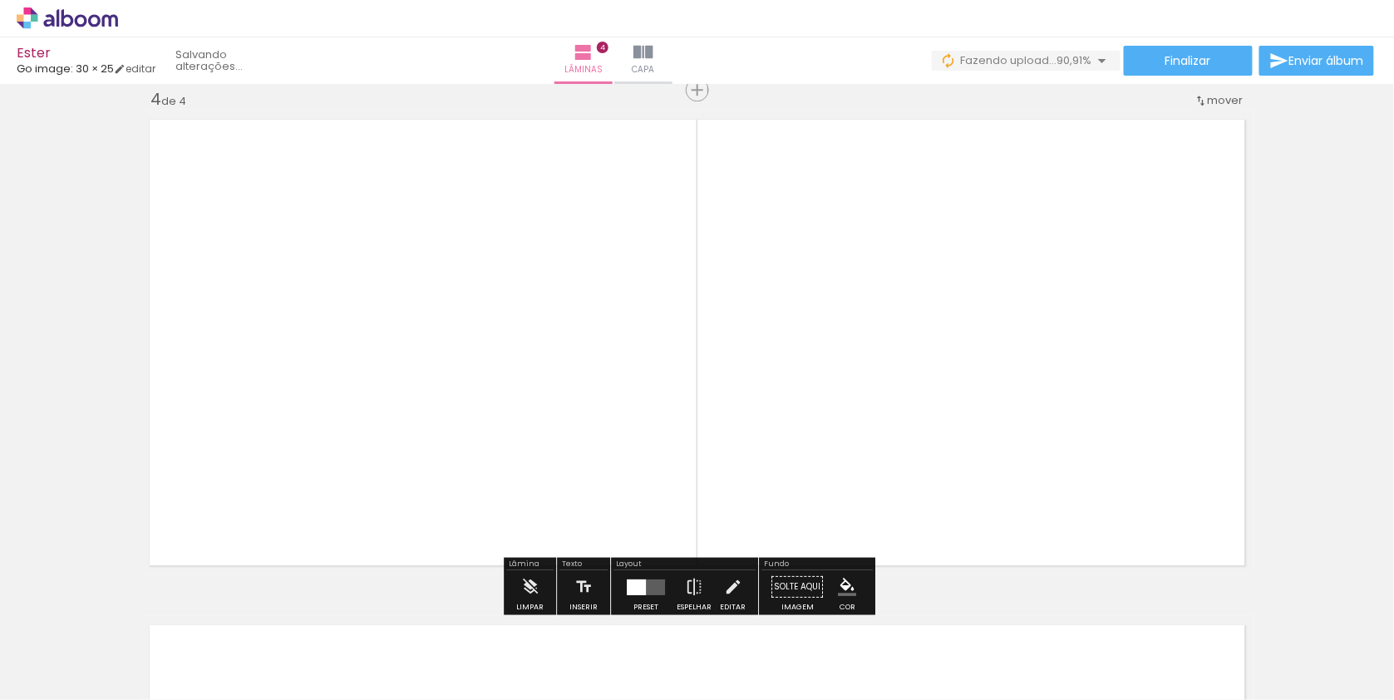
scroll to position [1539, 0]
click at [657, 578] on div at bounding box center [645, 585] width 45 height 33
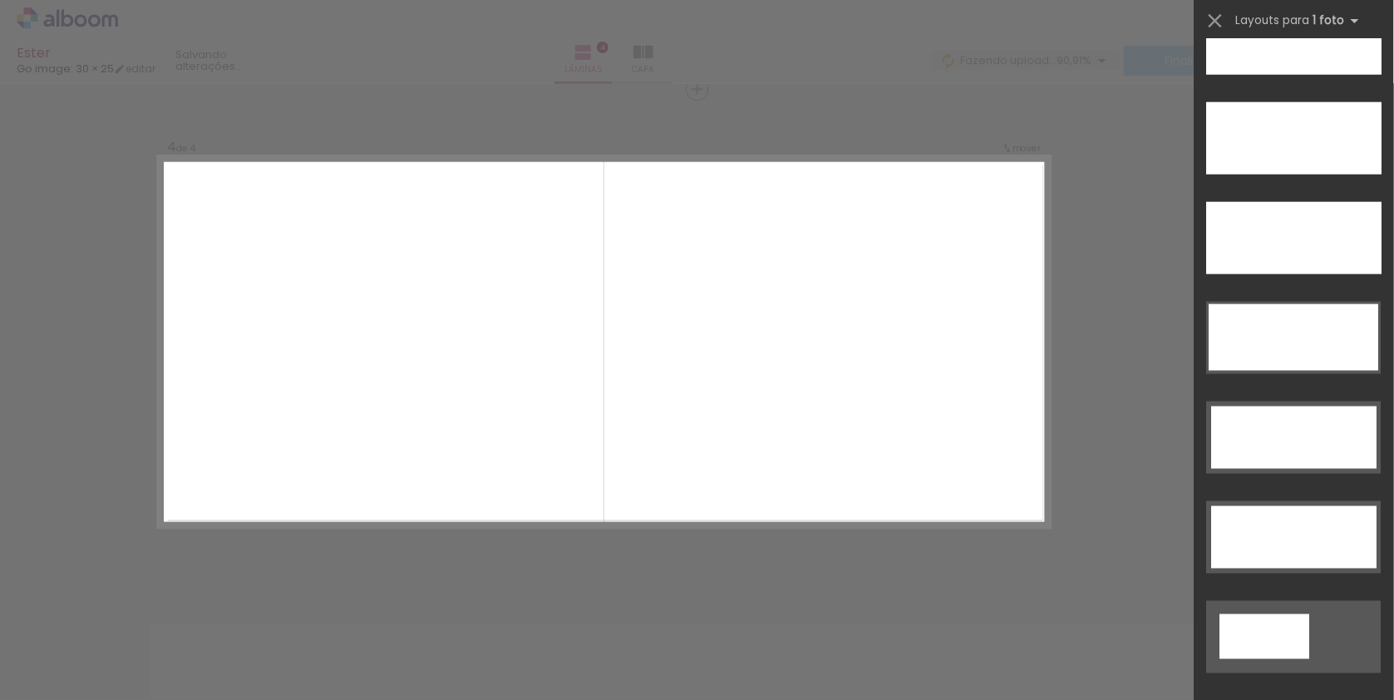
scroll to position [4936, 0]
click at [1309, 224] on div at bounding box center [1294, 239] width 175 height 72
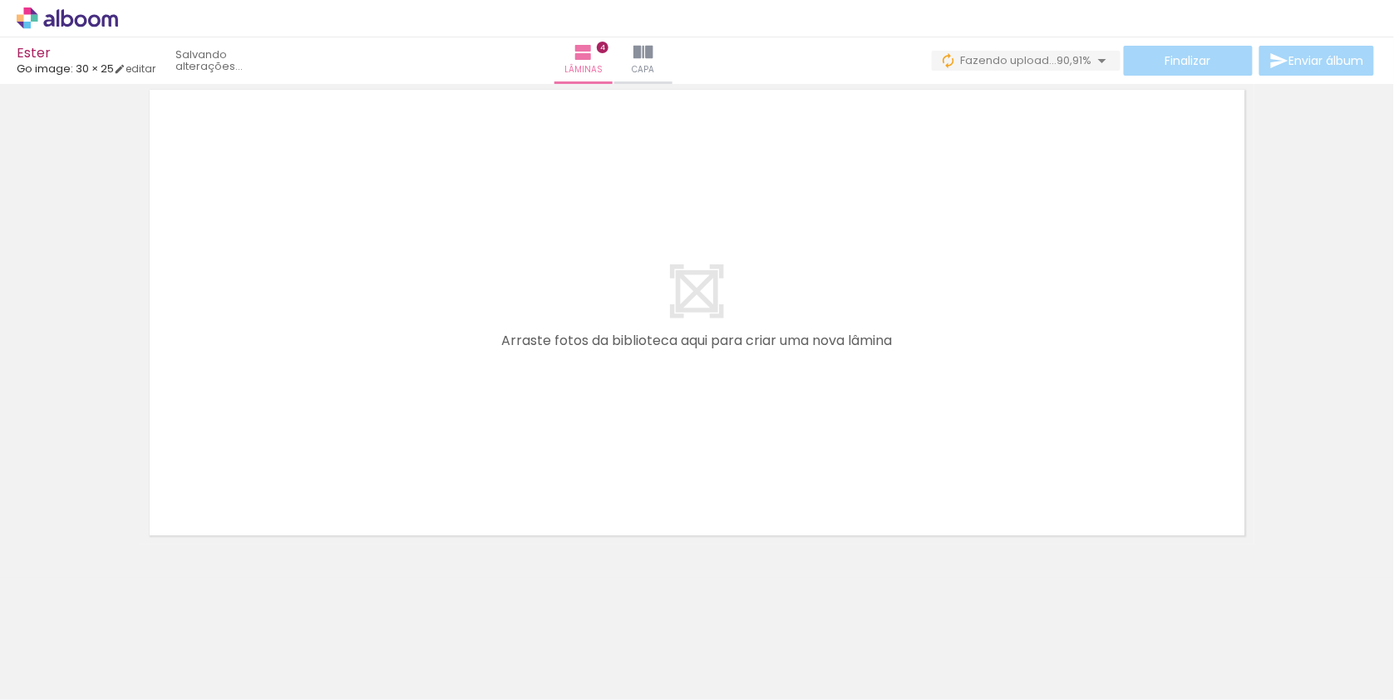
scroll to position [0, 0]
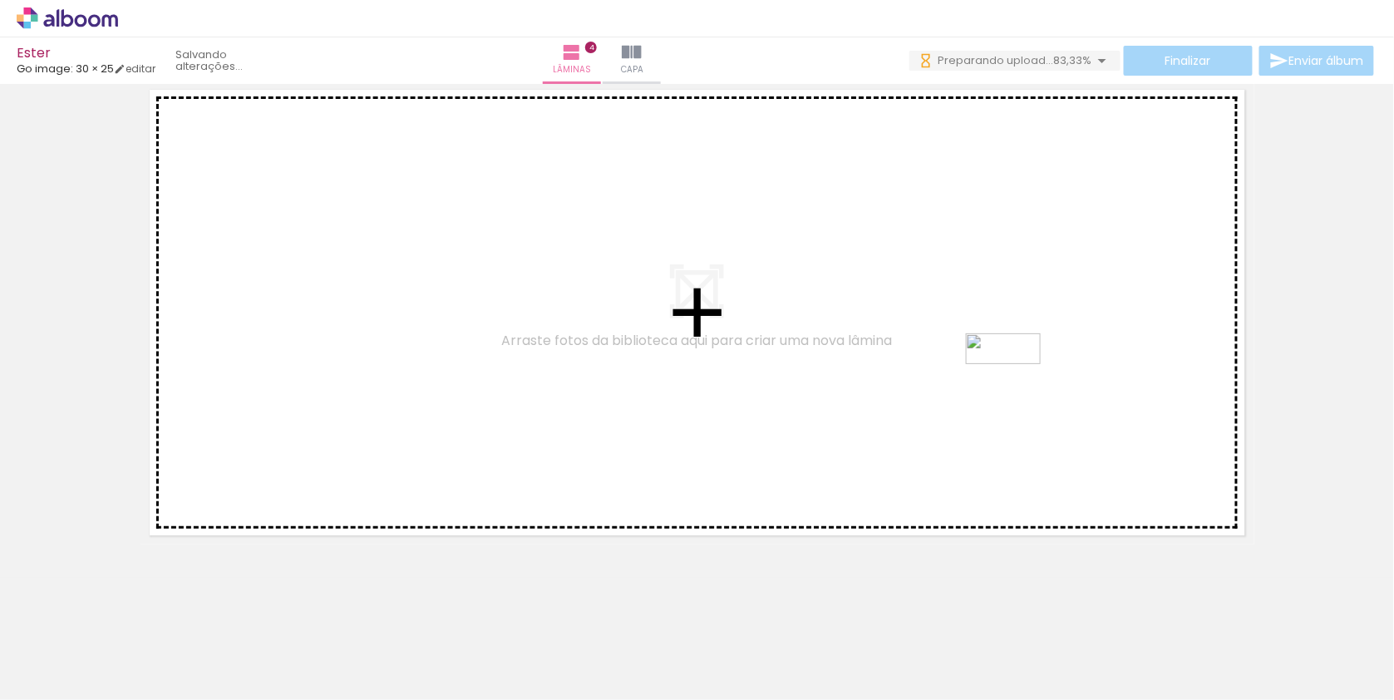
drag, startPoint x: 1190, startPoint y: 653, endPoint x: 1005, endPoint y: 374, distance: 334.1
click at [1005, 374] on quentale-workspace at bounding box center [697, 350] width 1394 height 700
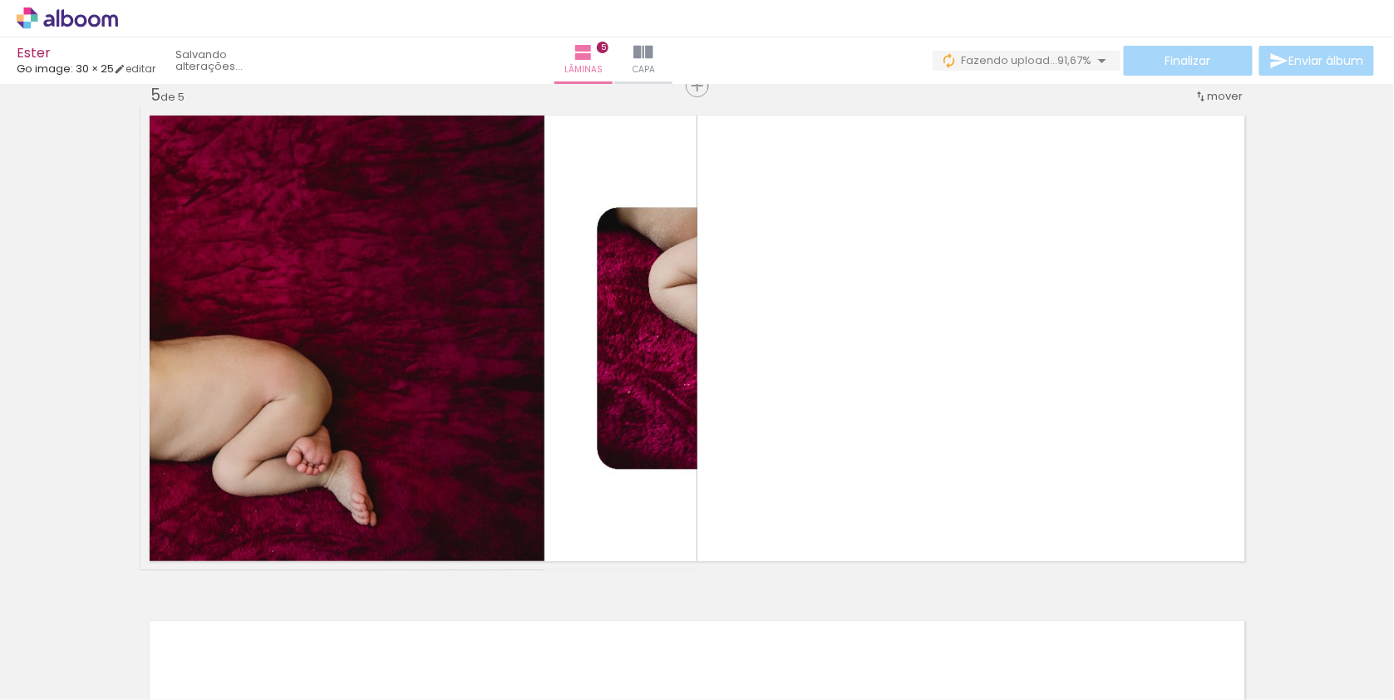
scroll to position [2045, 0]
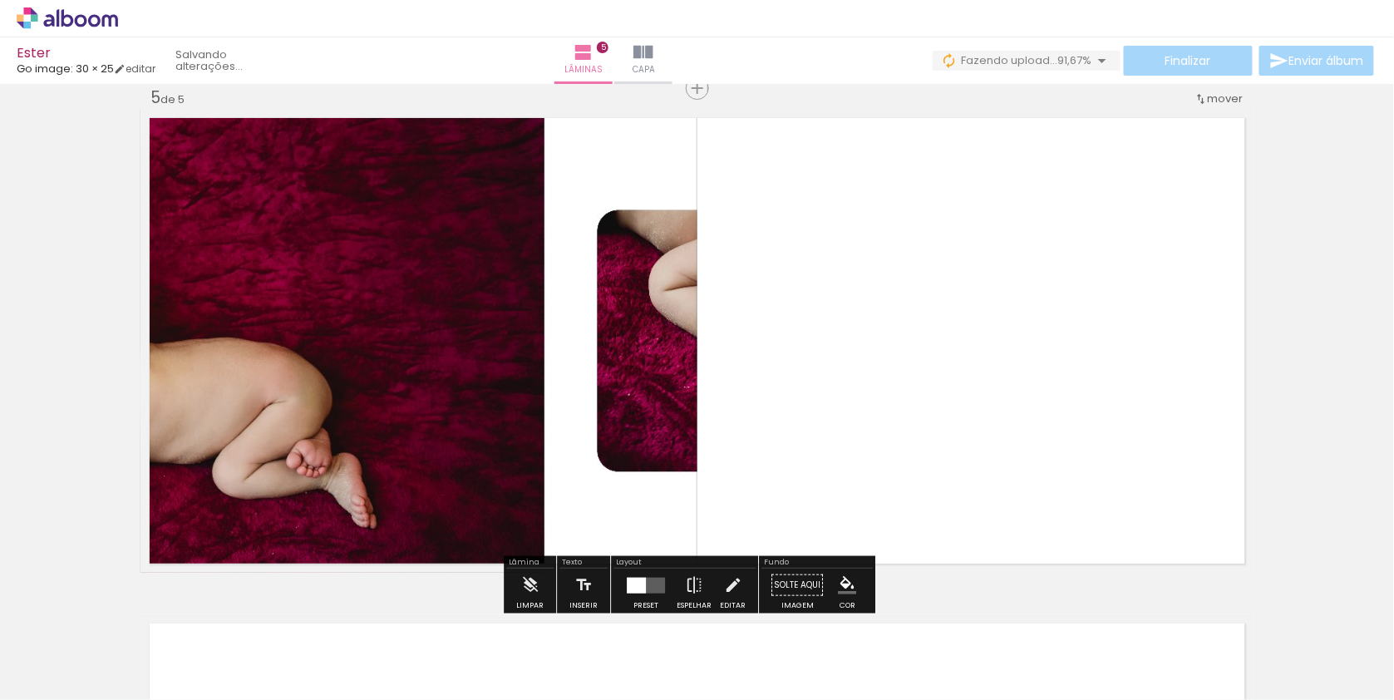
click at [646, 583] on div at bounding box center [636, 585] width 19 height 16
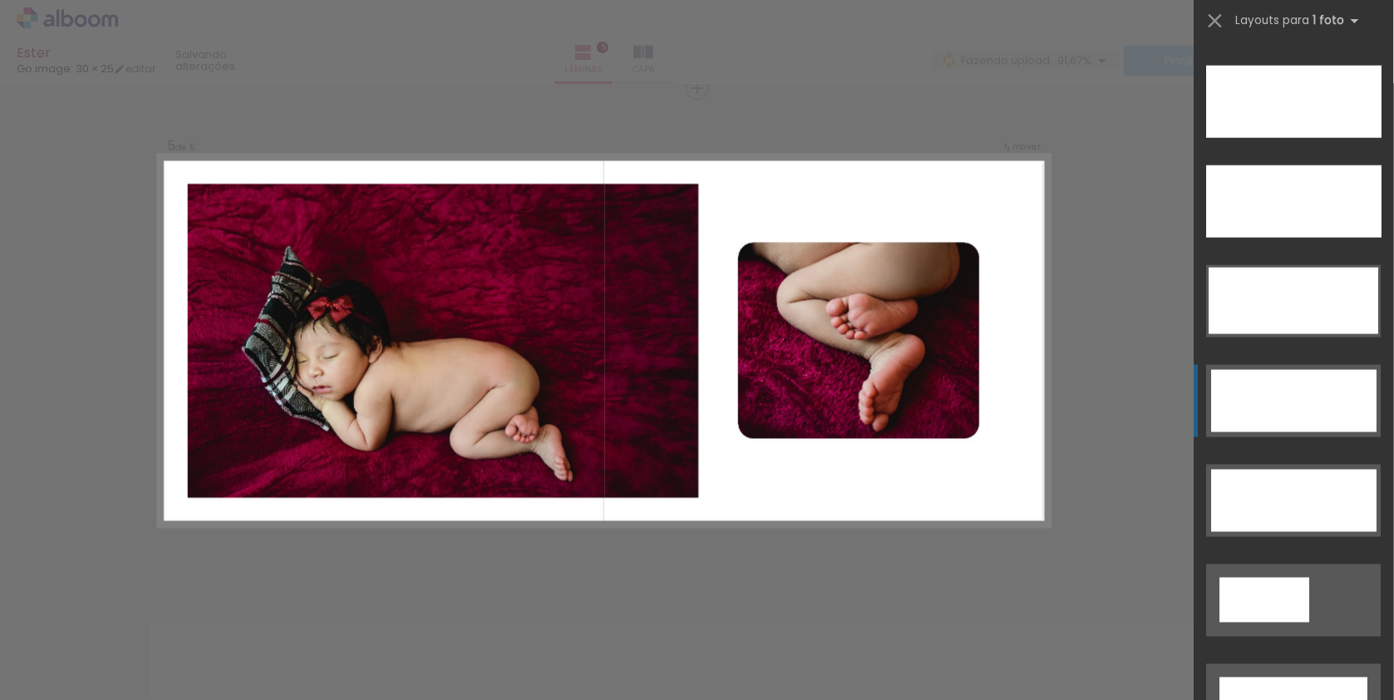
scroll to position [4918, 0]
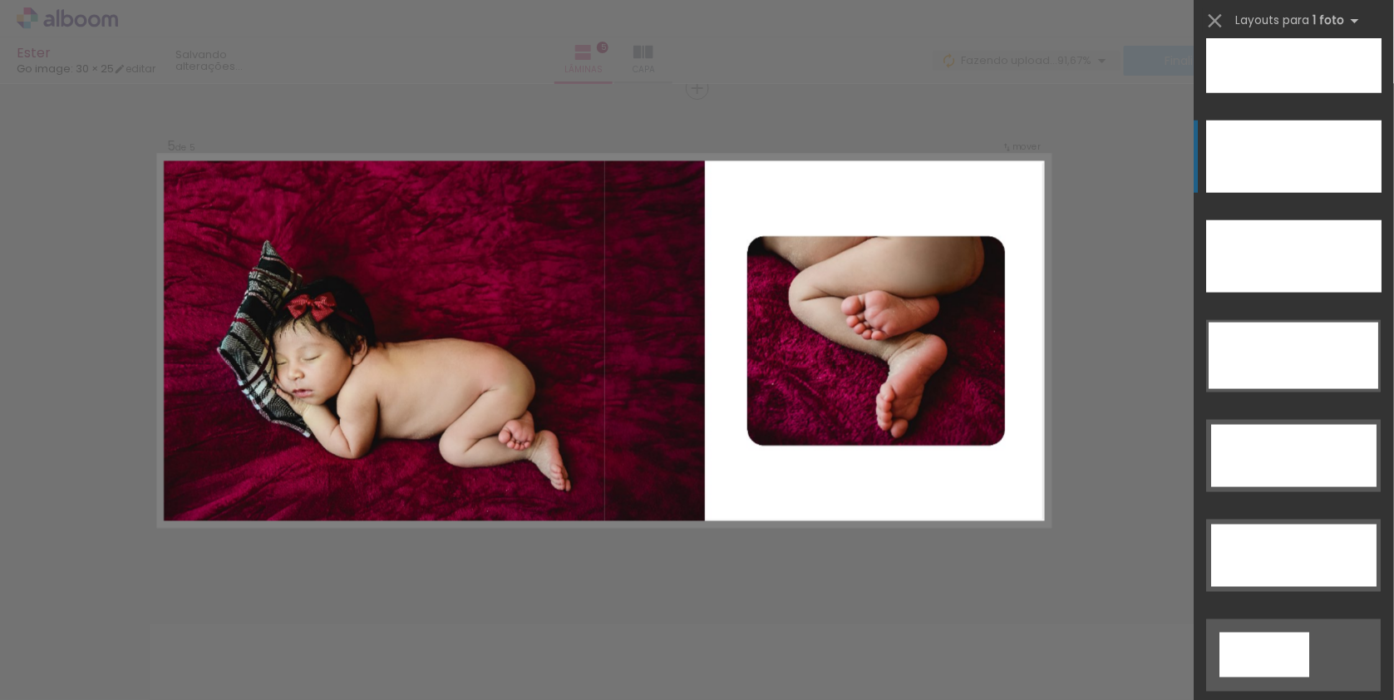
click at [1310, 152] on div at bounding box center [1294, 157] width 175 height 72
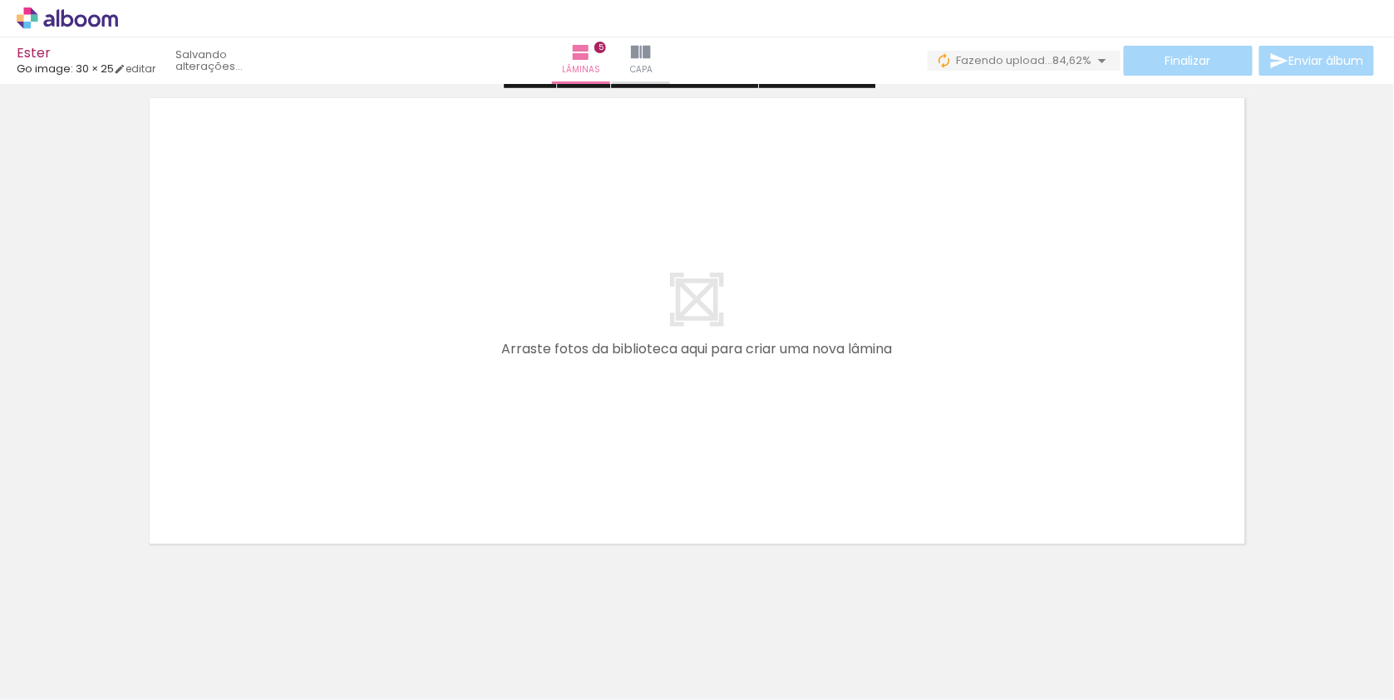
scroll to position [2575, 0]
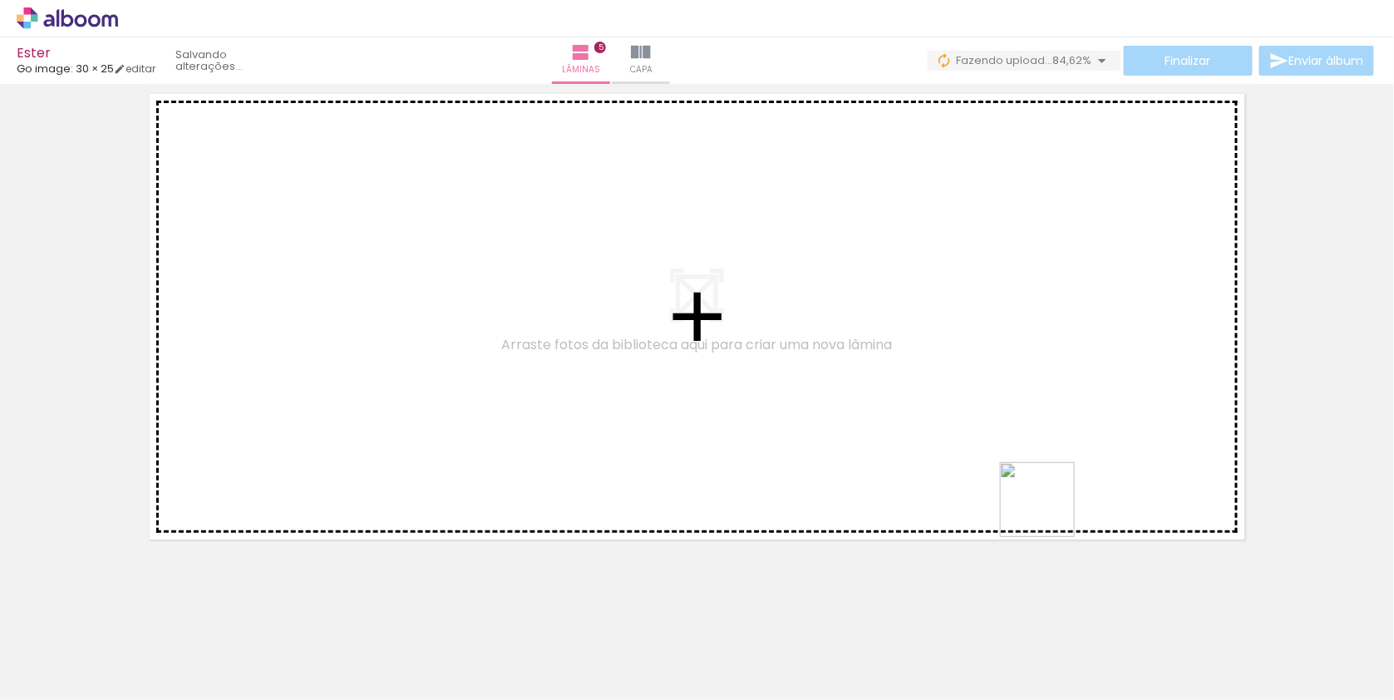
drag, startPoint x: 1323, startPoint y: 653, endPoint x: 939, endPoint y: 439, distance: 439.5
click at [939, 439] on quentale-workspace at bounding box center [697, 350] width 1394 height 700
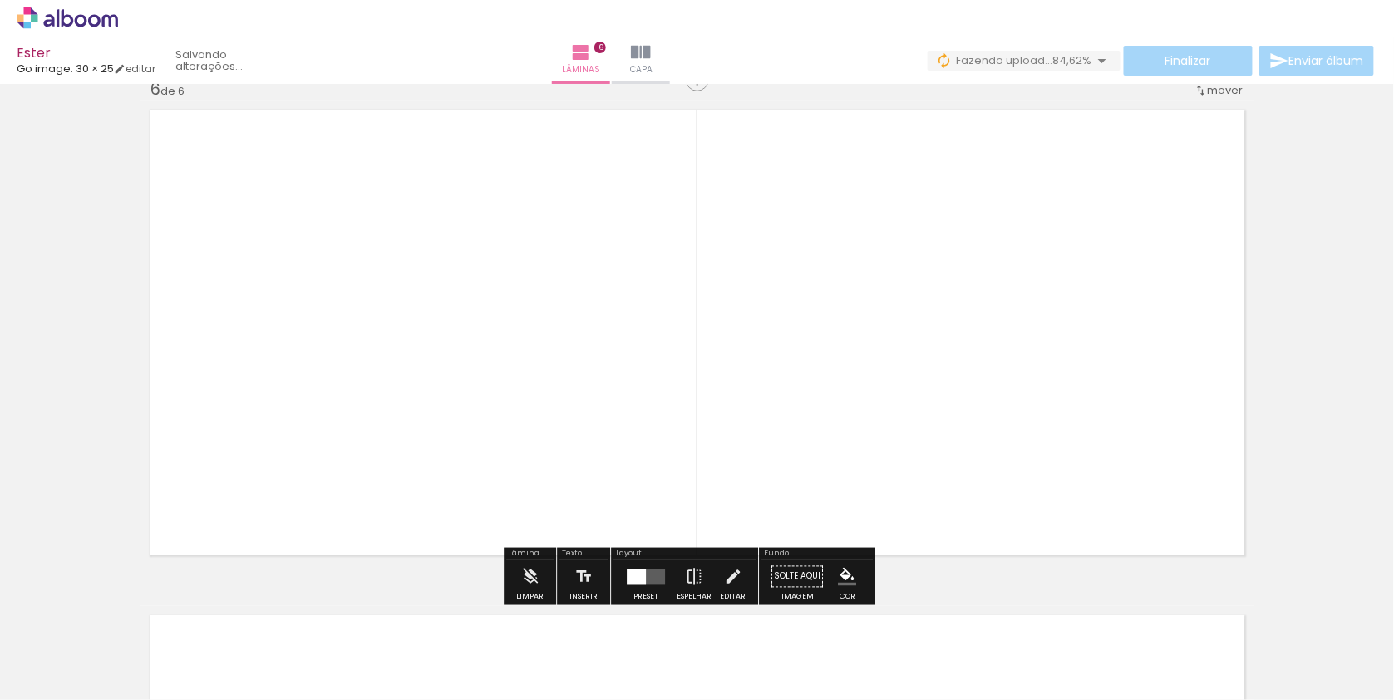
scroll to position [2550, 0]
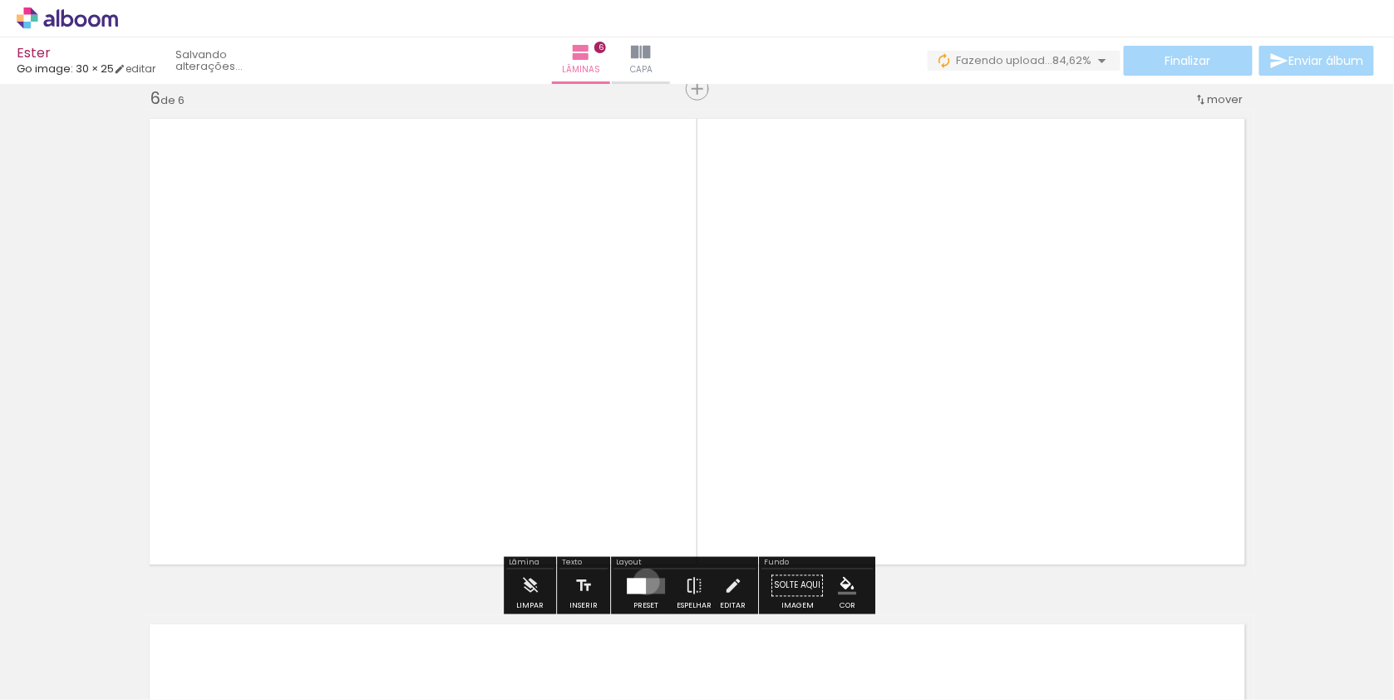
click at [652, 584] on quentale-layouter at bounding box center [646, 586] width 38 height 16
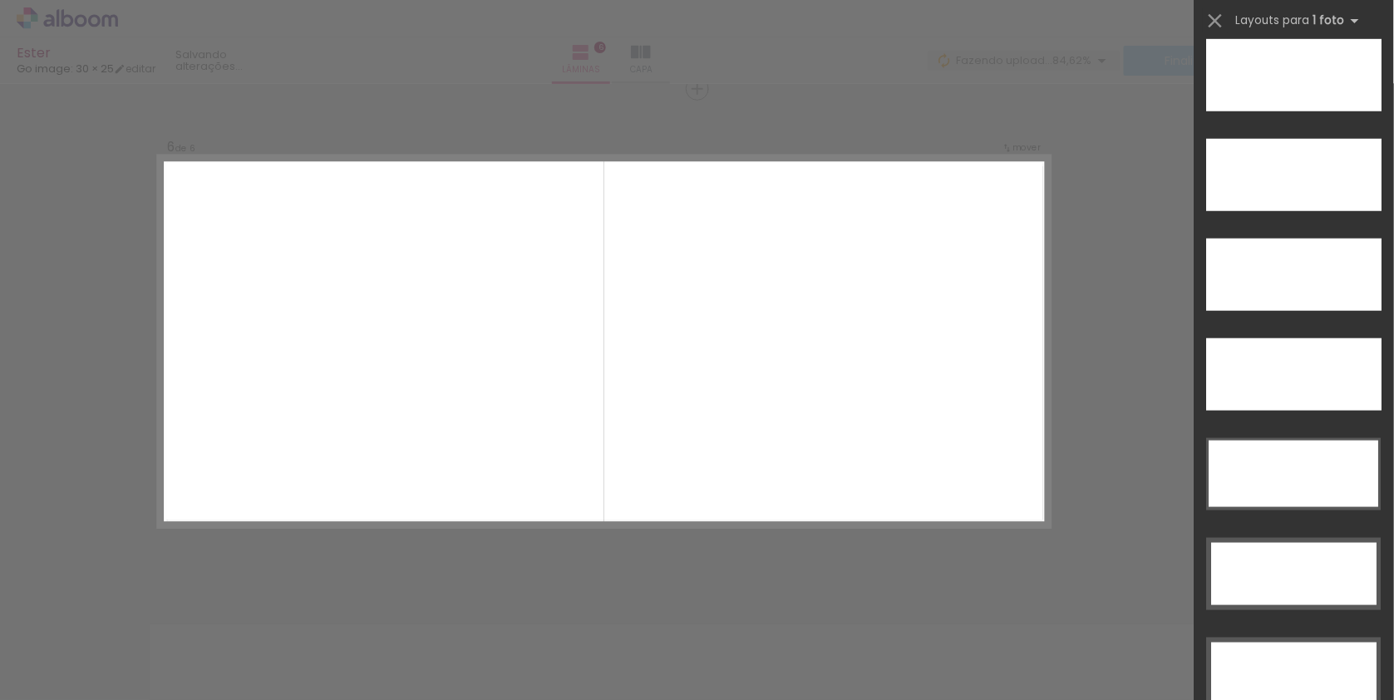
scroll to position [4818, 0]
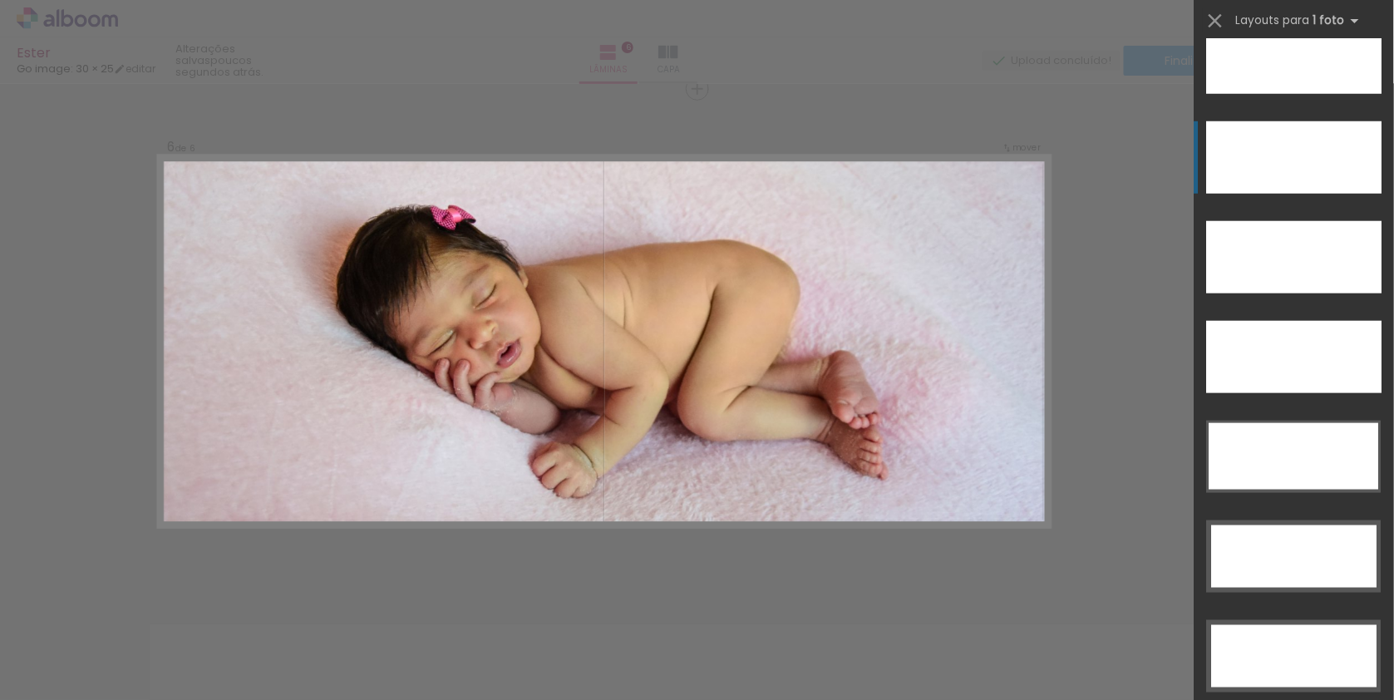
click at [1290, 151] on div at bounding box center [1294, 157] width 175 height 72
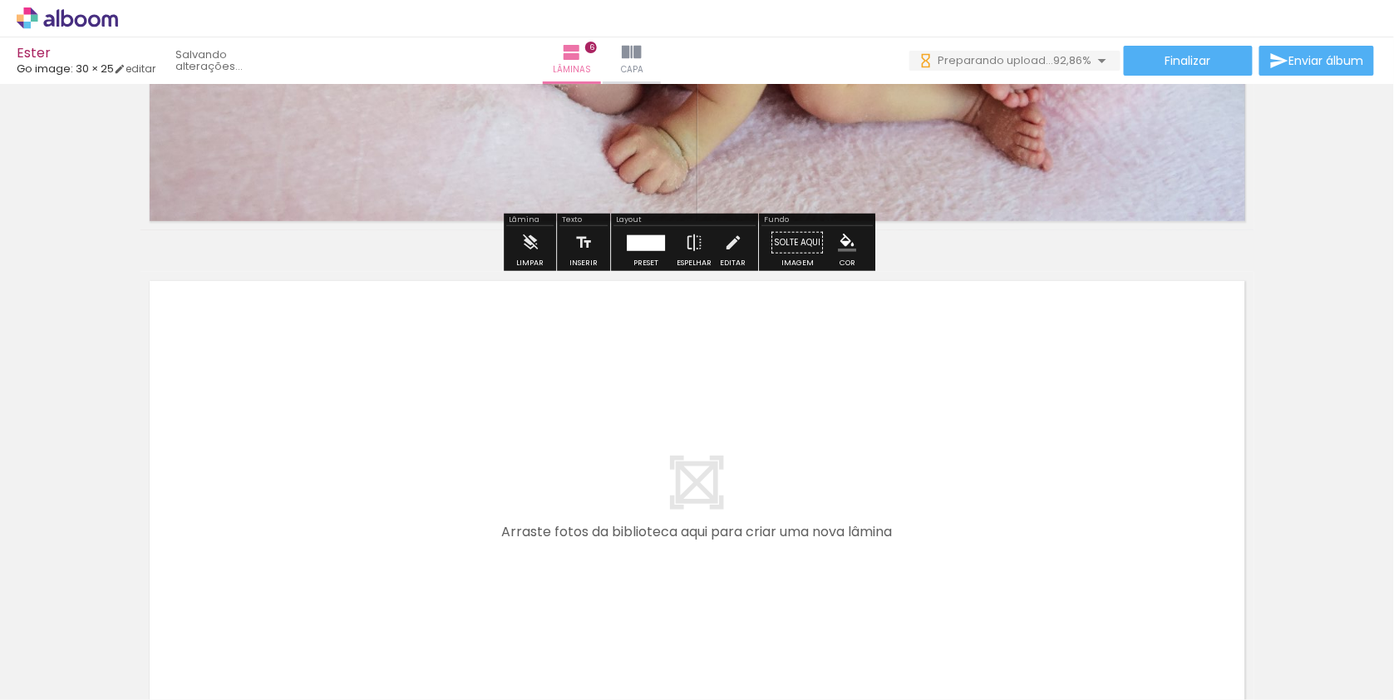
scroll to position [2900, 0]
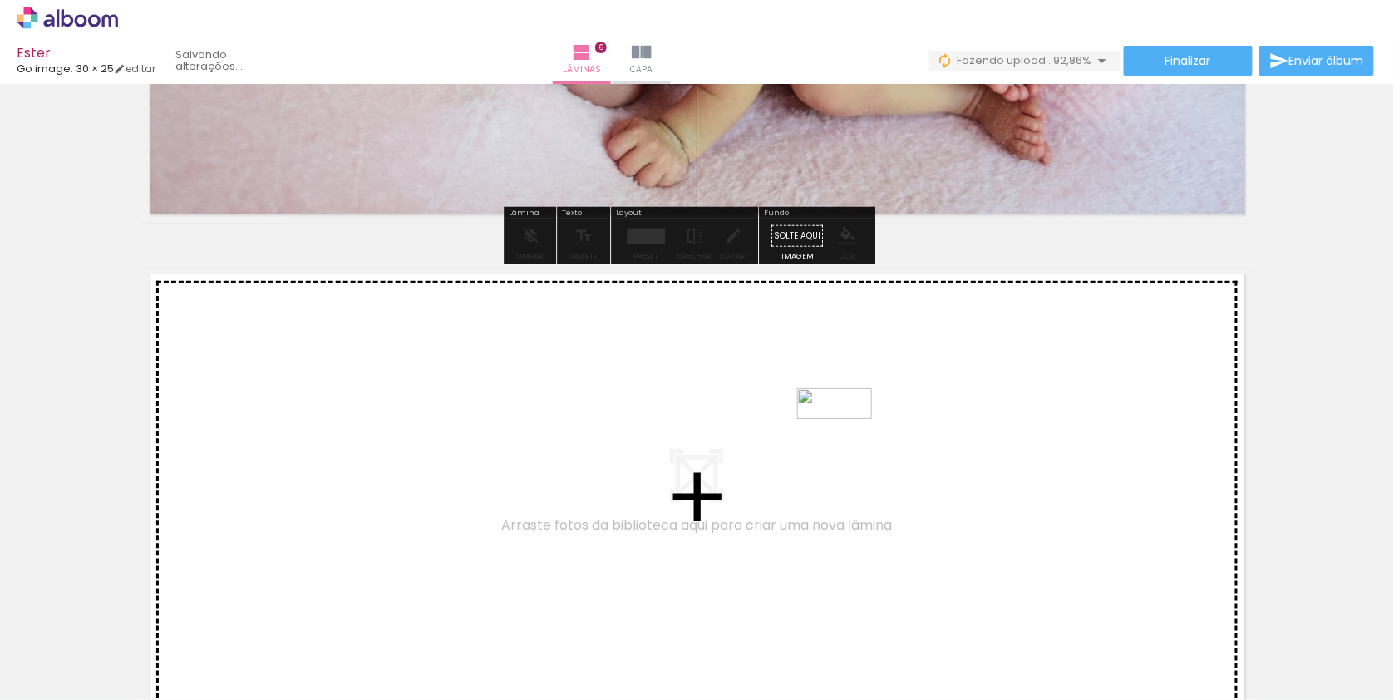
drag, startPoint x: 1366, startPoint y: 647, endPoint x: 847, endPoint y: 438, distance: 559.1
click at [847, 438] on quentale-workspace at bounding box center [697, 350] width 1394 height 700
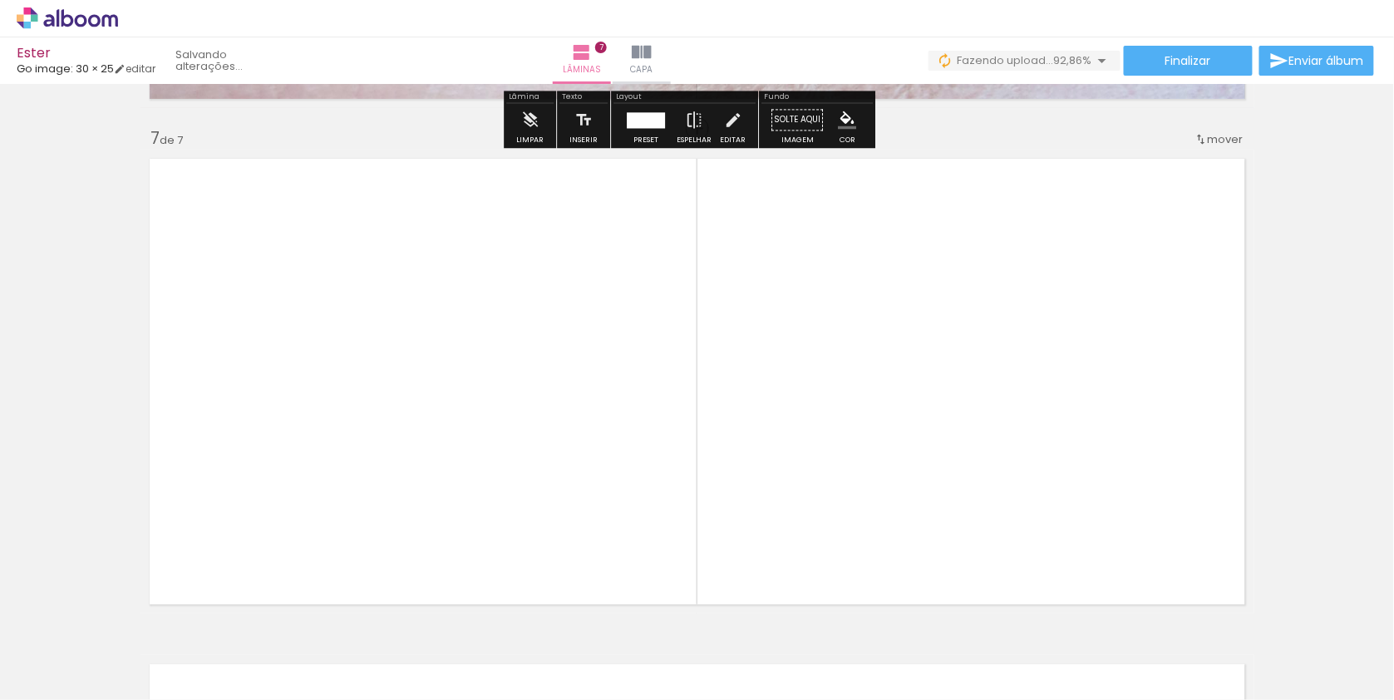
scroll to position [3055, 0]
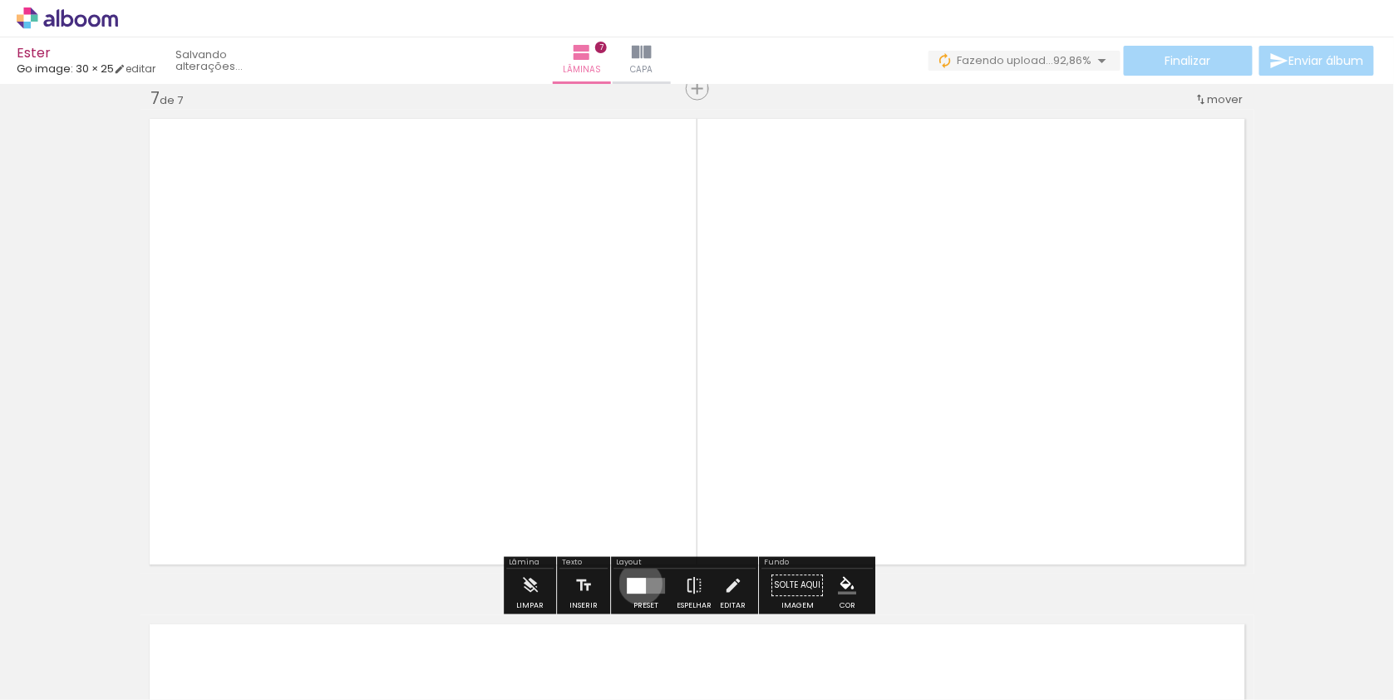
click at [646, 585] on div at bounding box center [636, 586] width 19 height 16
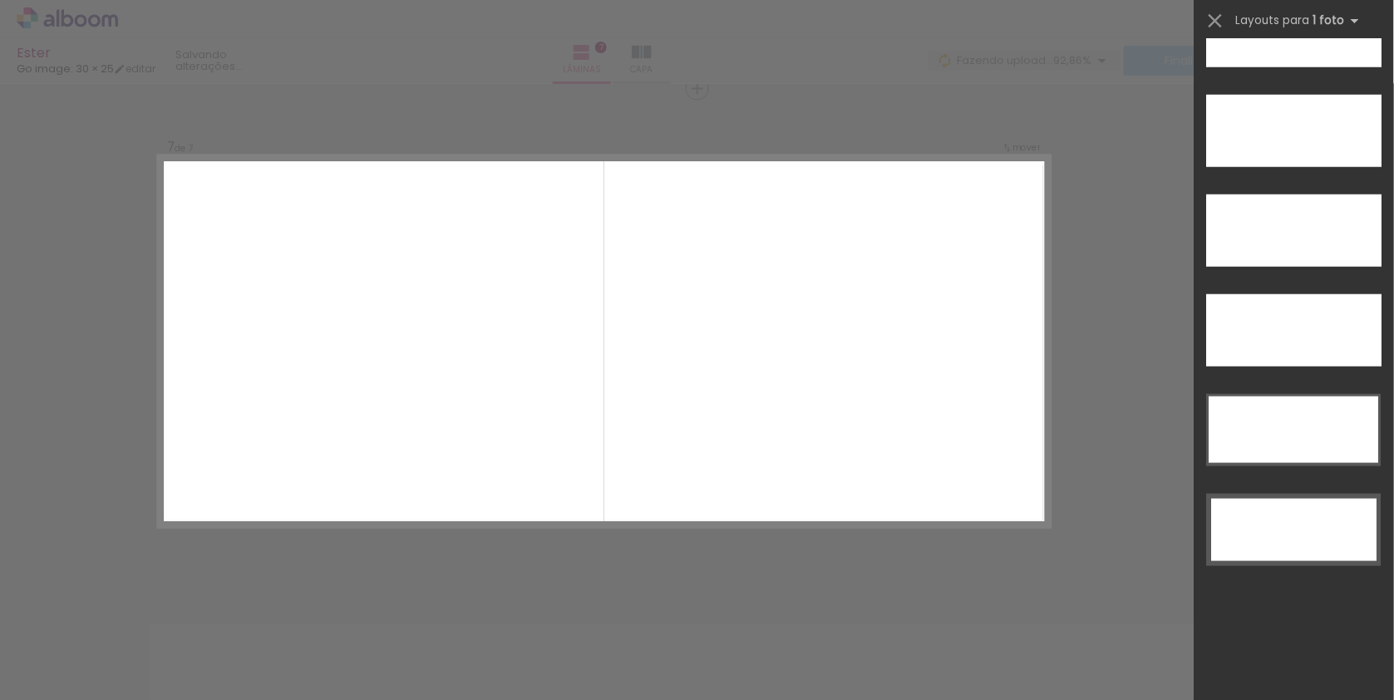
scroll to position [5111, 0]
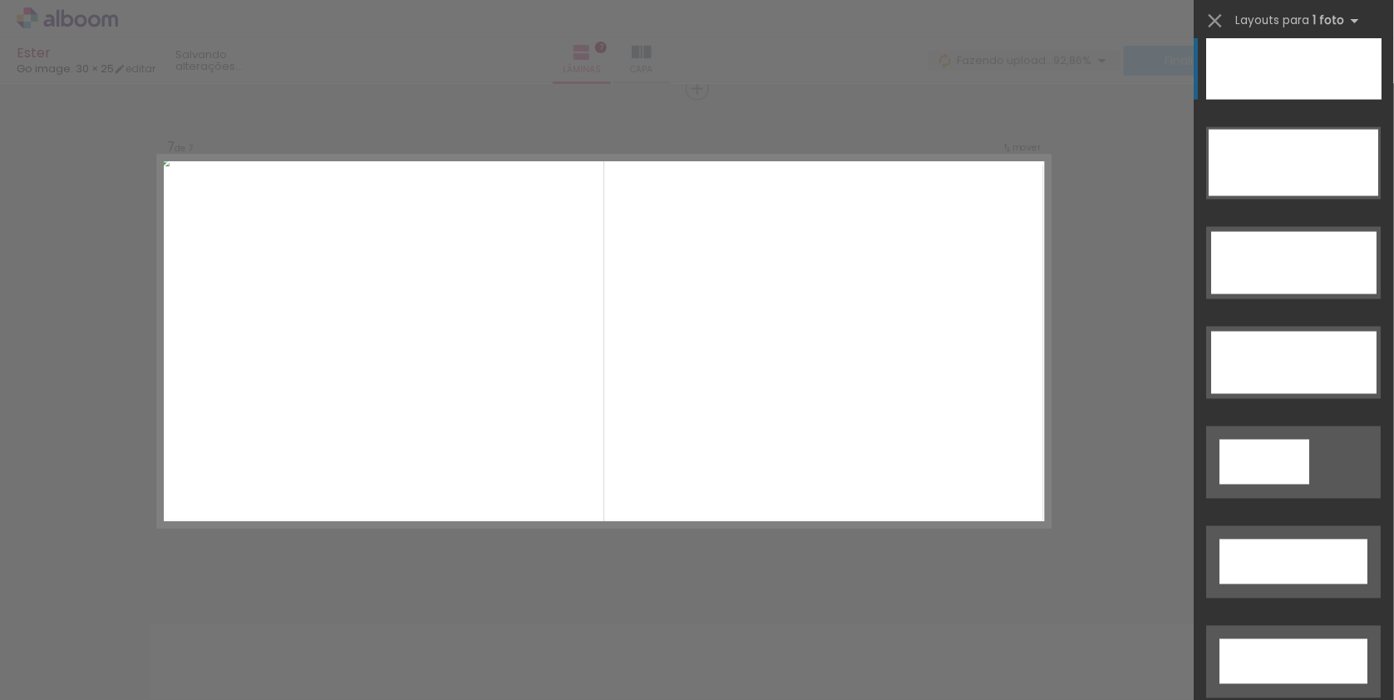
click at [1304, 69] on div at bounding box center [1294, 63] width 175 height 72
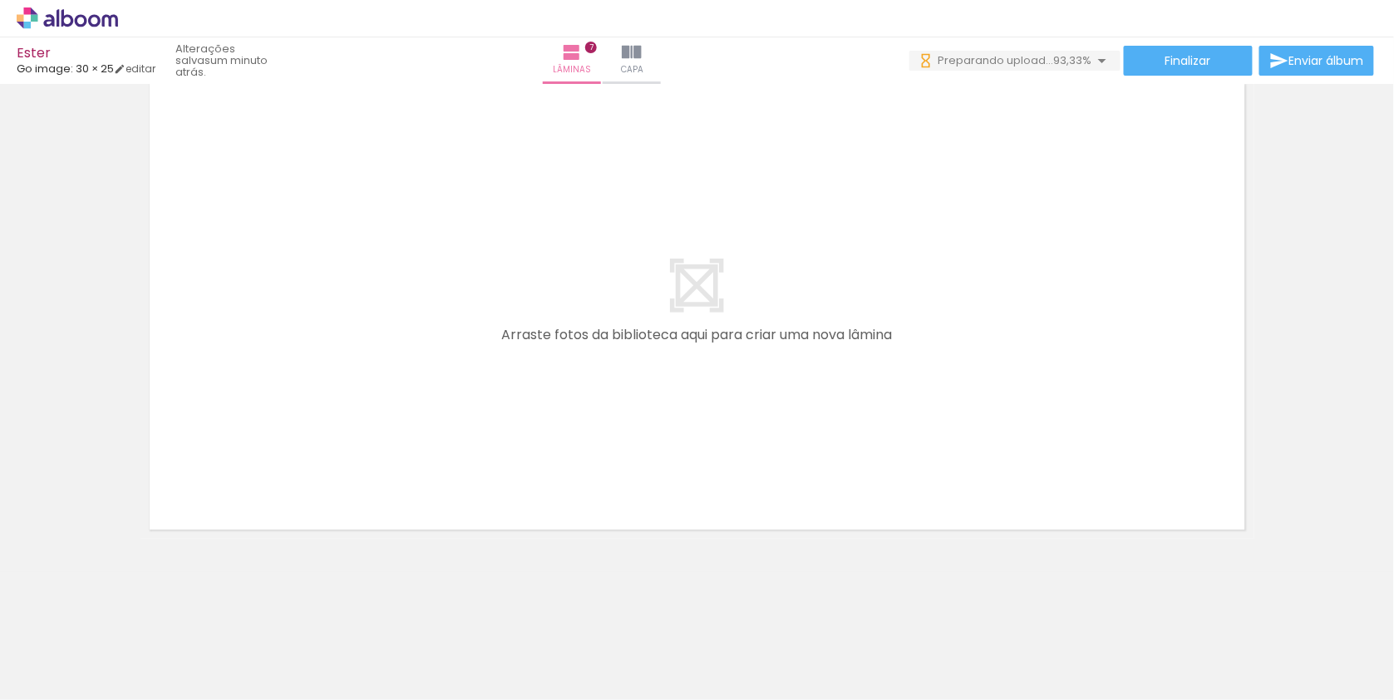
scroll to position [0, 126]
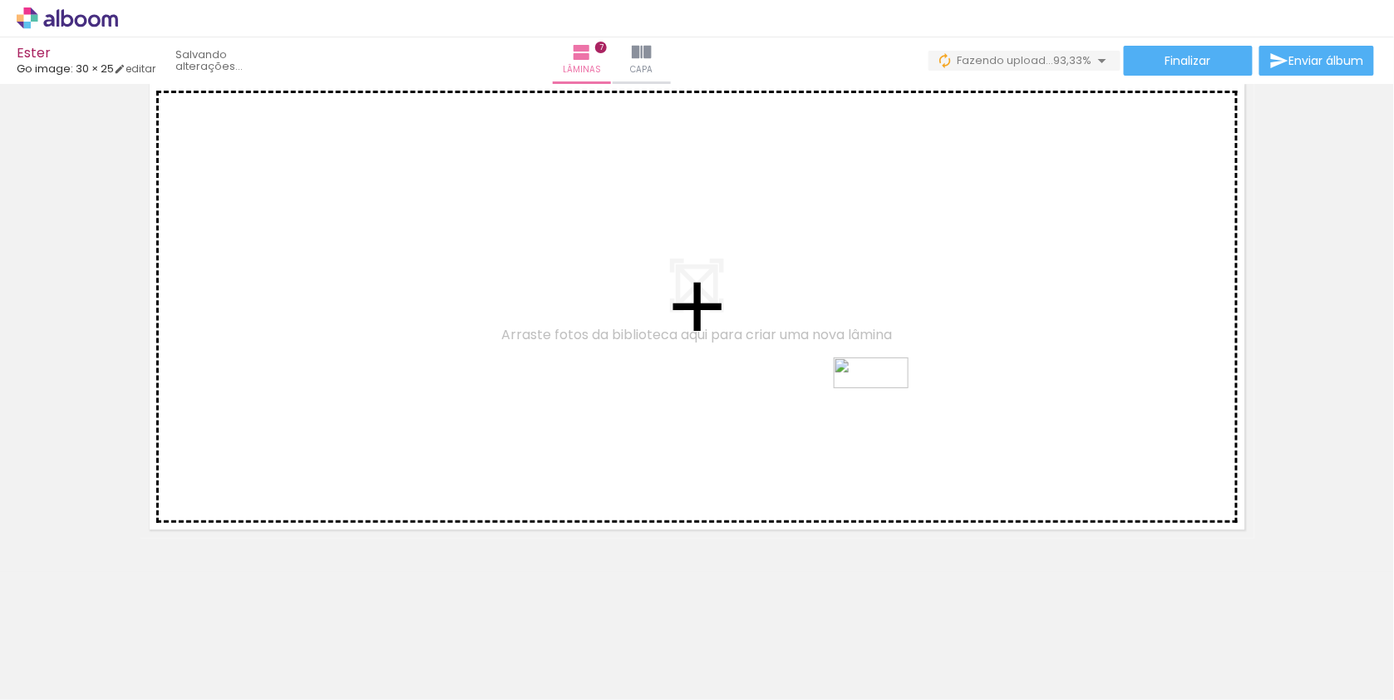
drag, startPoint x: 1346, startPoint y: 643, endPoint x: 884, endPoint y: 407, distance: 519.0
click at [884, 407] on quentale-workspace at bounding box center [697, 350] width 1394 height 700
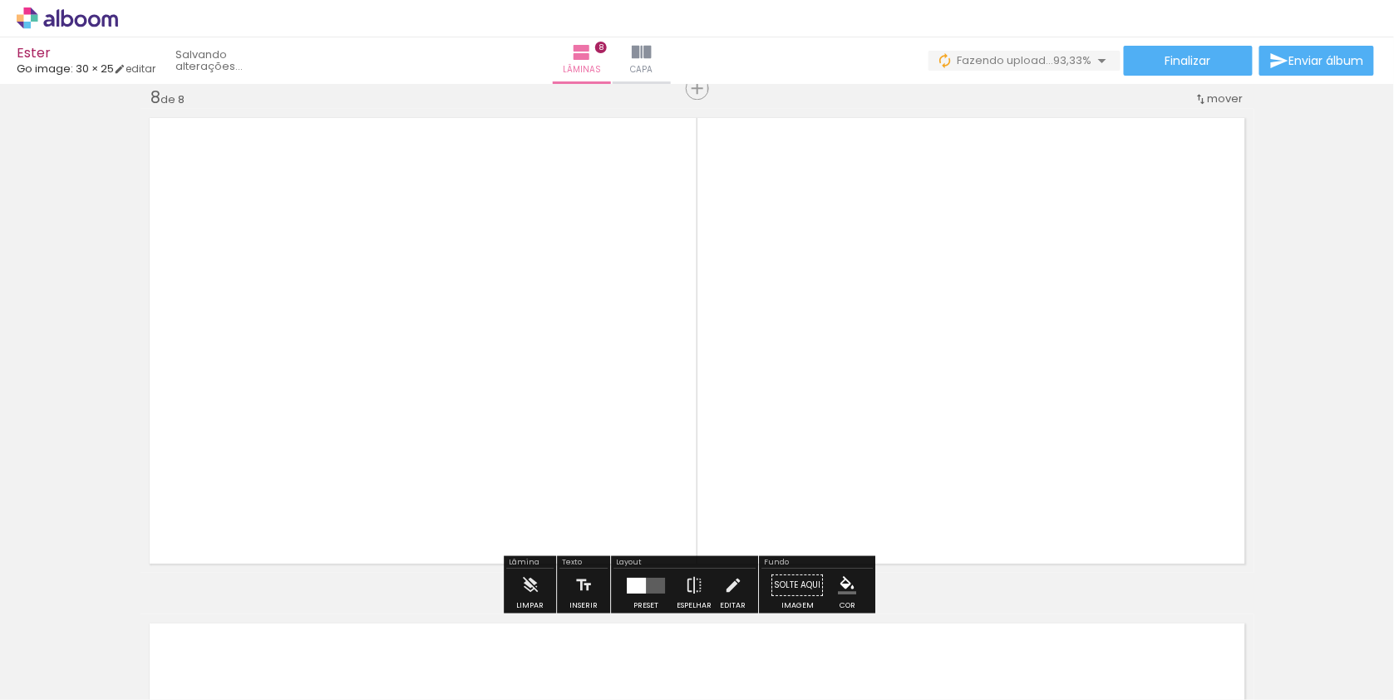
scroll to position [3560, 0]
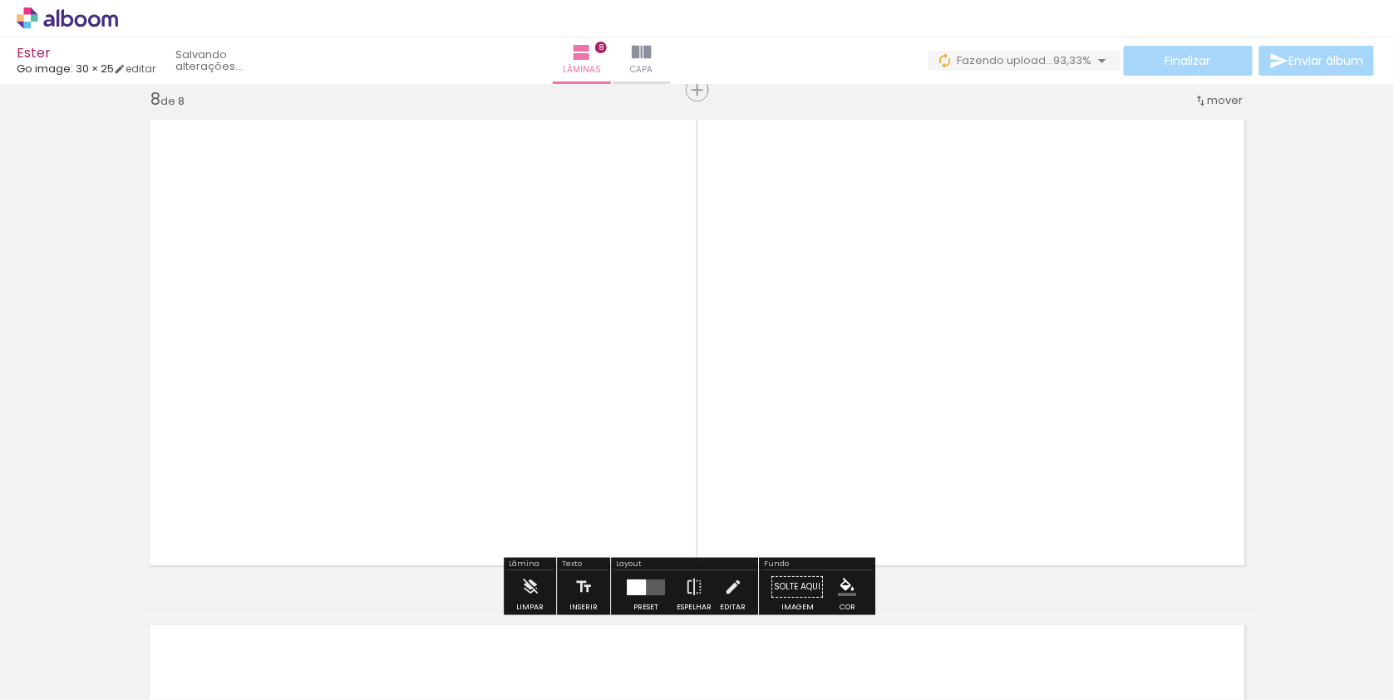
click at [660, 581] on quentale-layouter at bounding box center [646, 587] width 38 height 16
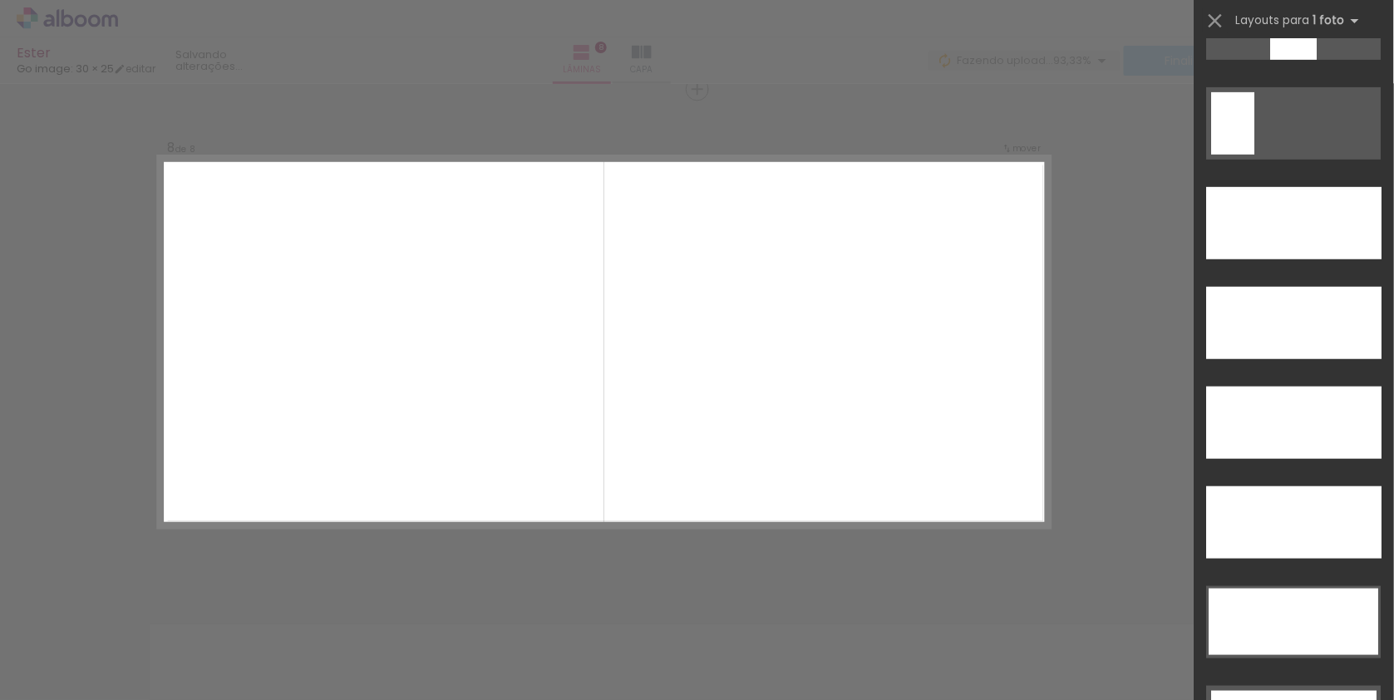
scroll to position [4723, 0]
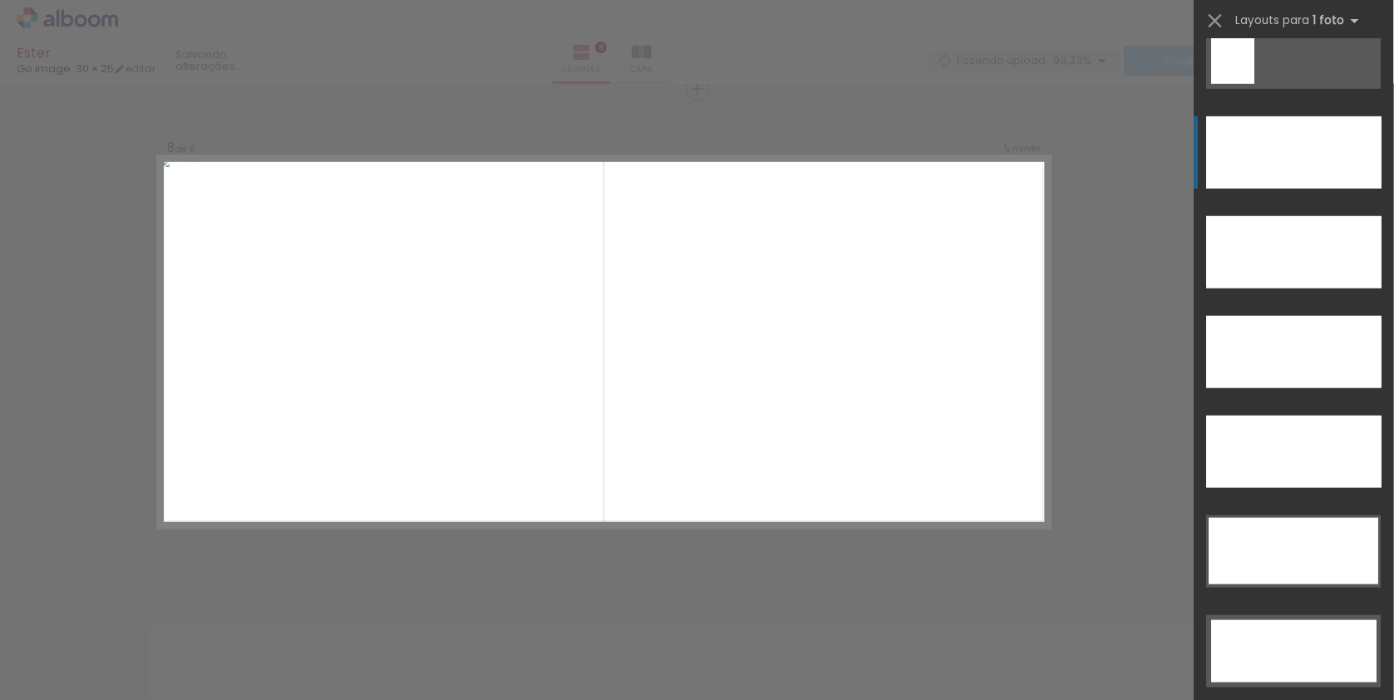
click at [1279, 142] on div at bounding box center [1294, 152] width 175 height 72
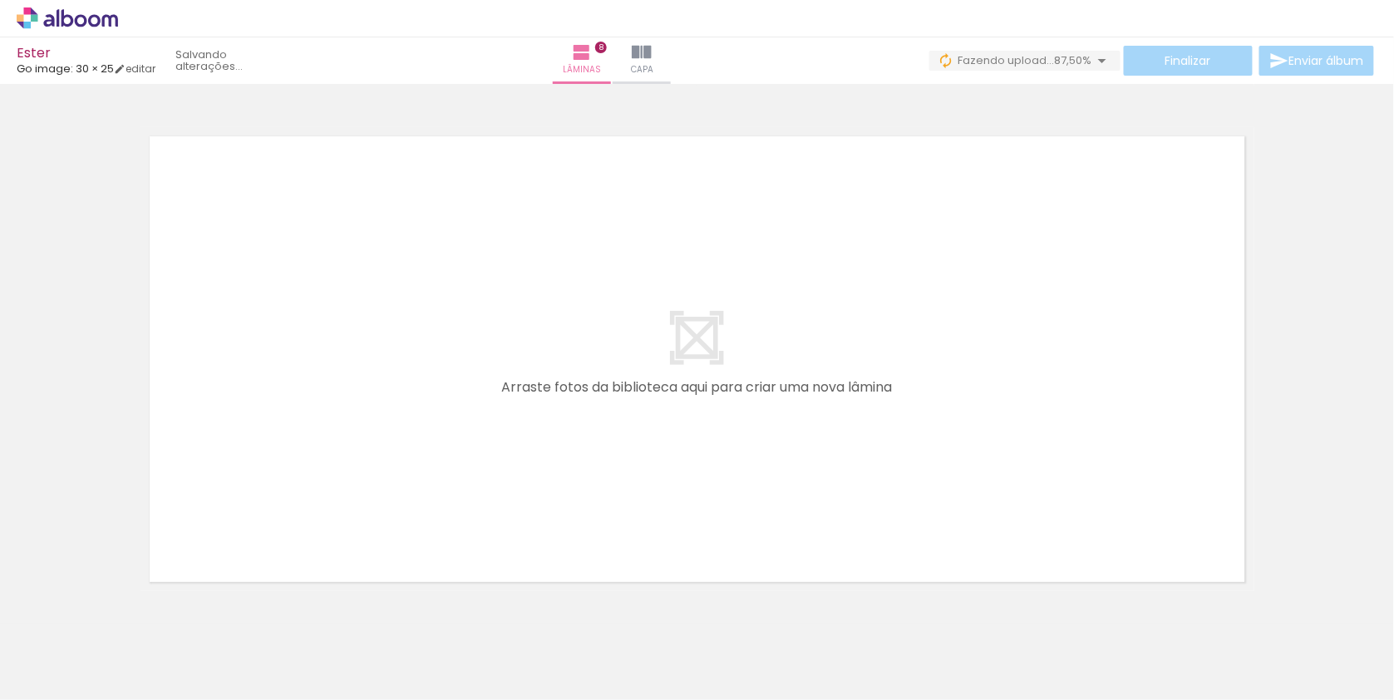
scroll to position [0, 406]
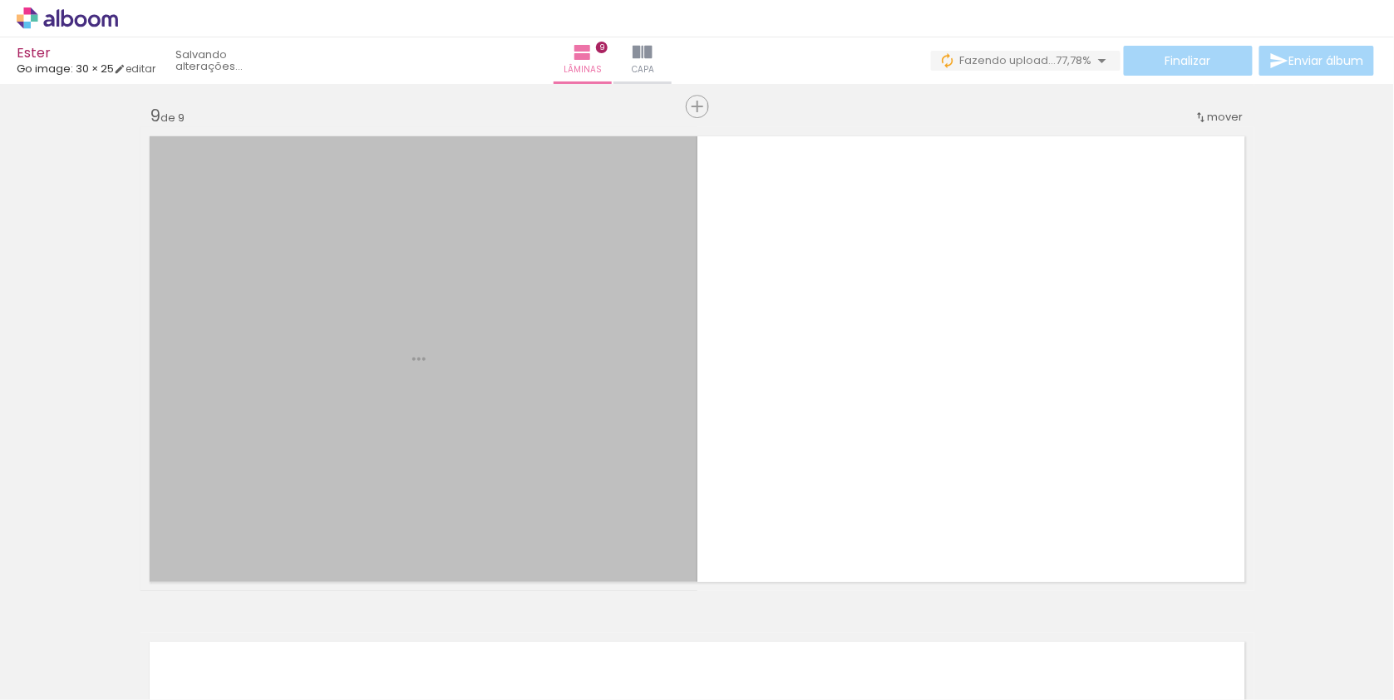
drag, startPoint x: 1166, startPoint y: 652, endPoint x: 1012, endPoint y: 459, distance: 246.7
click at [1012, 459] on quentale-workspace at bounding box center [697, 350] width 1394 height 700
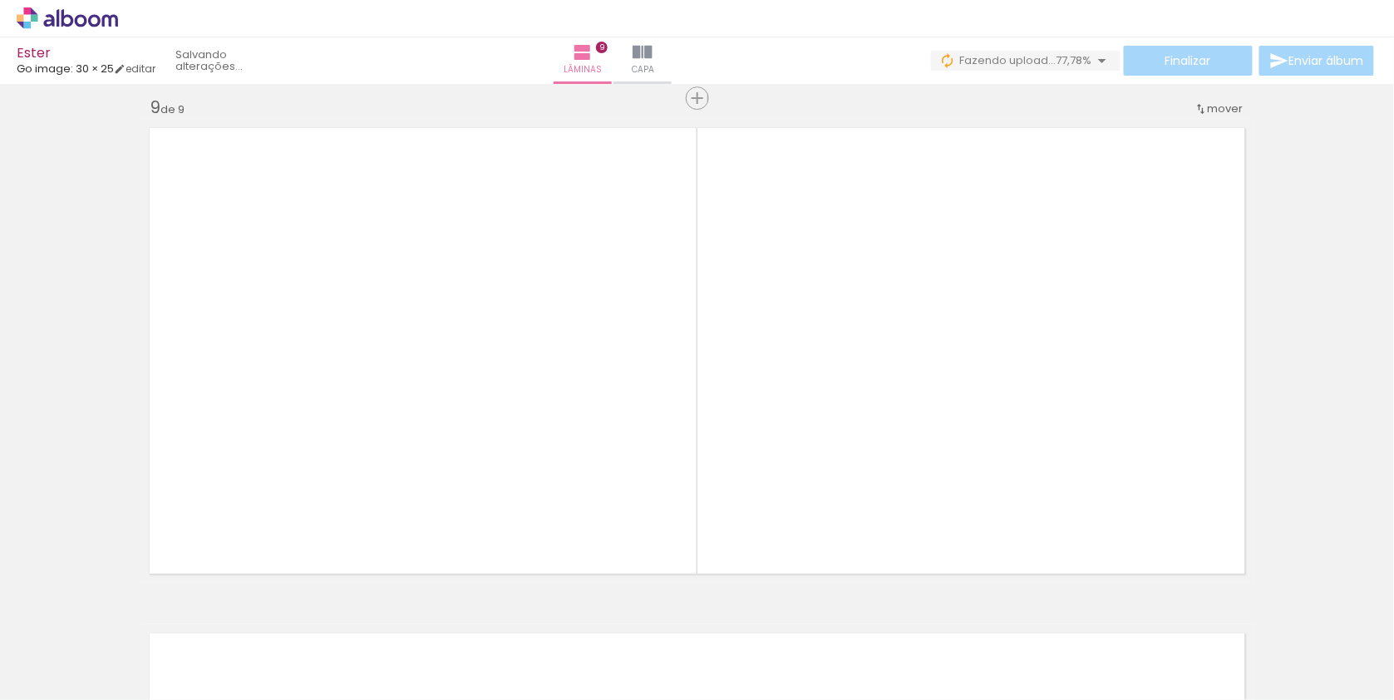
scroll to position [4066, 0]
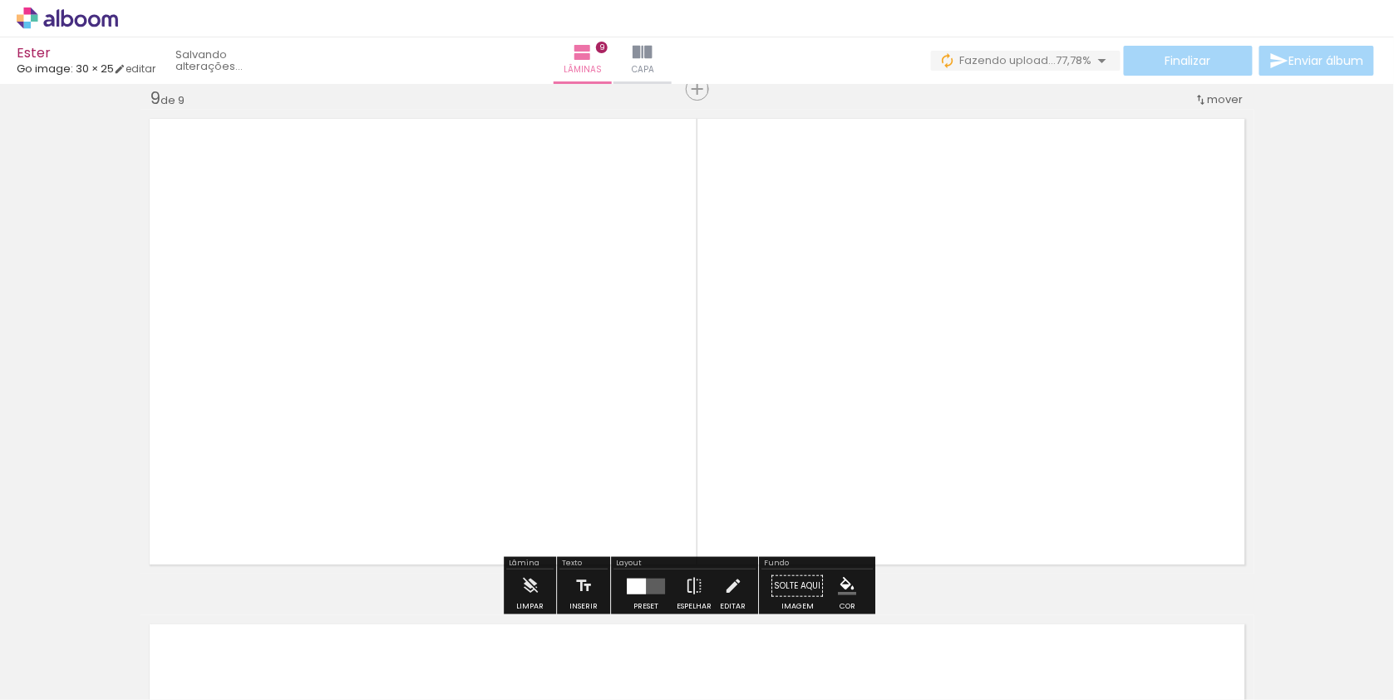
click at [658, 585] on quentale-layouter at bounding box center [646, 586] width 38 height 16
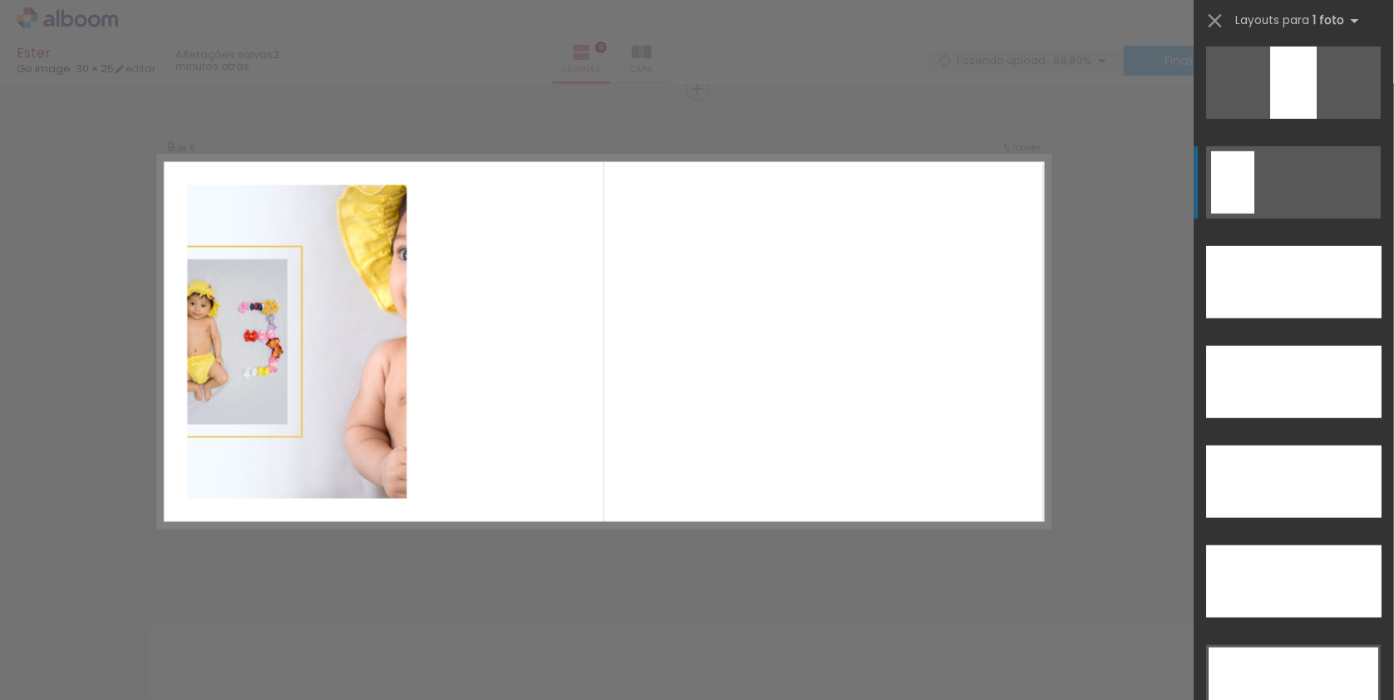
scroll to position [4596, 0]
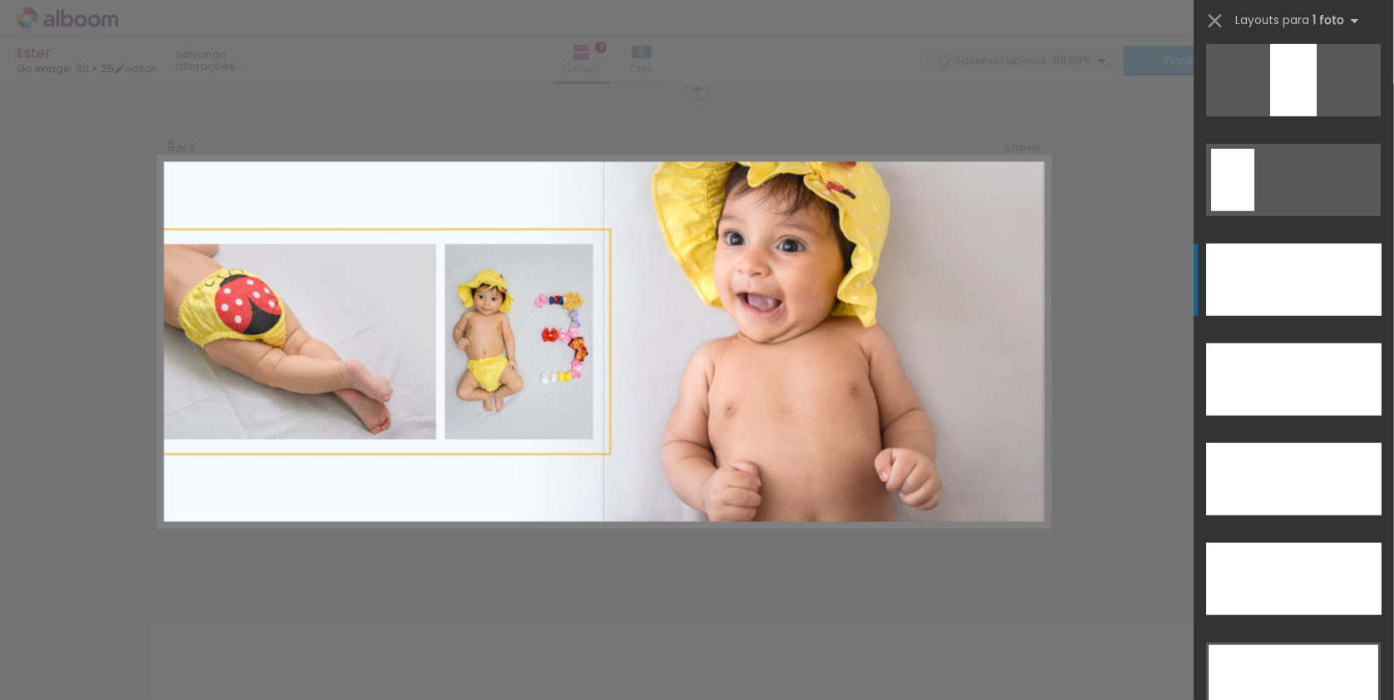
click at [1289, 291] on div at bounding box center [1294, 280] width 175 height 72
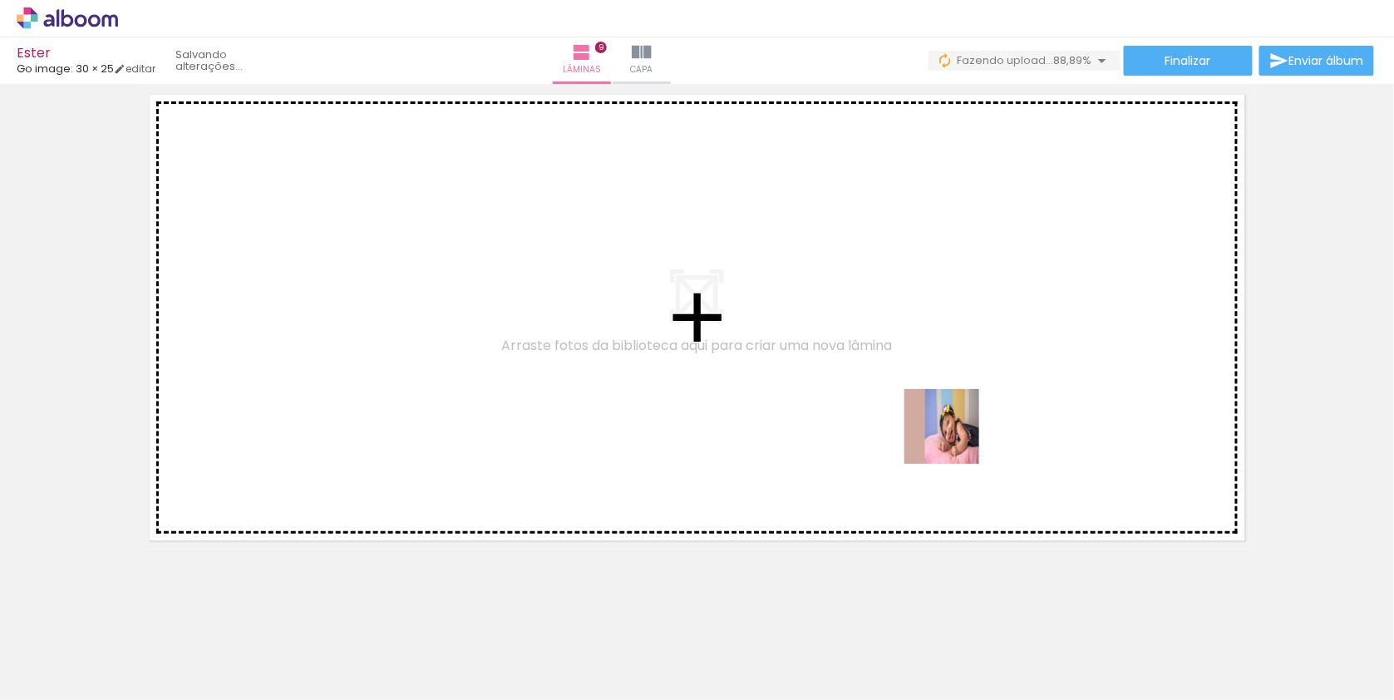
drag, startPoint x: 1257, startPoint y: 651, endPoint x: 909, endPoint y: 412, distance: 421.5
click at [909, 412] on quentale-workspace at bounding box center [697, 350] width 1394 height 700
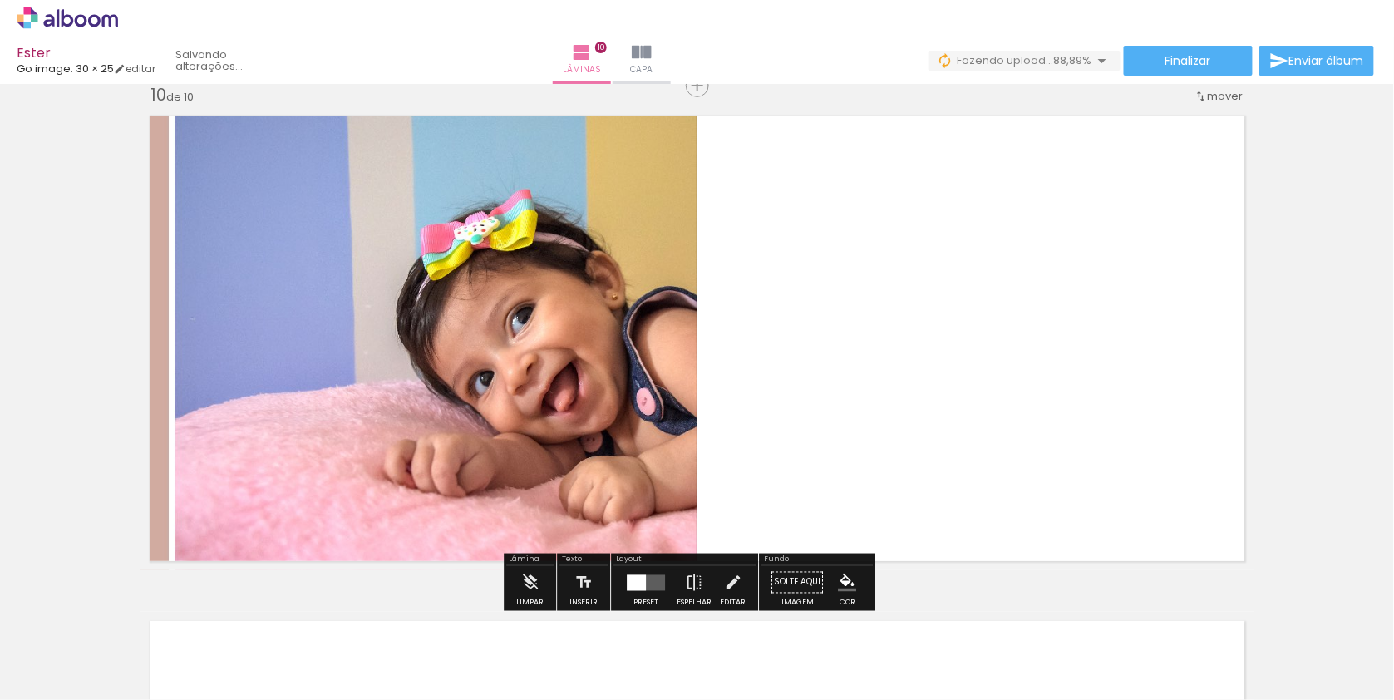
scroll to position [4572, 0]
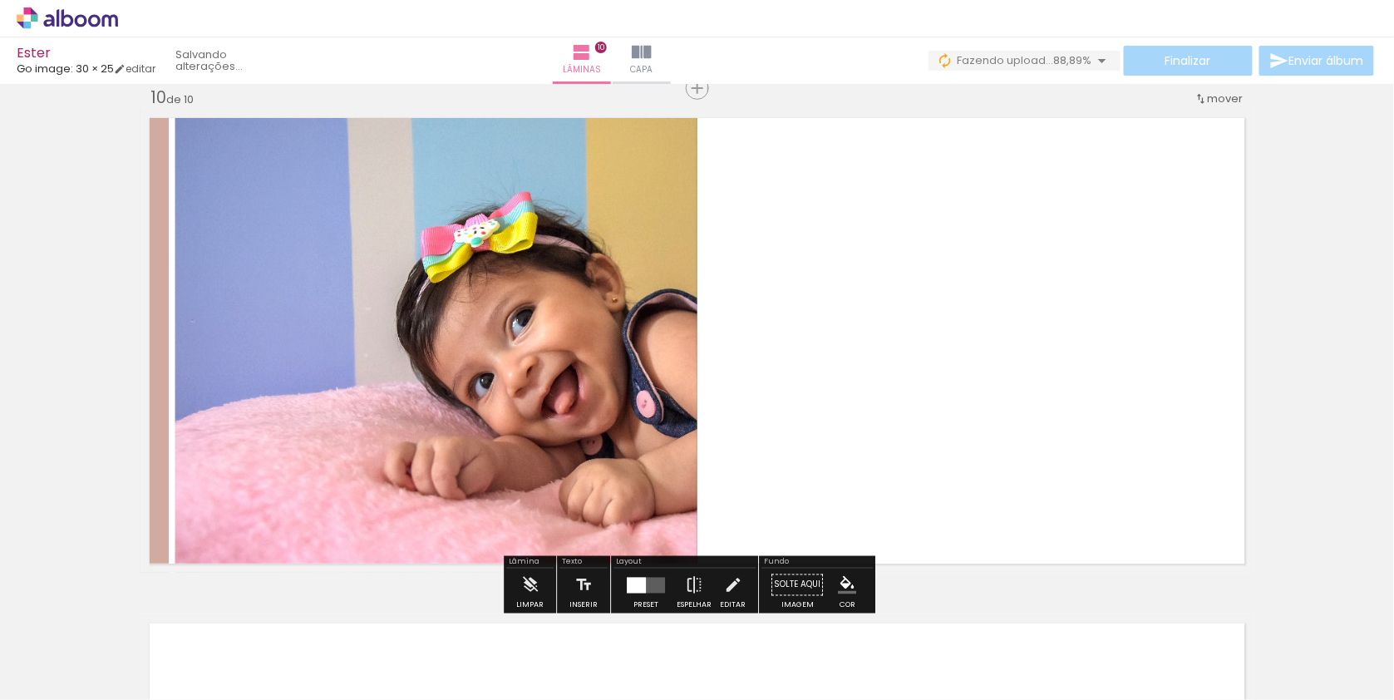
click at [660, 580] on quentale-layouter at bounding box center [646, 585] width 38 height 16
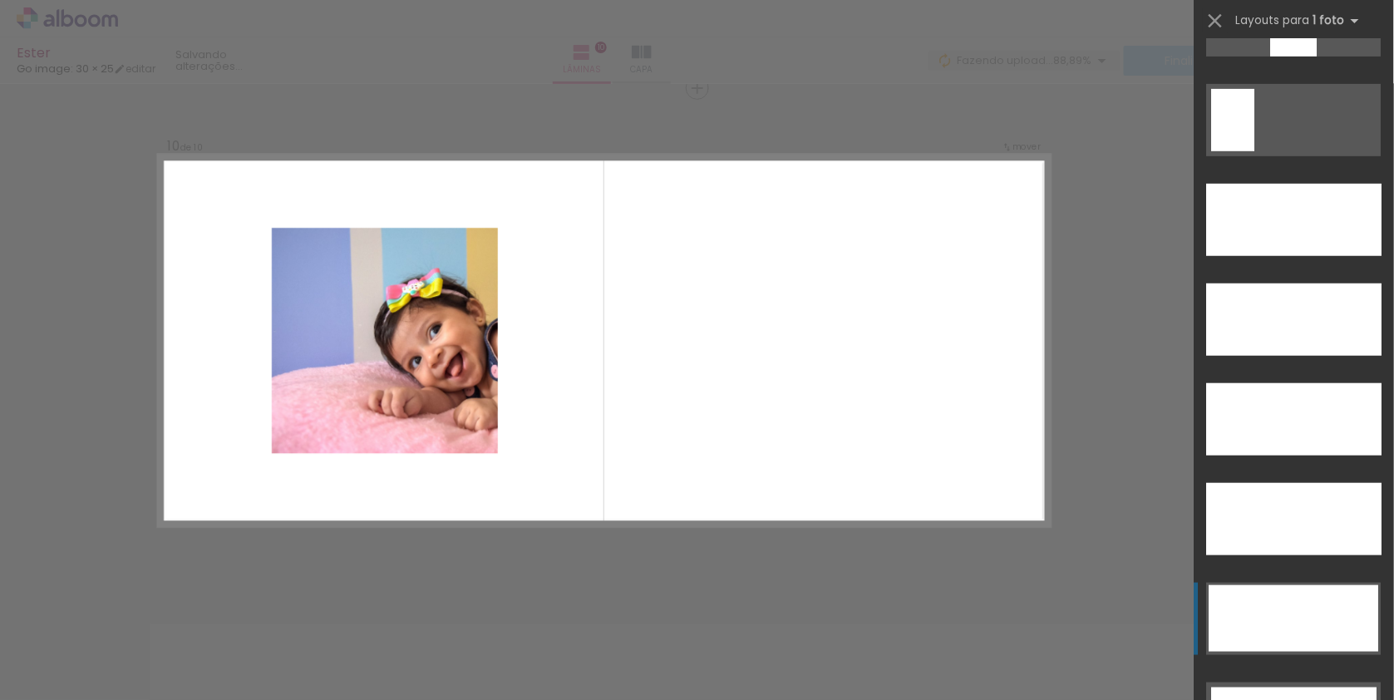
scroll to position [4659, 0]
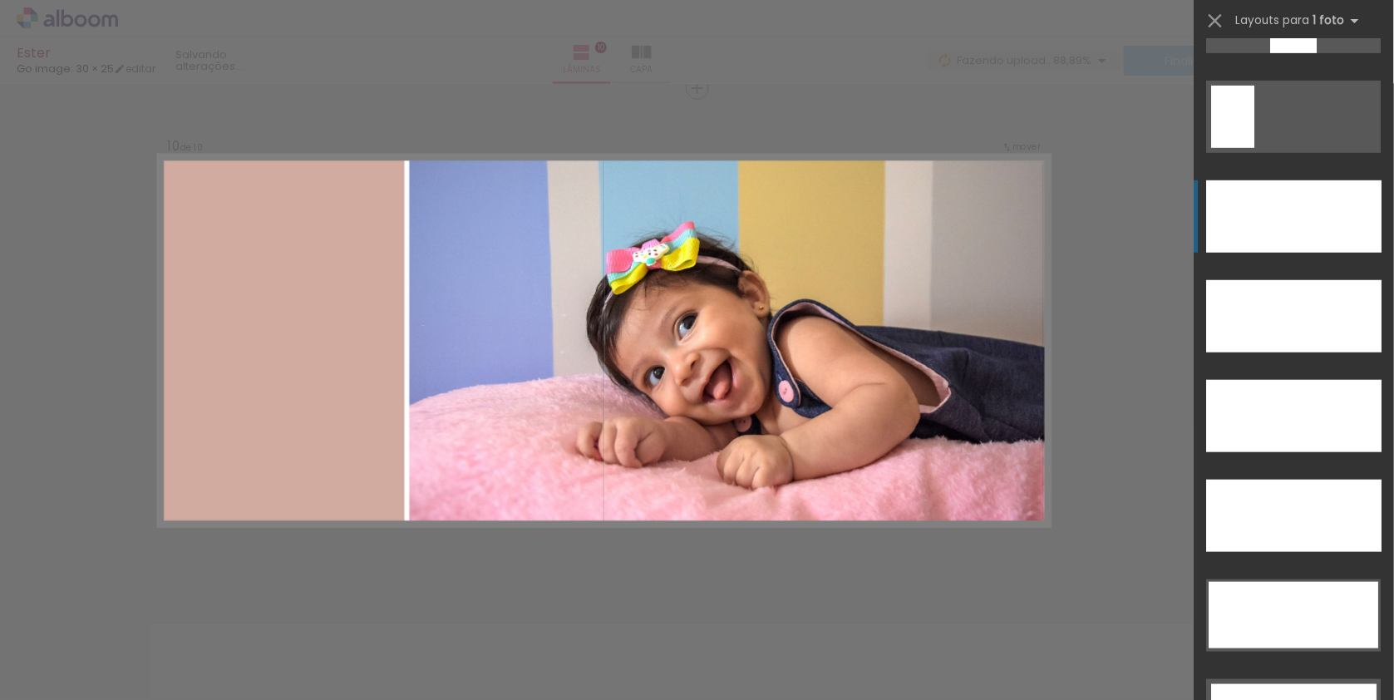
click at [1288, 209] on div at bounding box center [1294, 216] width 175 height 72
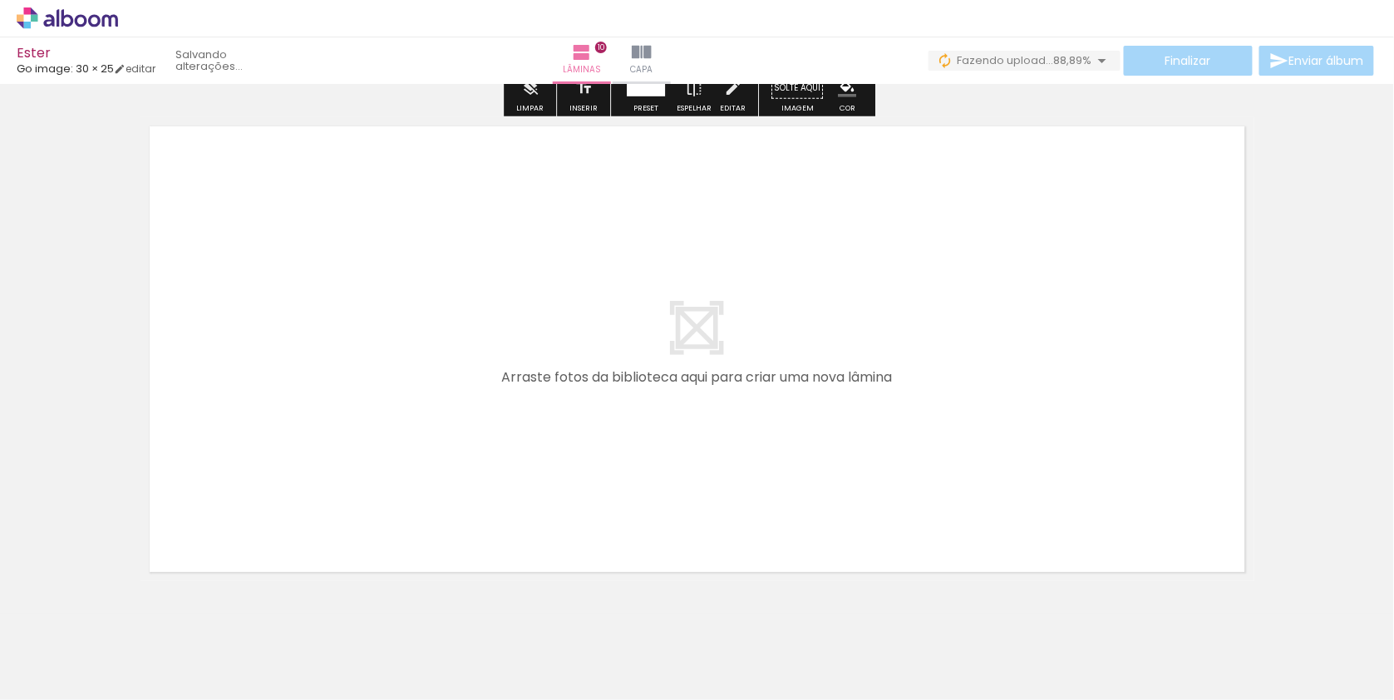
scroll to position [5071, 0]
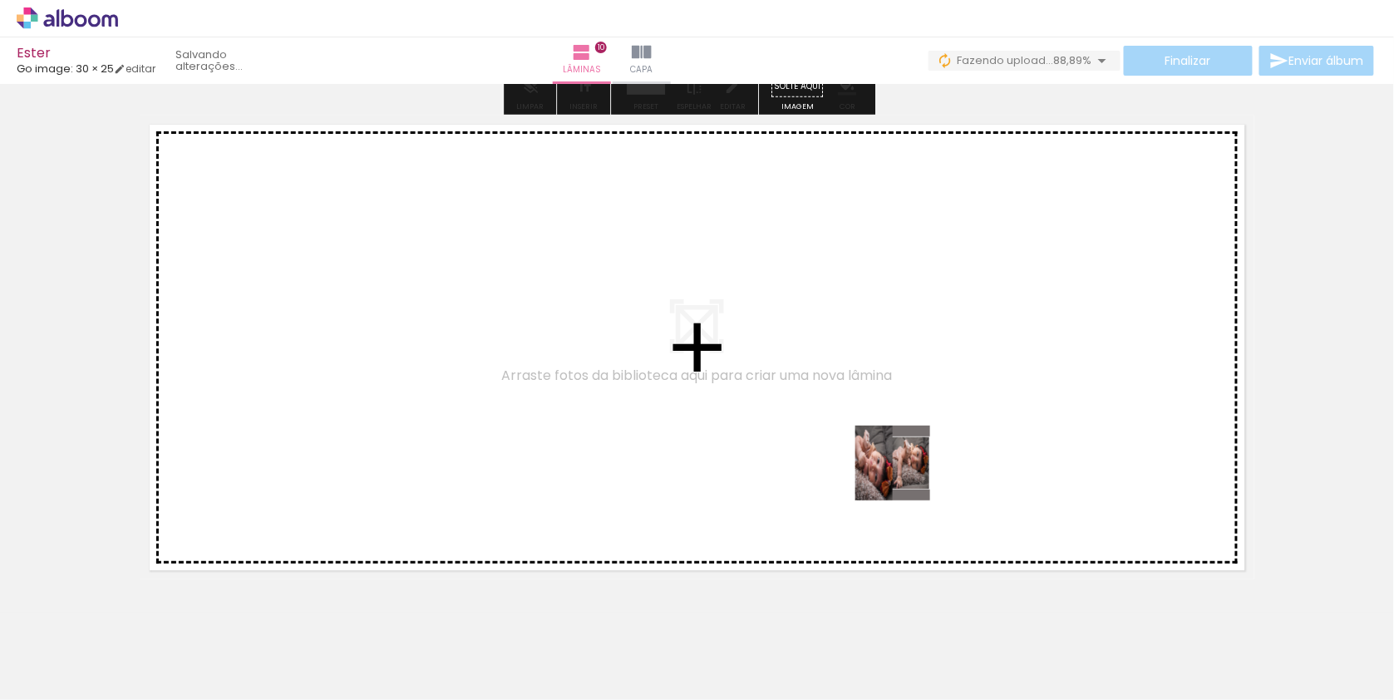
drag, startPoint x: 1364, startPoint y: 651, endPoint x: 860, endPoint y: 435, distance: 549.0
click at [860, 435] on quentale-workspace at bounding box center [697, 350] width 1394 height 700
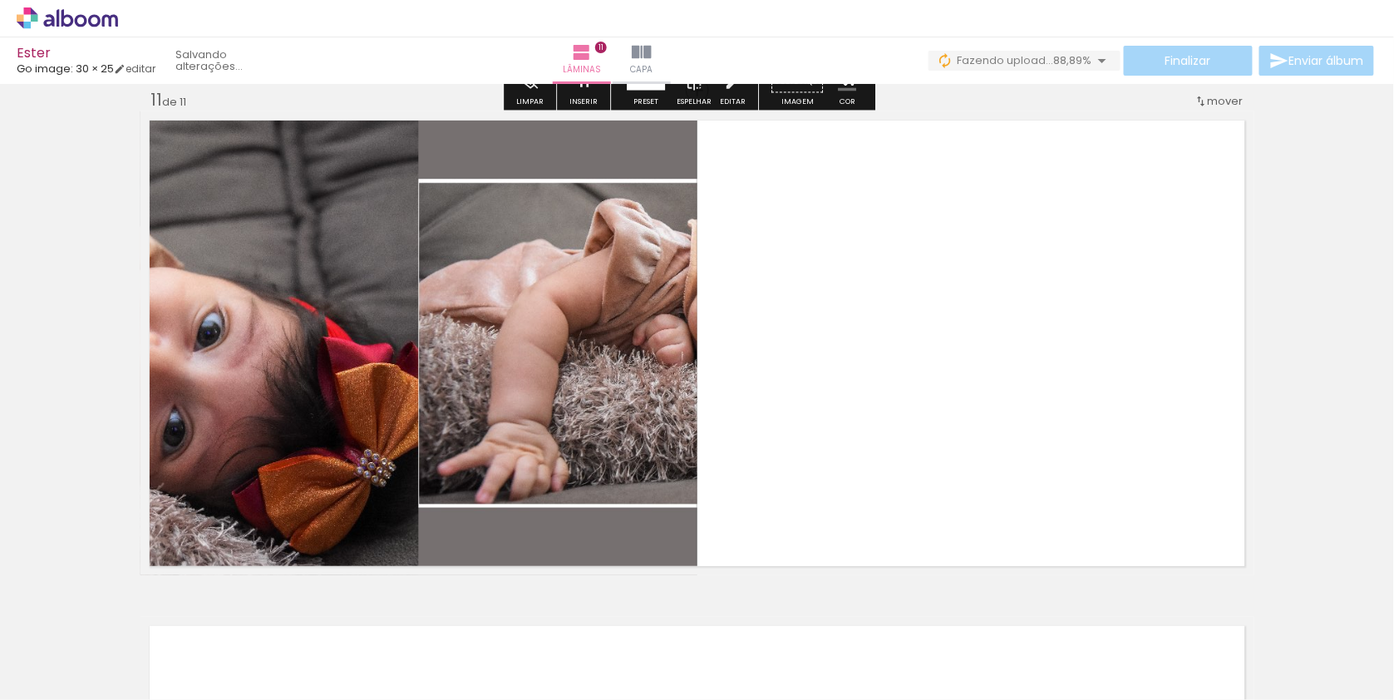
scroll to position [5077, 0]
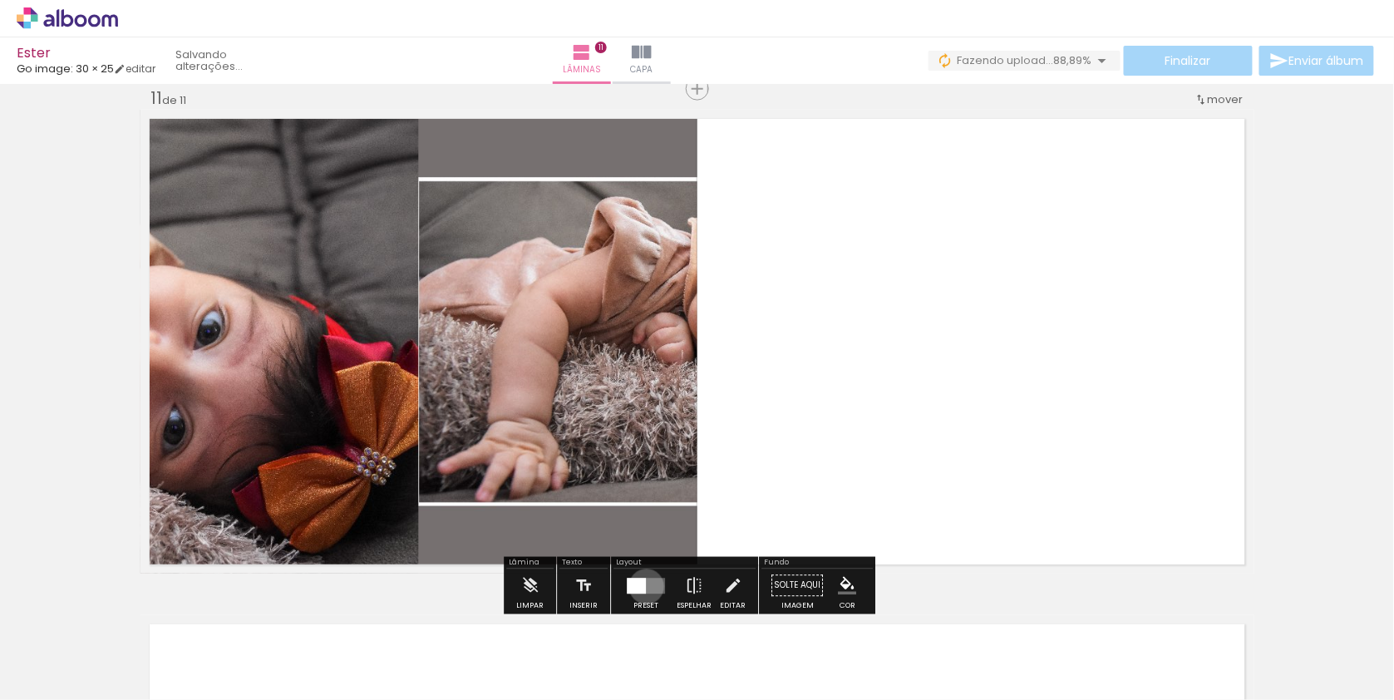
click at [652, 589] on quentale-layouter at bounding box center [646, 586] width 38 height 16
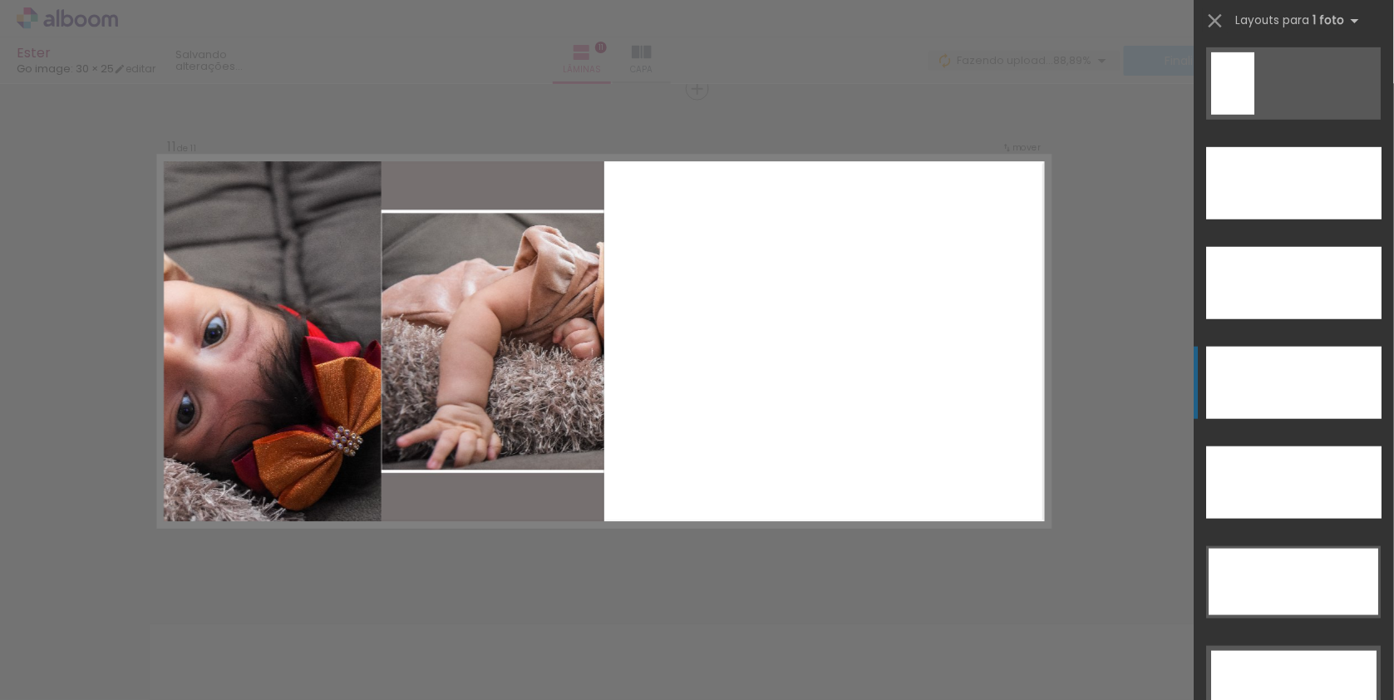
scroll to position [4691, 0]
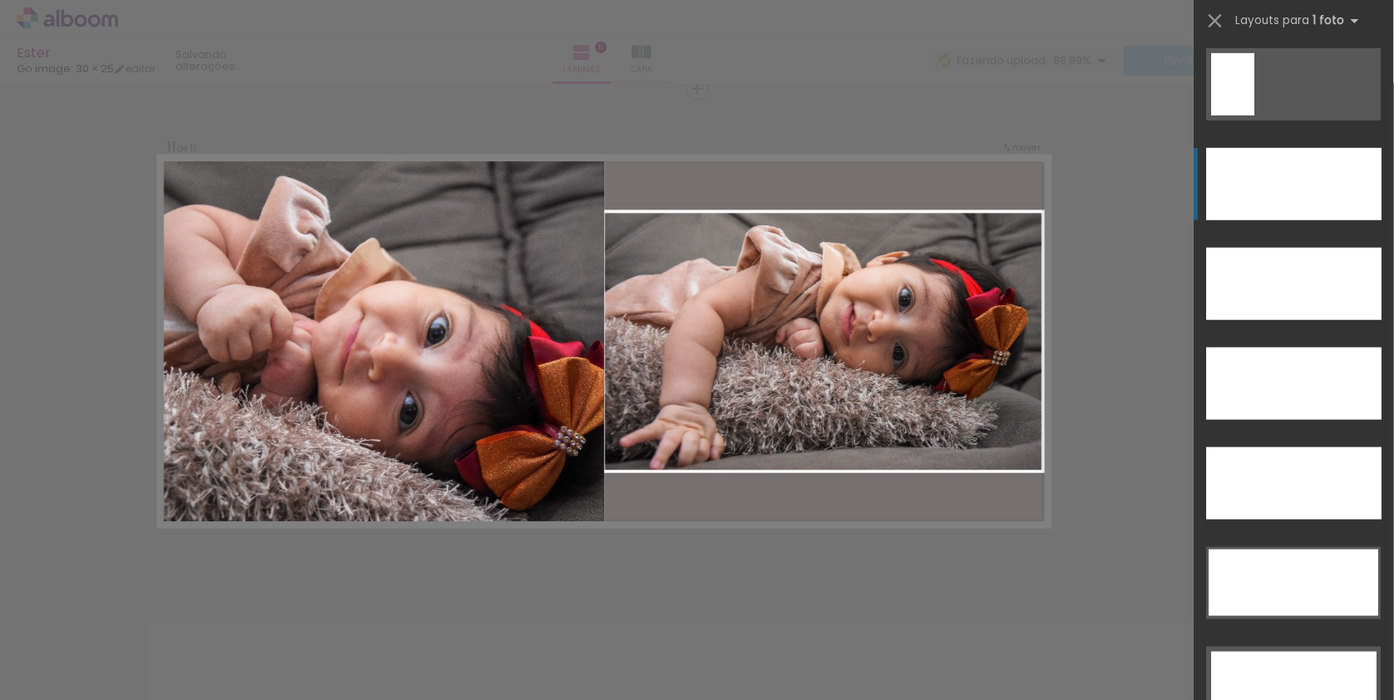
click at [1299, 175] on div at bounding box center [1294, 184] width 175 height 72
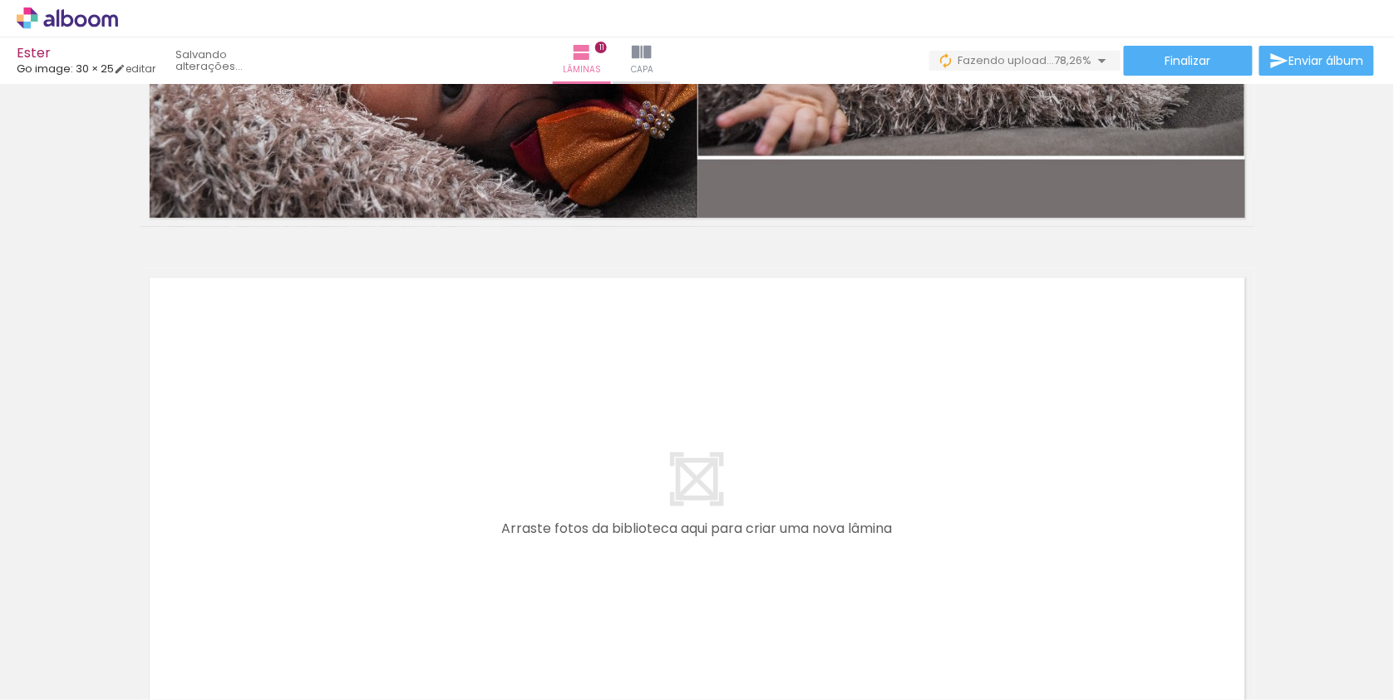
scroll to position [0, 871]
drag, startPoint x: 1002, startPoint y: 657, endPoint x: 927, endPoint y: 419, distance: 249.3
click at [927, 419] on quentale-workspace at bounding box center [697, 350] width 1394 height 700
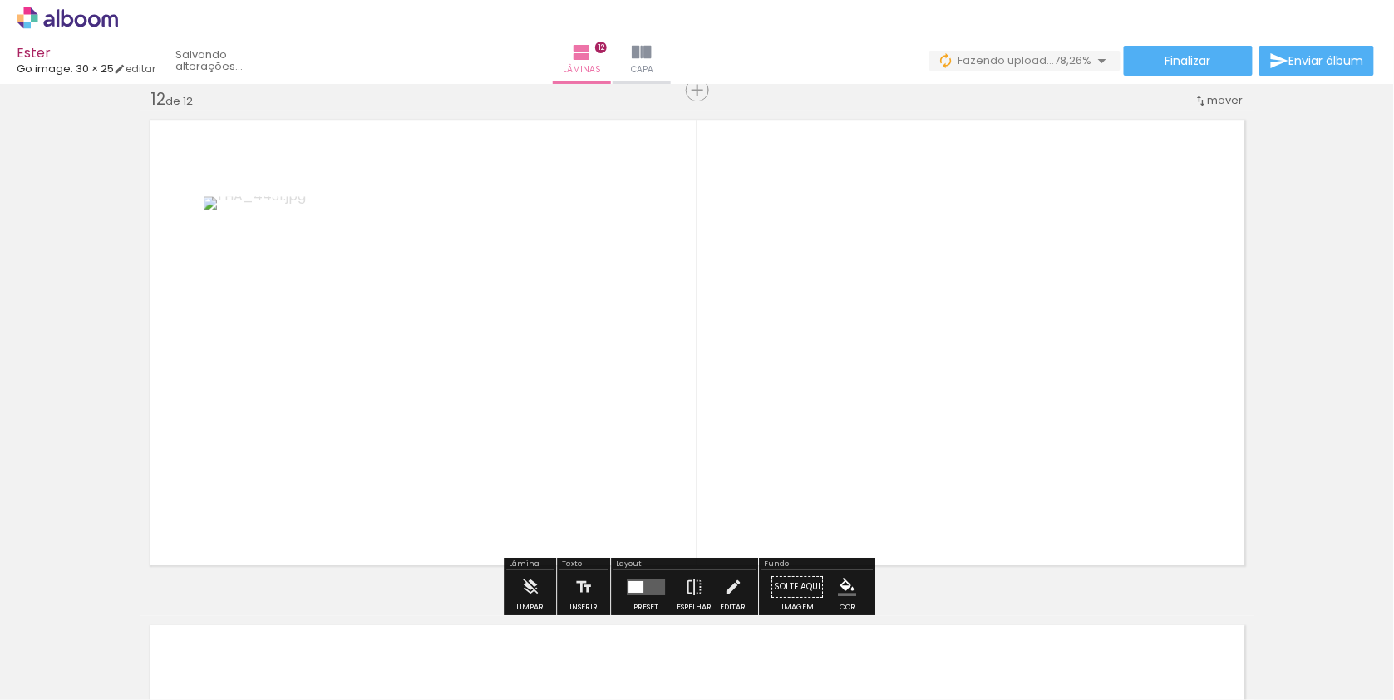
scroll to position [5582, 0]
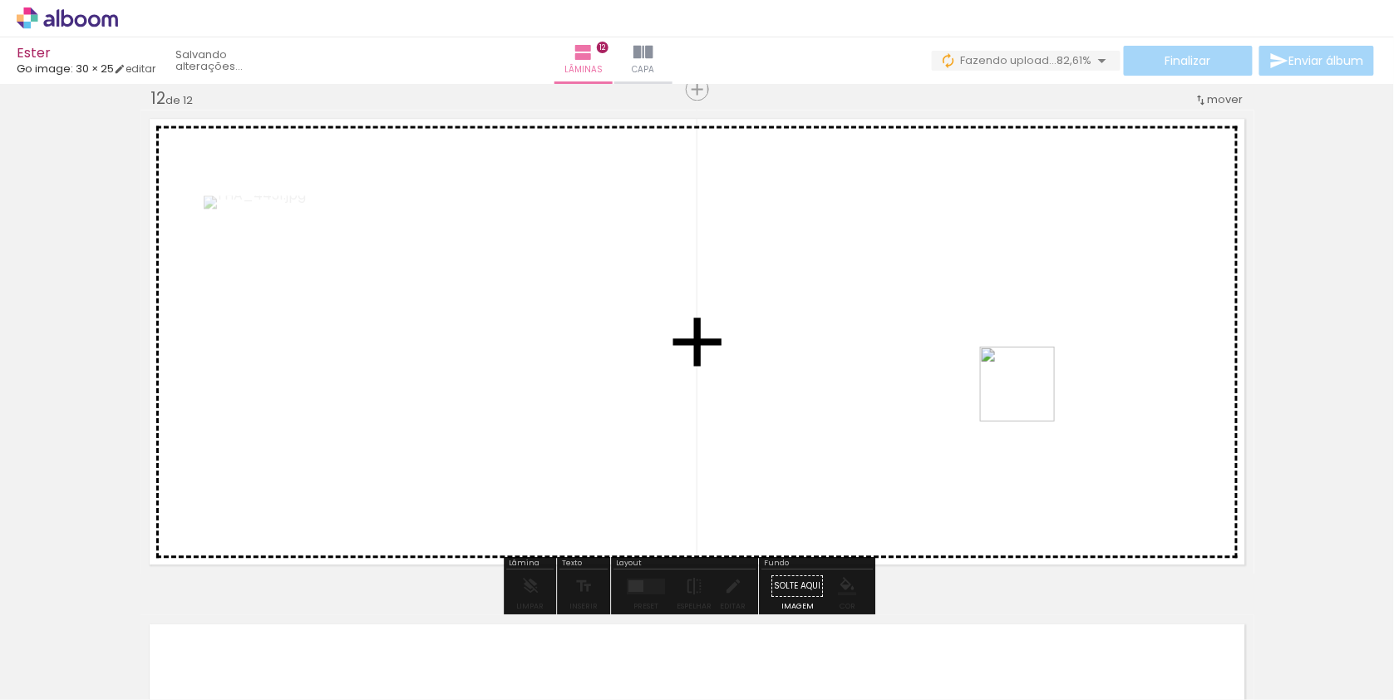
click at [1028, 392] on quentale-workspace at bounding box center [697, 350] width 1394 height 700
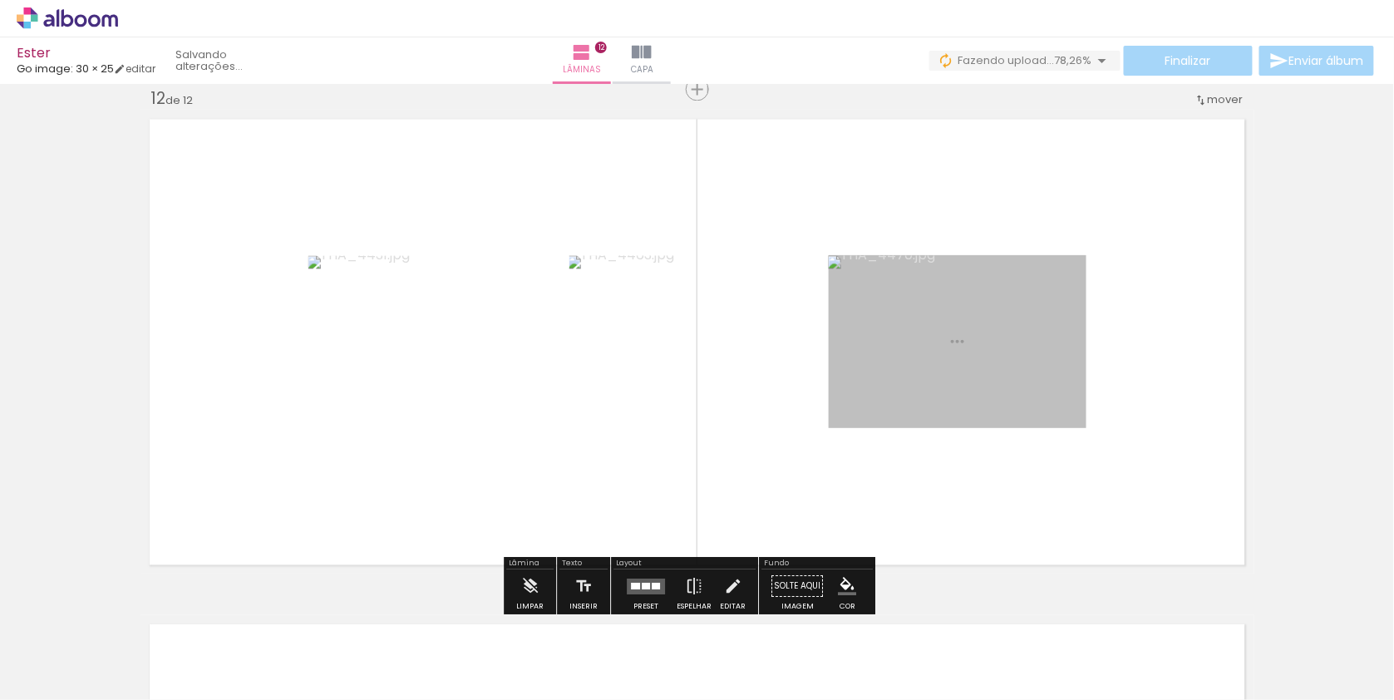
drag, startPoint x: 1172, startPoint y: 646, endPoint x: 1104, endPoint y: 457, distance: 200.6
click at [1104, 457] on quentale-workspace at bounding box center [697, 350] width 1394 height 700
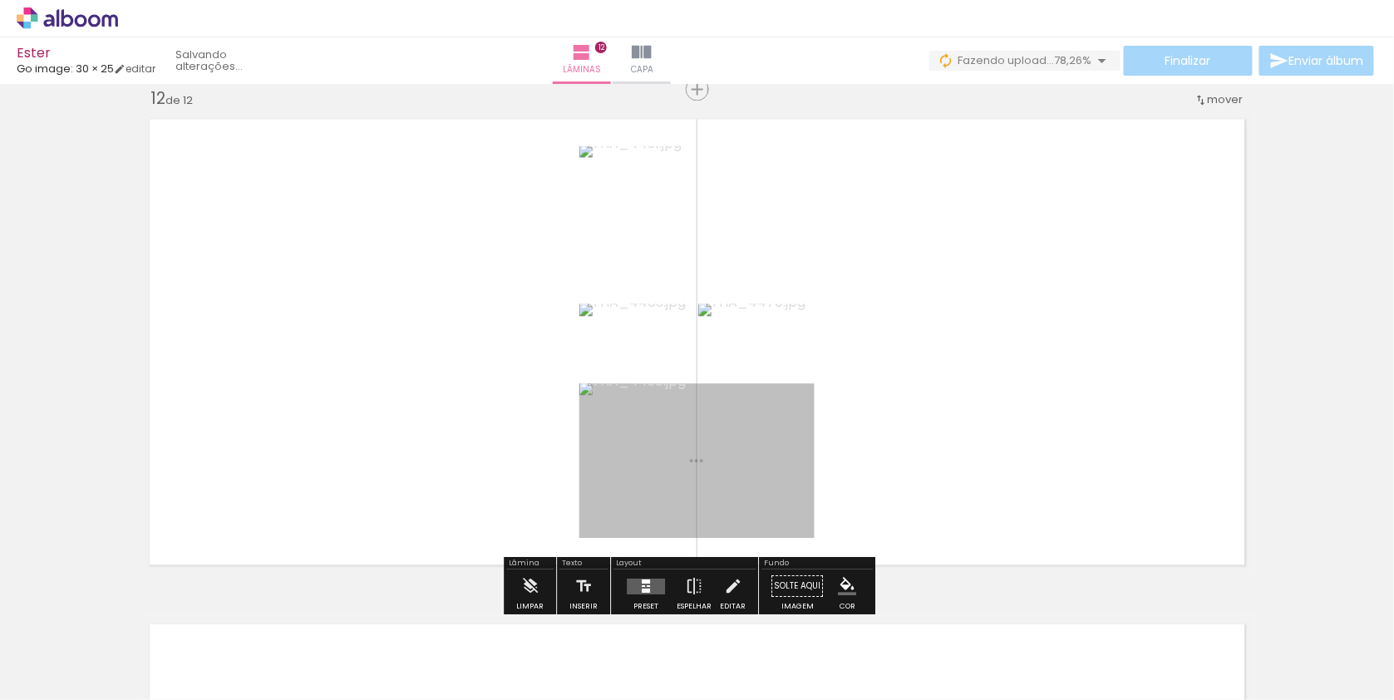
drag, startPoint x: 1269, startPoint y: 642, endPoint x: 1085, endPoint y: 428, distance: 282.3
click at [1085, 428] on quentale-workspace at bounding box center [697, 350] width 1394 height 700
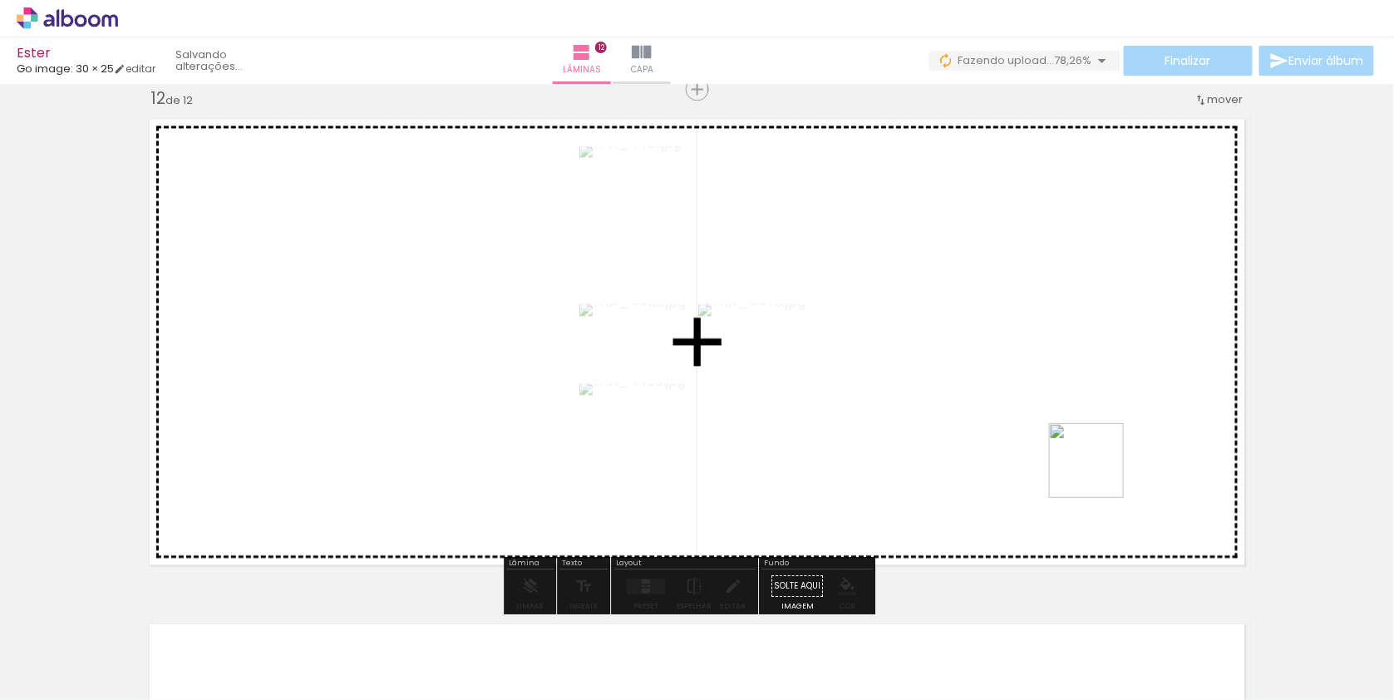
drag, startPoint x: 1358, startPoint y: 652, endPoint x: 1098, endPoint y: 469, distance: 318.1
click at [1098, 469] on quentale-workspace at bounding box center [697, 350] width 1394 height 700
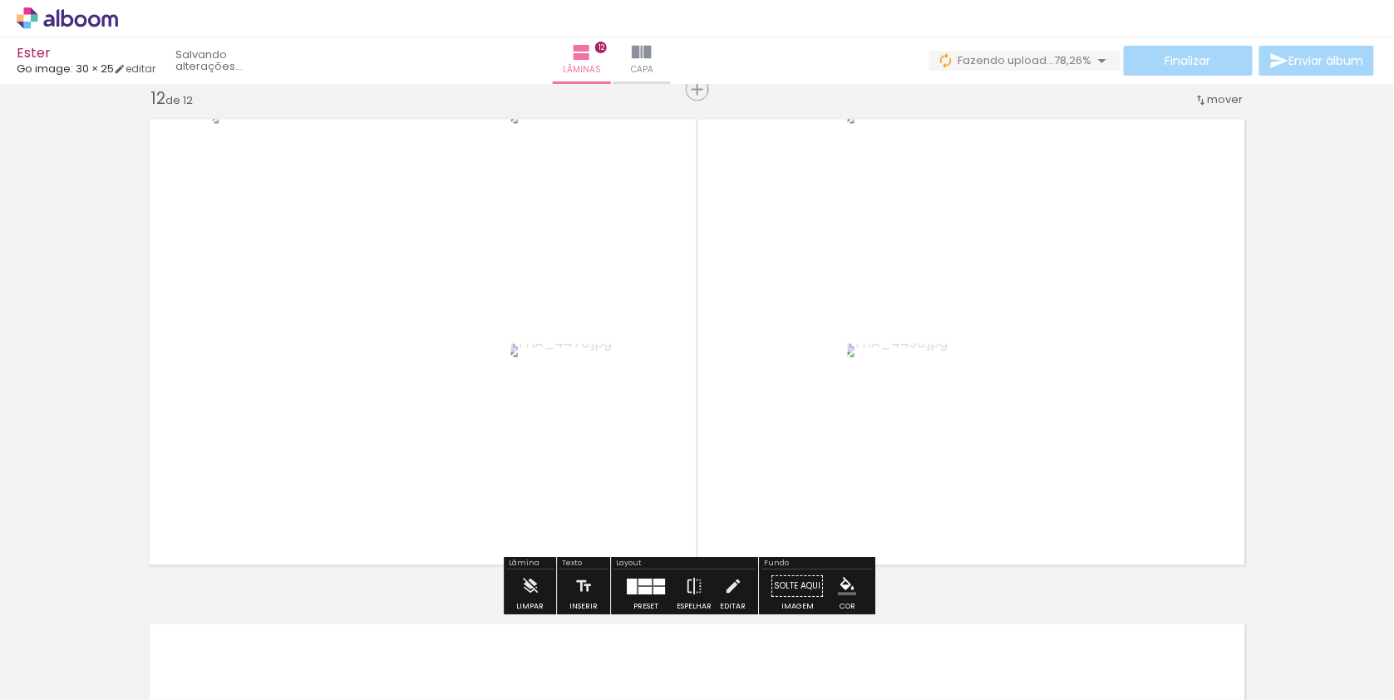
click at [652, 583] on div at bounding box center [644, 581] width 13 height 7
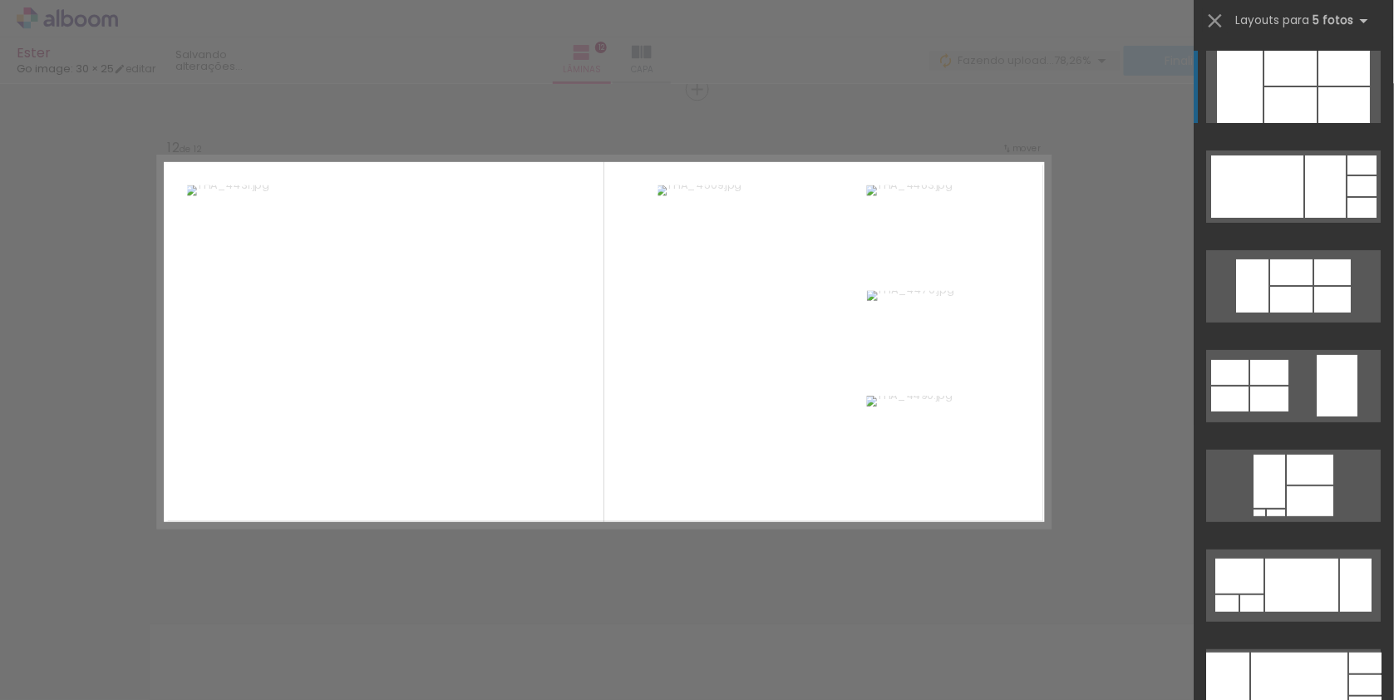
scroll to position [0, 0]
click at [1328, 152] on quentale-layouter at bounding box center [1294, 186] width 175 height 72
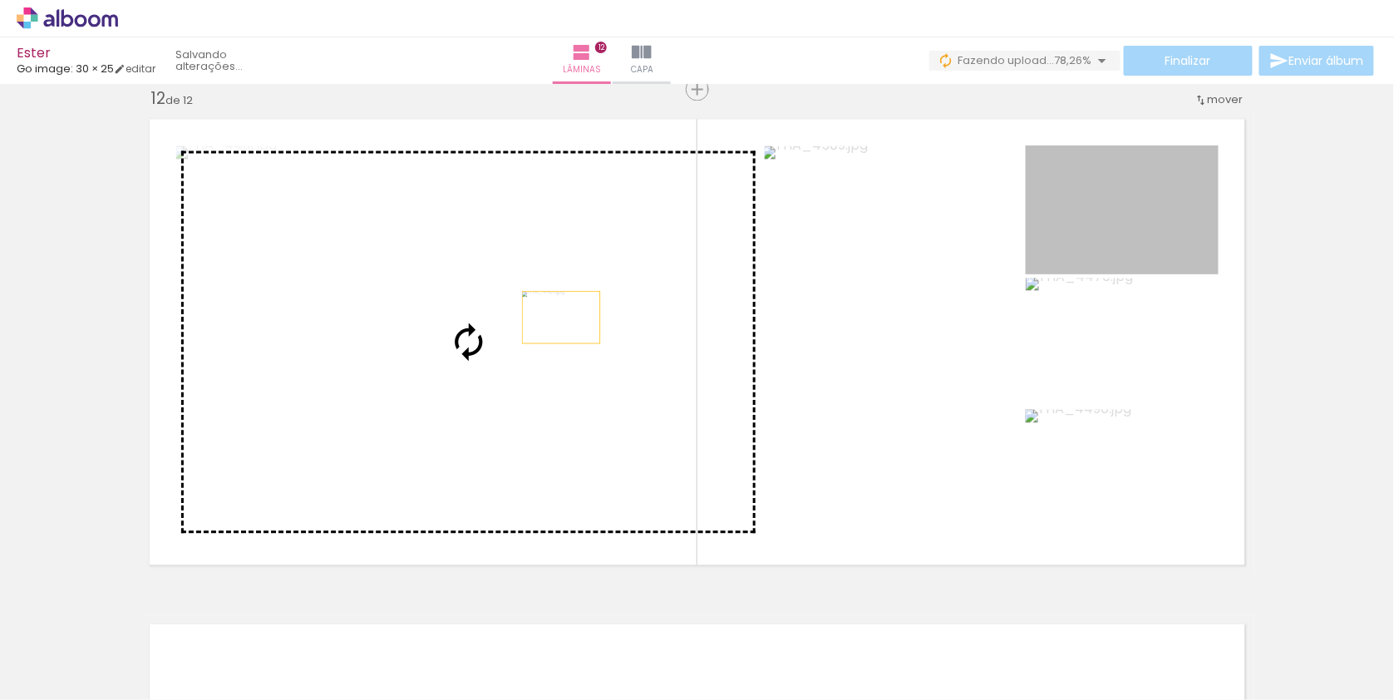
drag, startPoint x: 1159, startPoint y: 242, endPoint x: 548, endPoint y: 318, distance: 615.8
click at [0, 0] on slot at bounding box center [0, 0] width 0 height 0
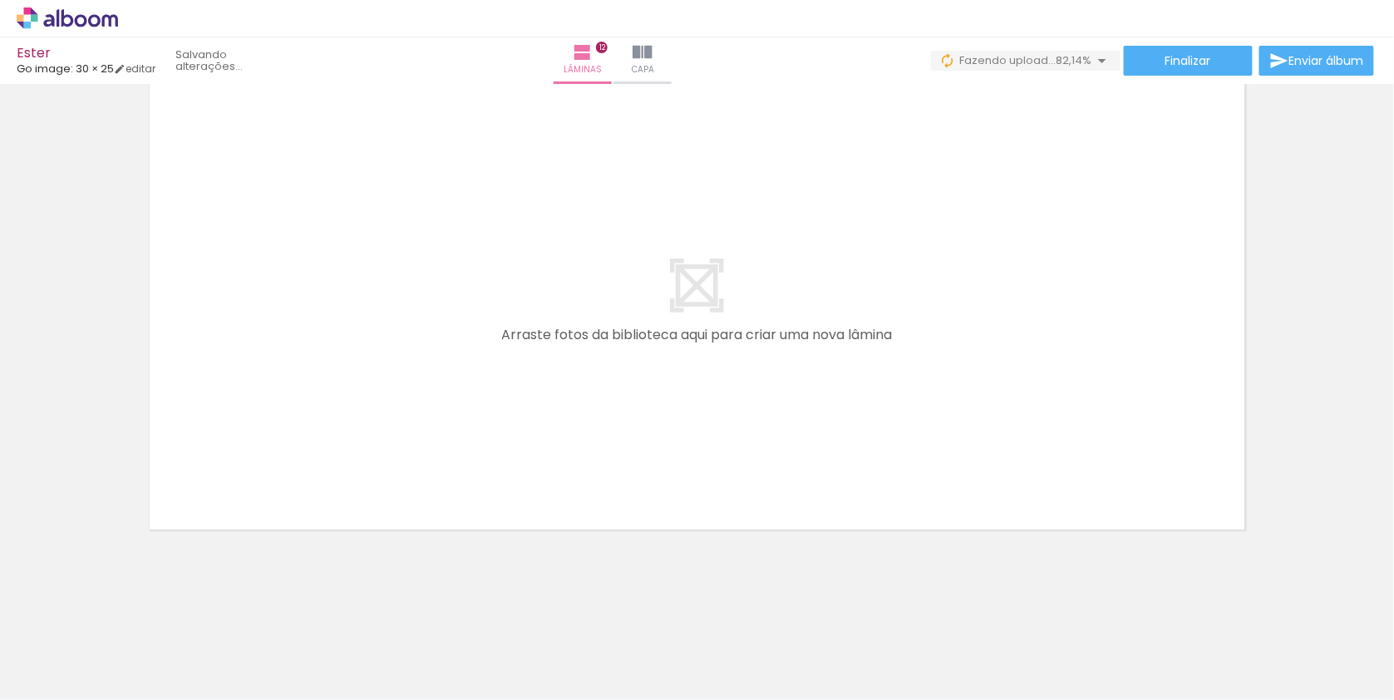
scroll to position [0, 1337]
drag, startPoint x: 980, startPoint y: 648, endPoint x: 1059, endPoint y: 544, distance: 130.5
click at [921, 424] on quentale-workspace at bounding box center [697, 350] width 1394 height 700
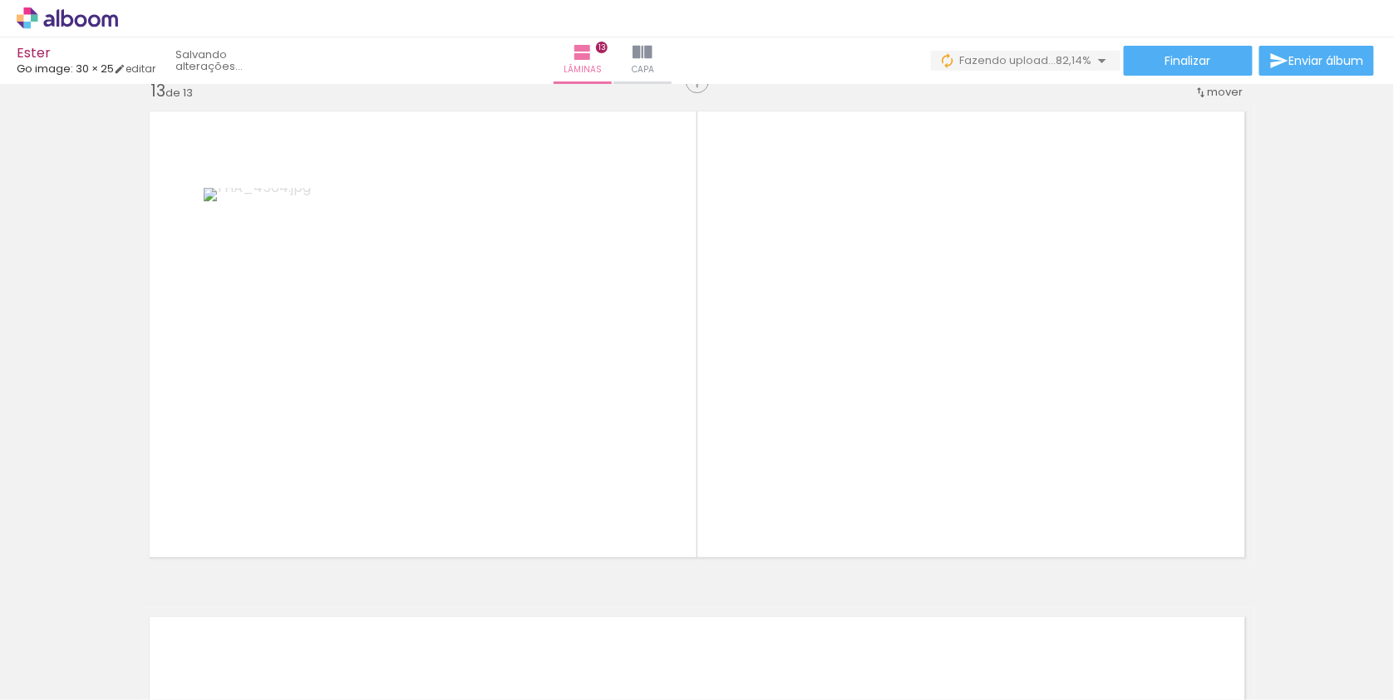
scroll to position [6087, 0]
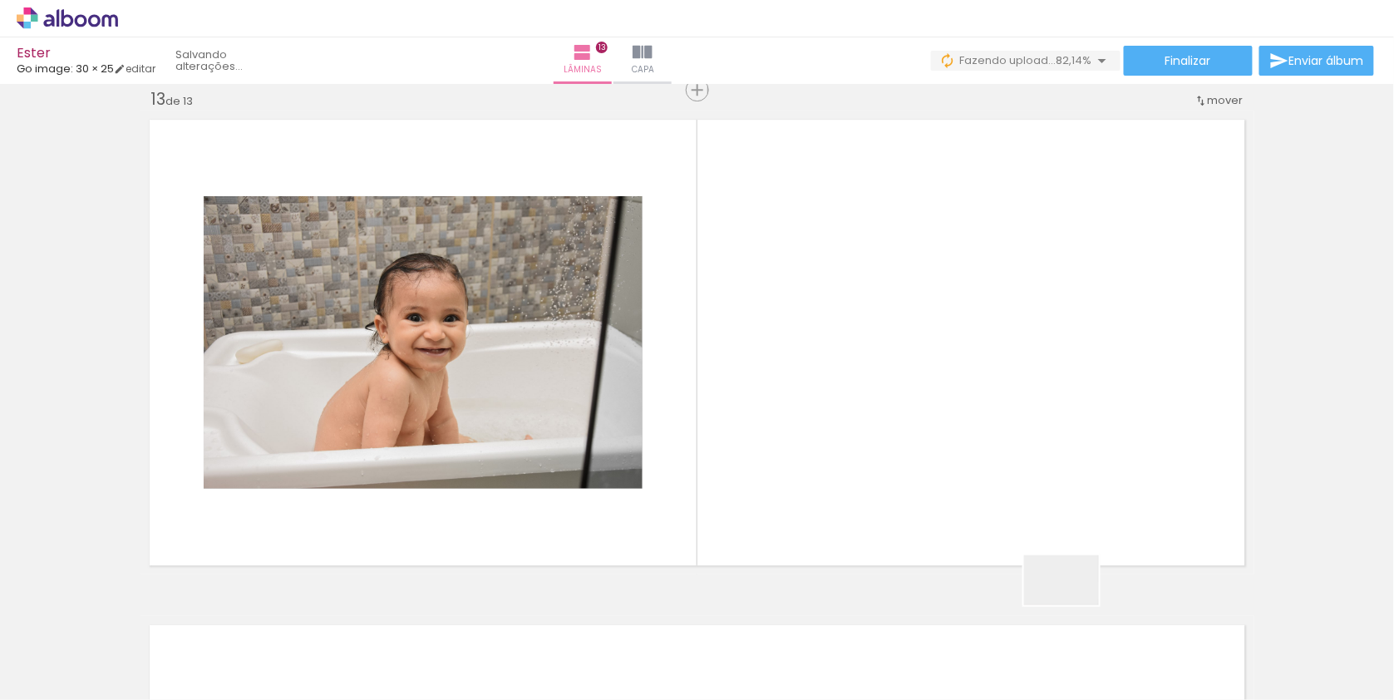
drag, startPoint x: 1074, startPoint y: 658, endPoint x: 1040, endPoint y: 402, distance: 259.1
click at [1040, 402] on quentale-workspace at bounding box center [697, 350] width 1394 height 700
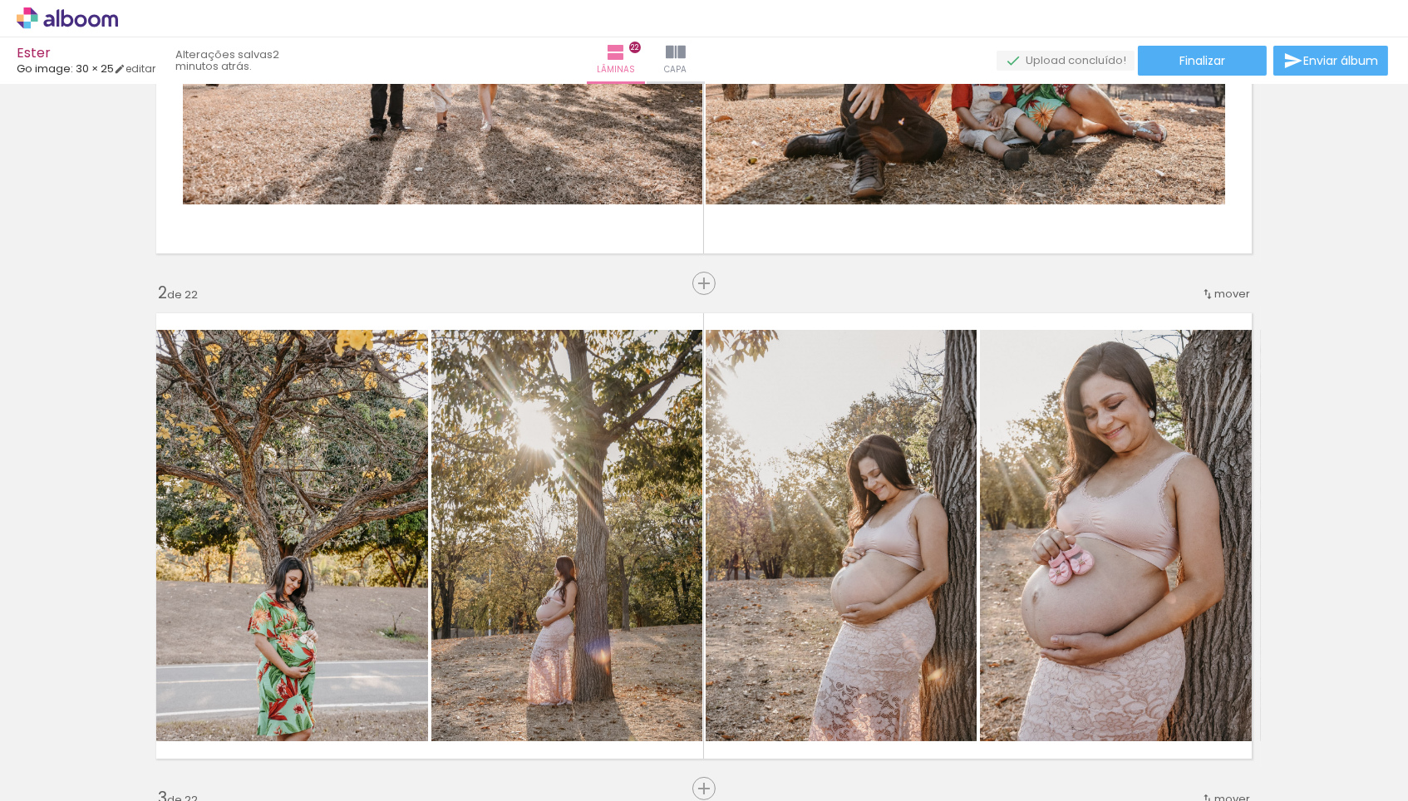
scroll to position [407, 0]
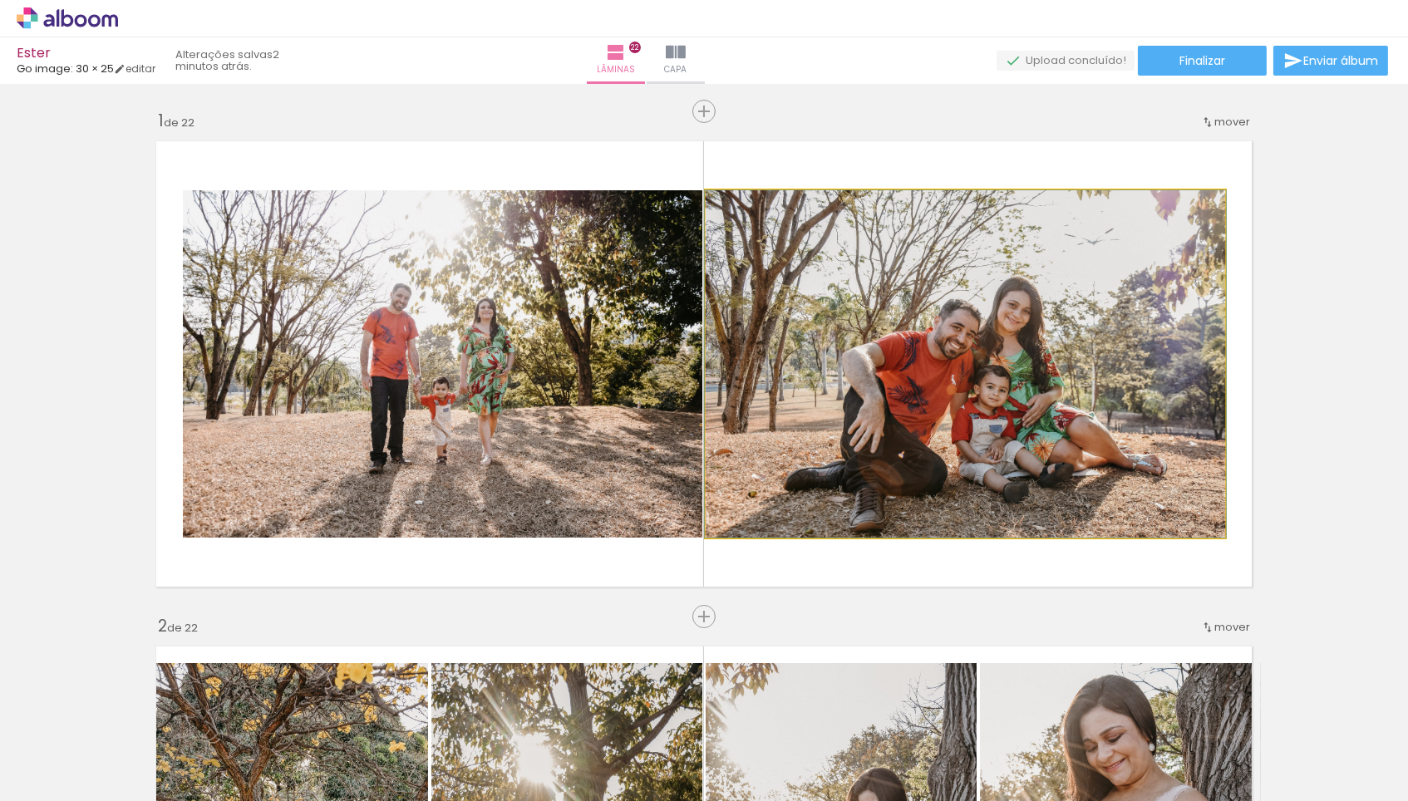
click at [996, 425] on quentale-photo at bounding box center [966, 363] width 520 height 347
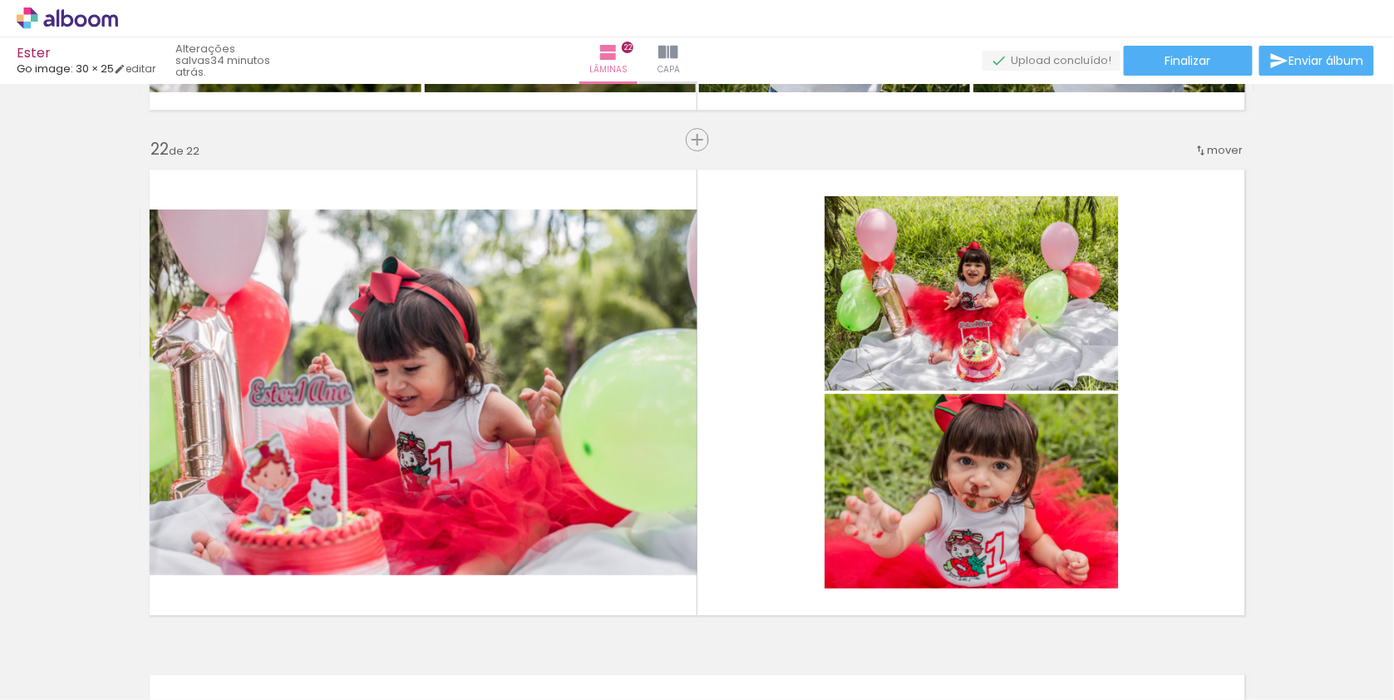
scroll to position [0, 3837]
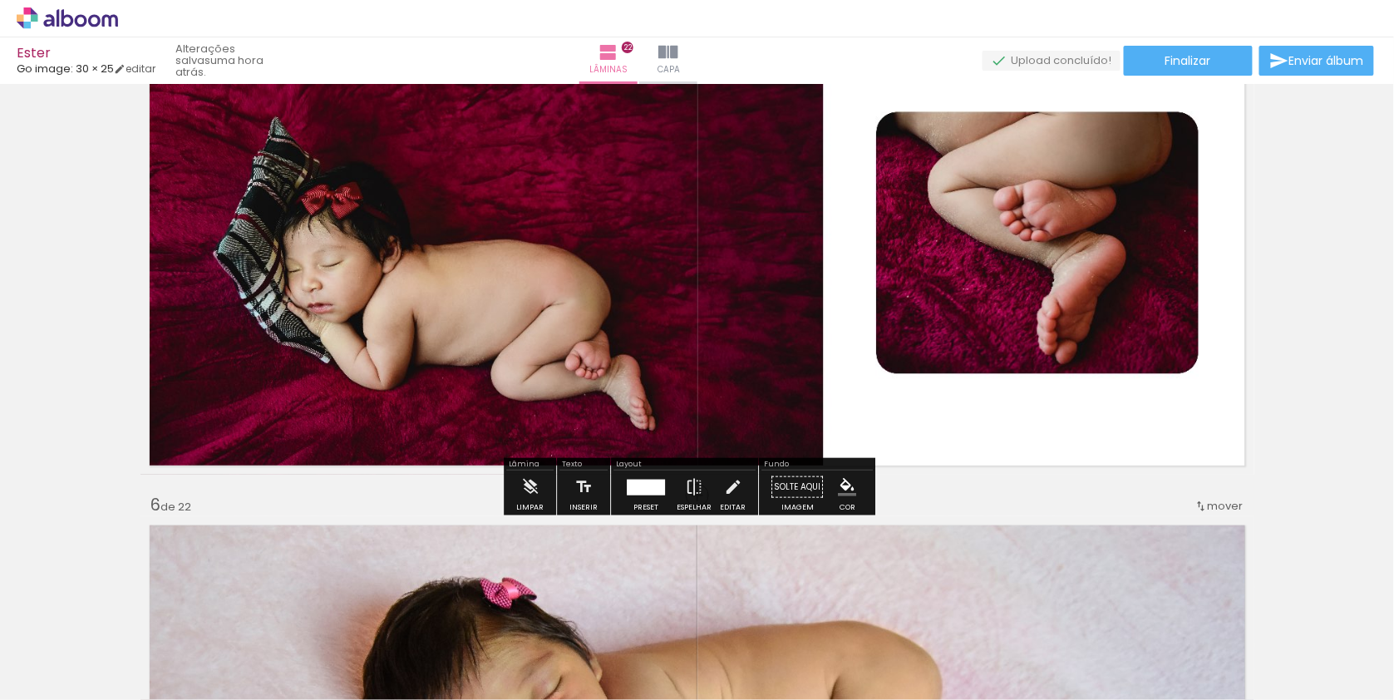
scroll to position [2143, 0]
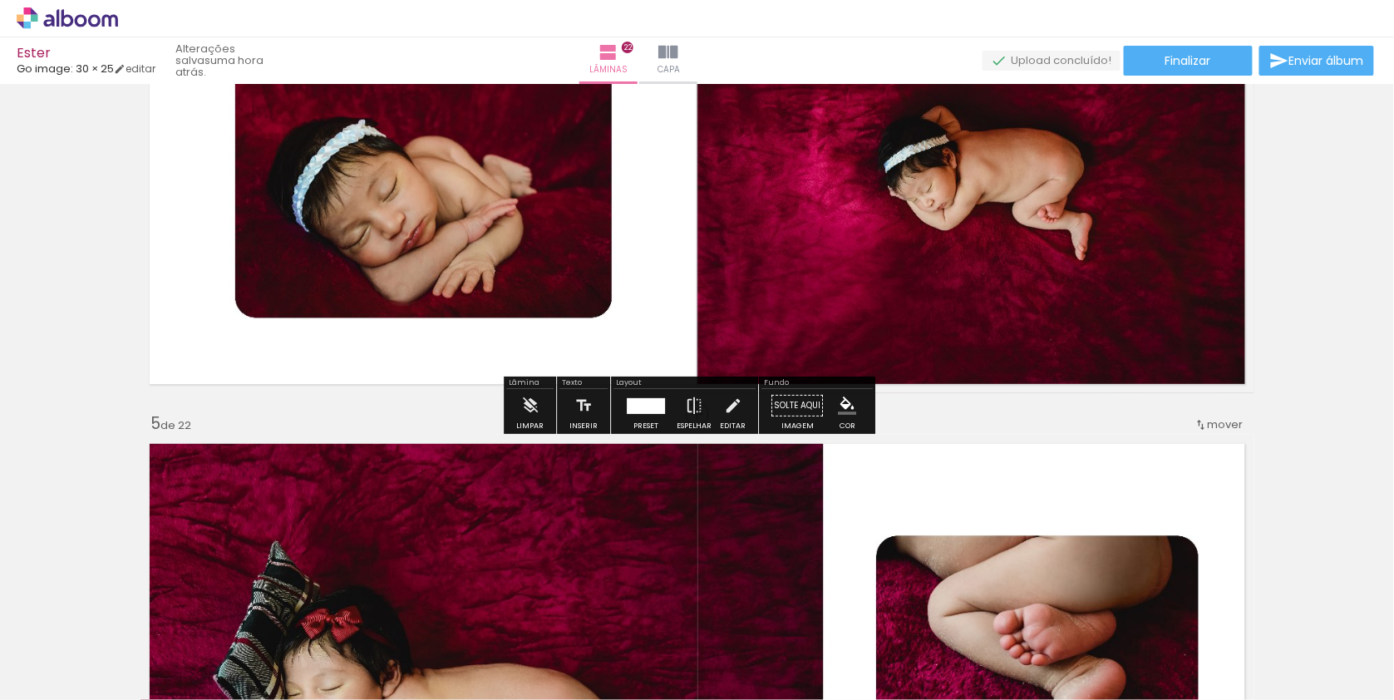
scroll to position [1709, 0]
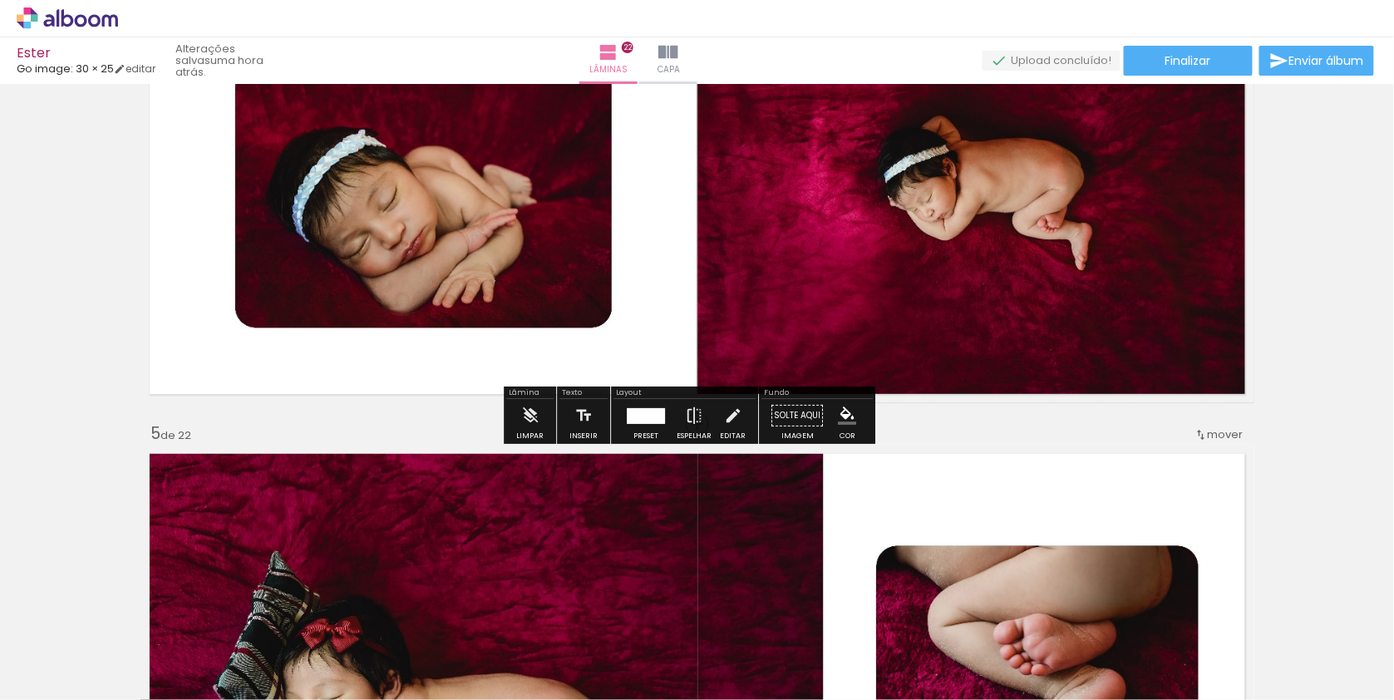
click at [746, 37] on div "› Editor de álbum" at bounding box center [697, 18] width 1394 height 37
click at [697, 47] on paper-button "Capa" at bounding box center [668, 60] width 58 height 47
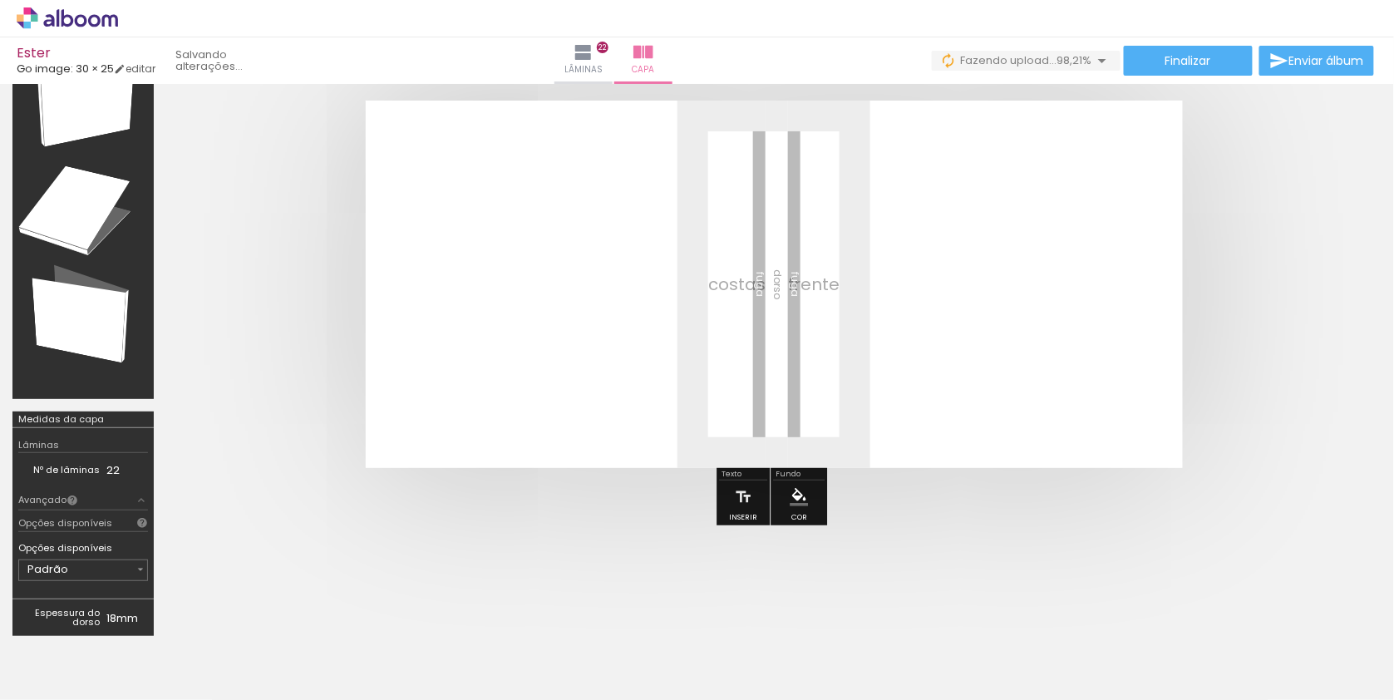
scroll to position [0, 3943]
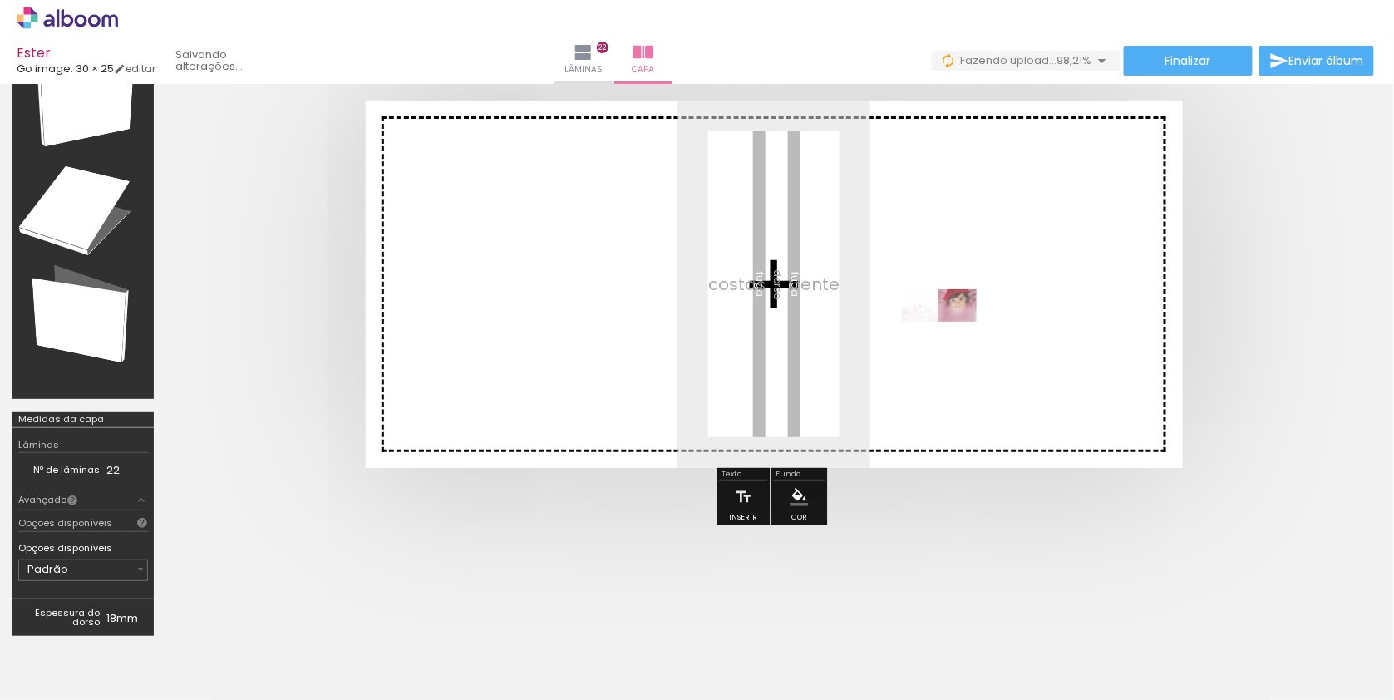
drag, startPoint x: 1366, startPoint y: 647, endPoint x: 951, endPoint y: 338, distance: 516.9
click at [951, 338] on quentale-workspace at bounding box center [697, 350] width 1394 height 700
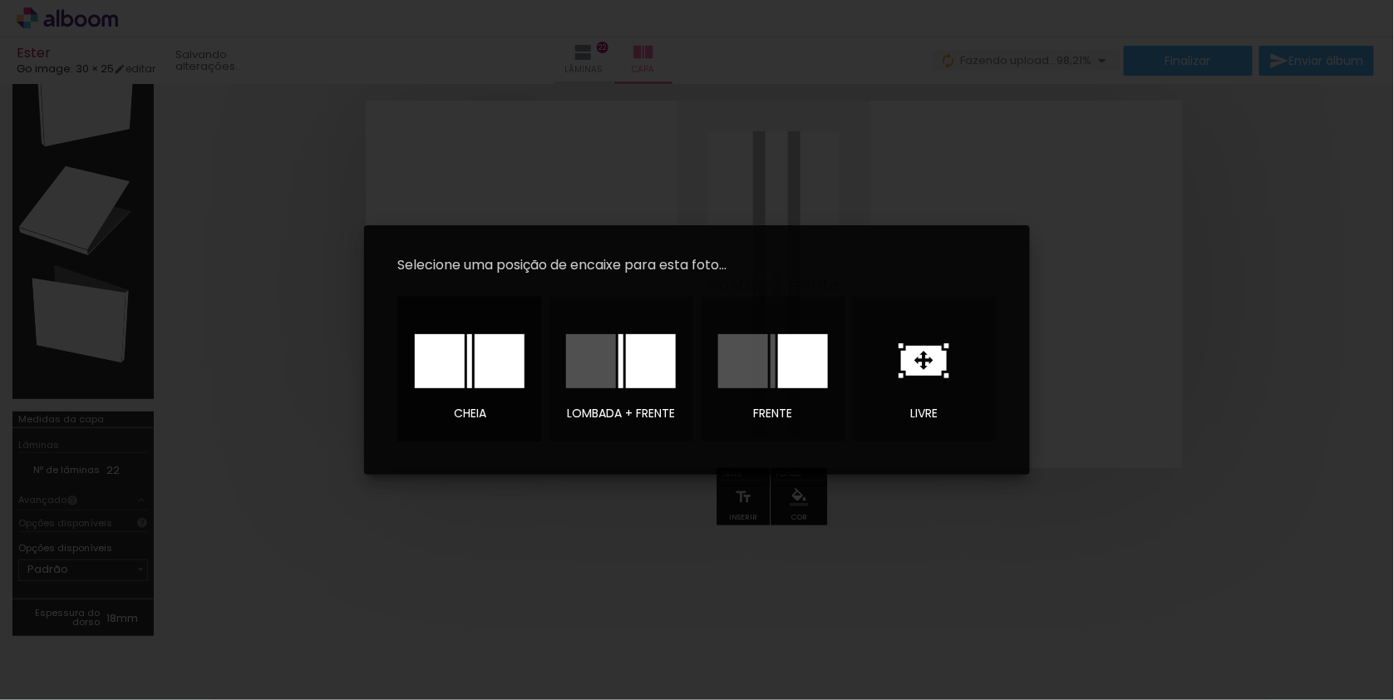
drag, startPoint x: 440, startPoint y: 370, endPoint x: 474, endPoint y: 370, distance: 34.1
click at [440, 370] on div at bounding box center [440, 361] width 50 height 54
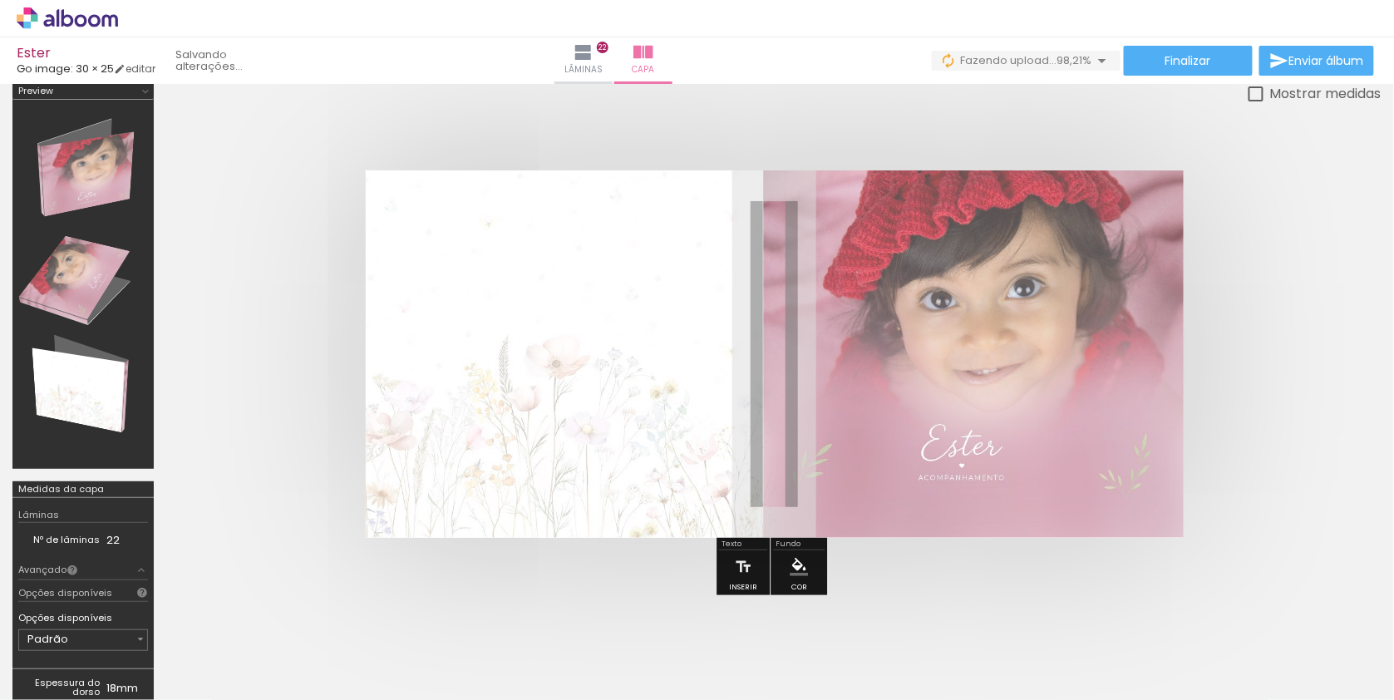
scroll to position [15, 0]
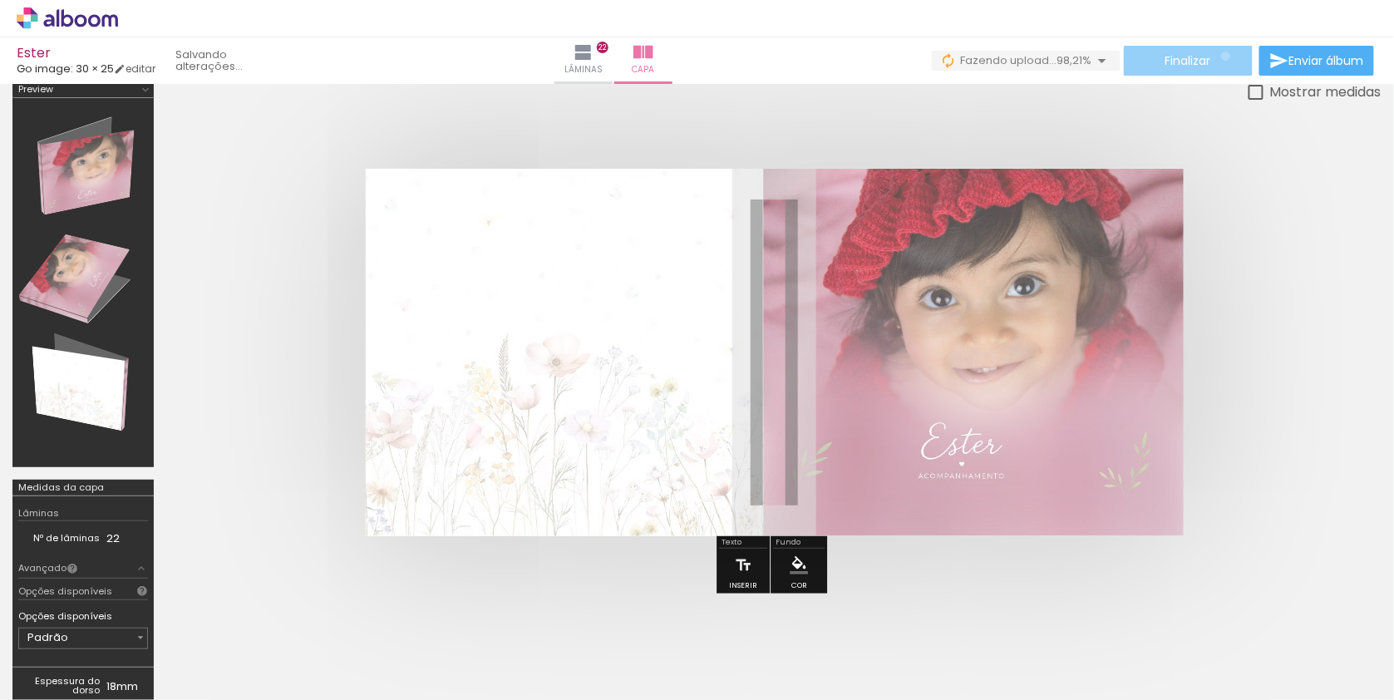
click at [1220, 56] on paper-button "Finalizar" at bounding box center [1188, 61] width 129 height 30
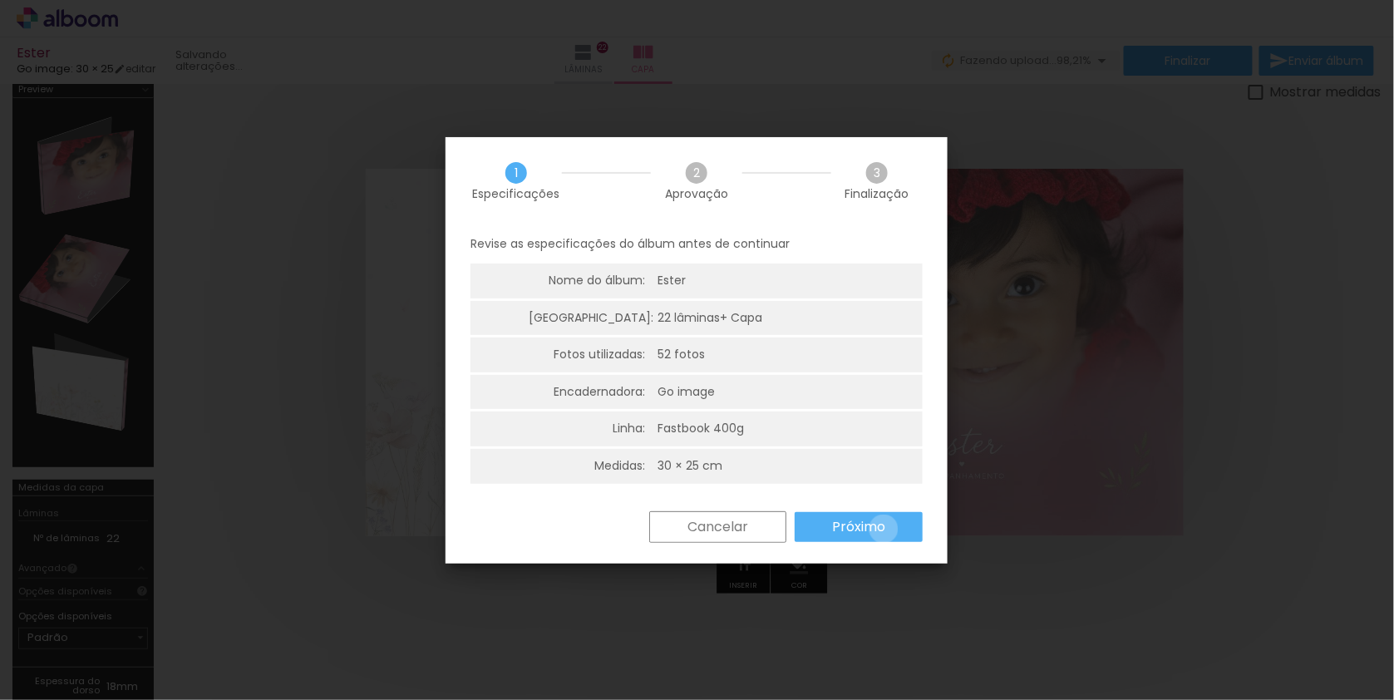
click at [0, 0] on slot "Próximo" at bounding box center [0, 0] width 0 height 0
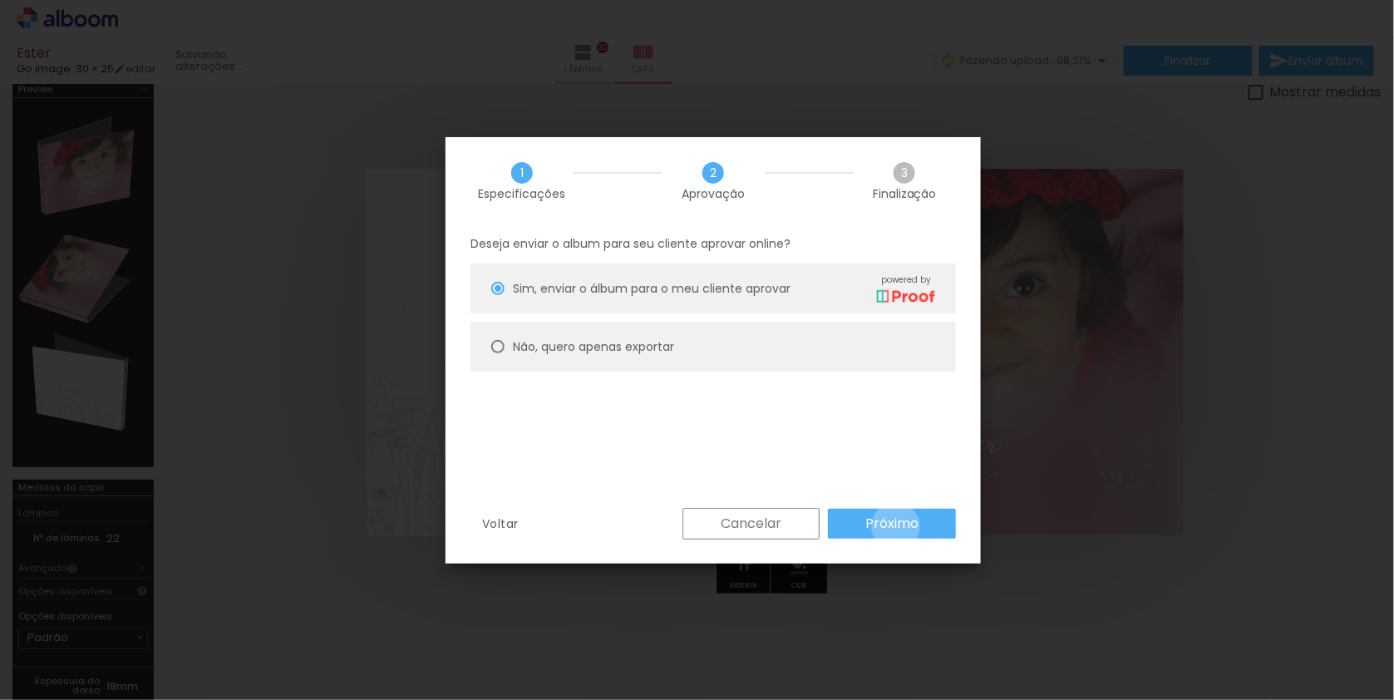
click at [0, 0] on slot "Próximo" at bounding box center [0, 0] width 0 height 0
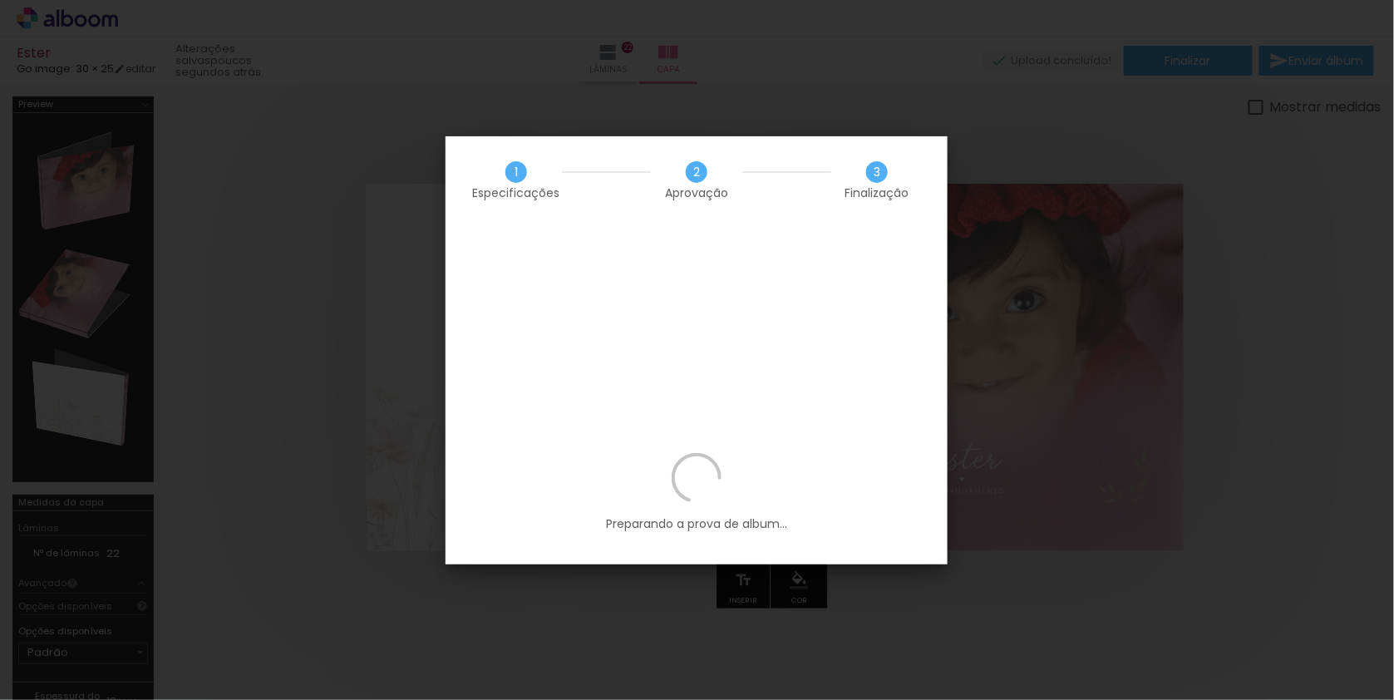
scroll to position [0, 3943]
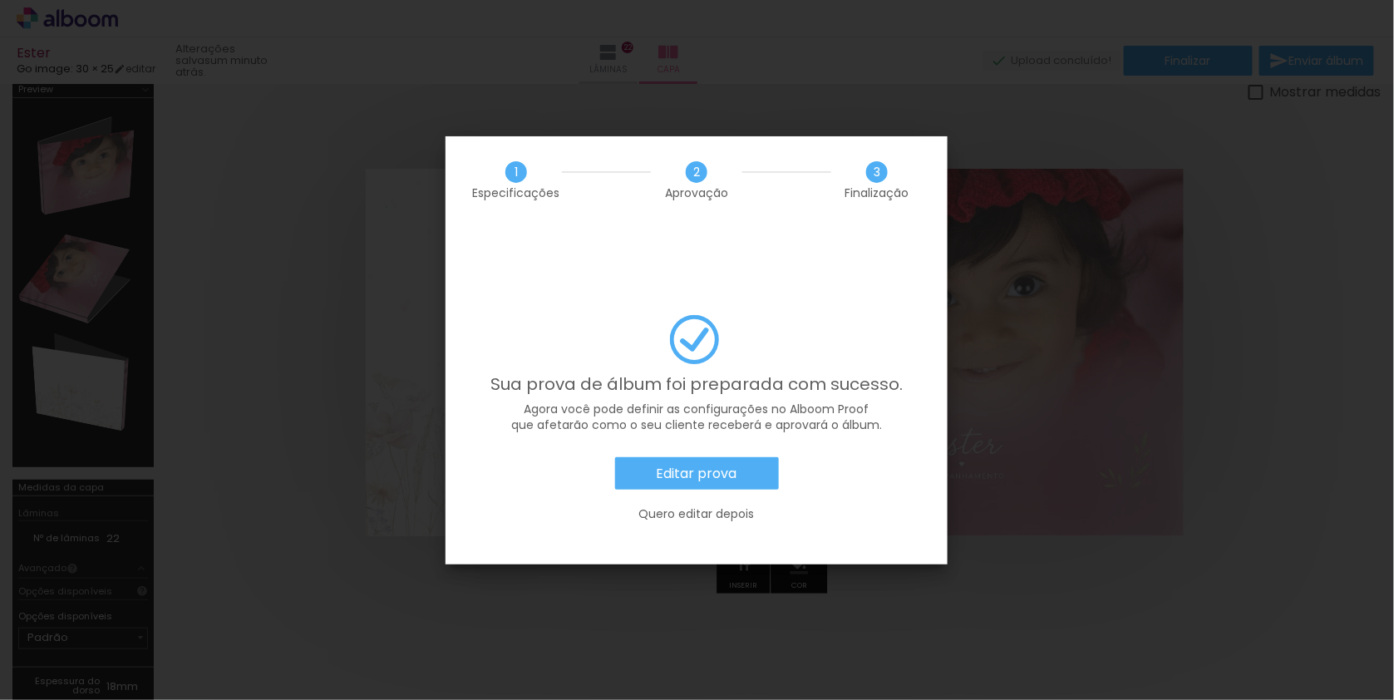
click at [0, 0] on slot "Editar prova" at bounding box center [0, 0] width 0 height 0
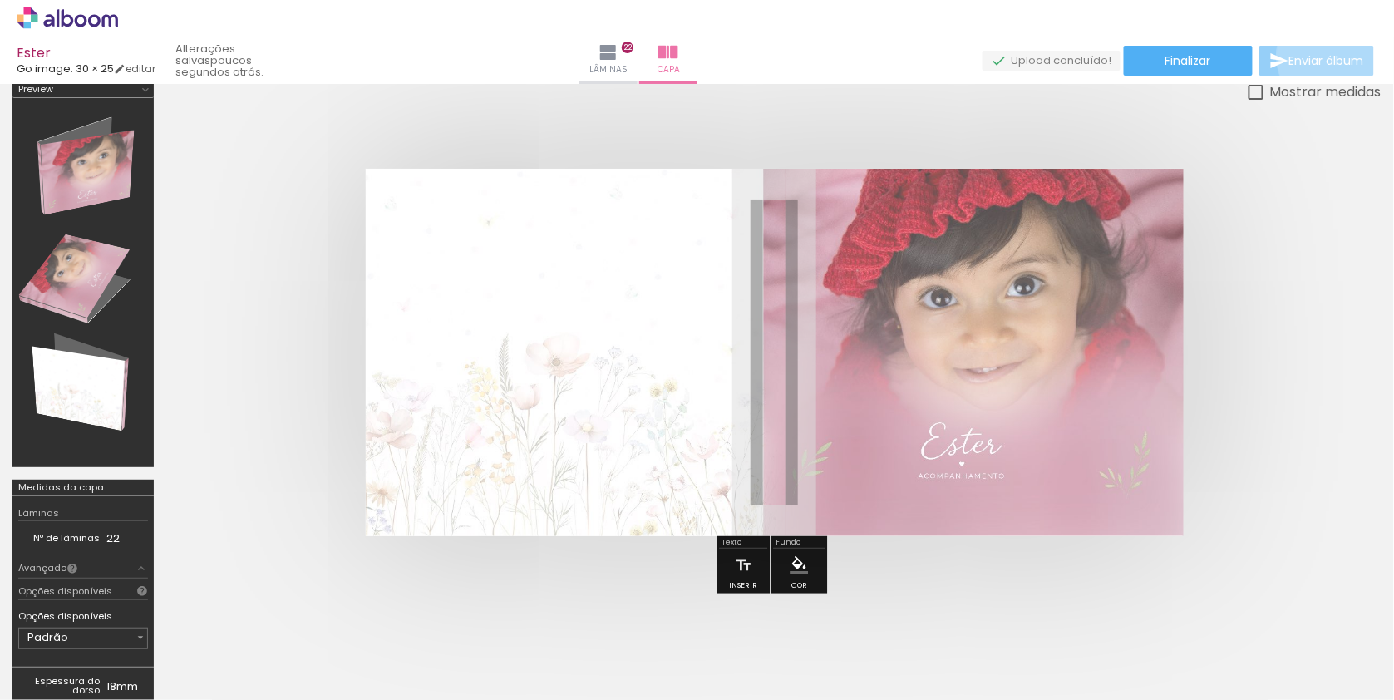
click at [1332, 57] on span "Enviar álbum" at bounding box center [1326, 61] width 75 height 12
click at [95, 23] on icon at bounding box center [67, 18] width 101 height 22
